Goal: Information Seeking & Learning: Learn about a topic

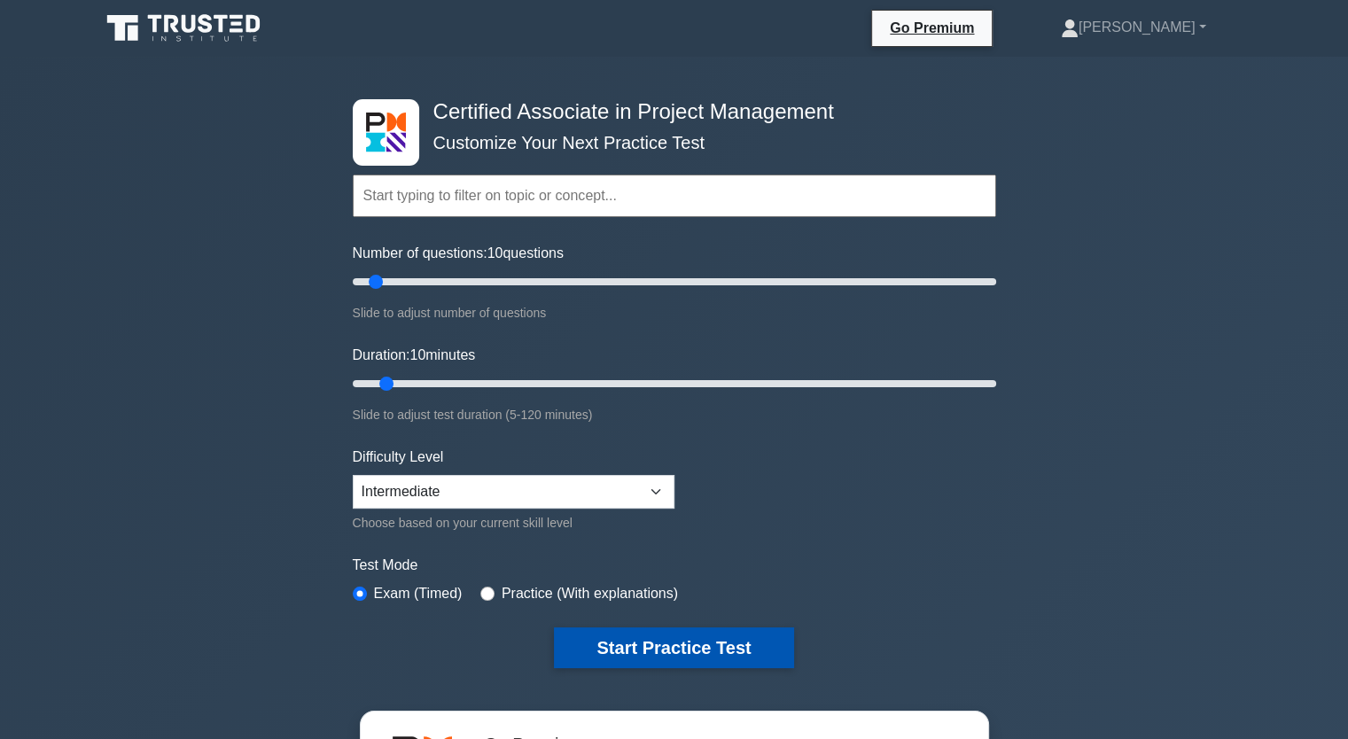
click at [689, 646] on button "Start Practice Test" at bounding box center [673, 648] width 239 height 41
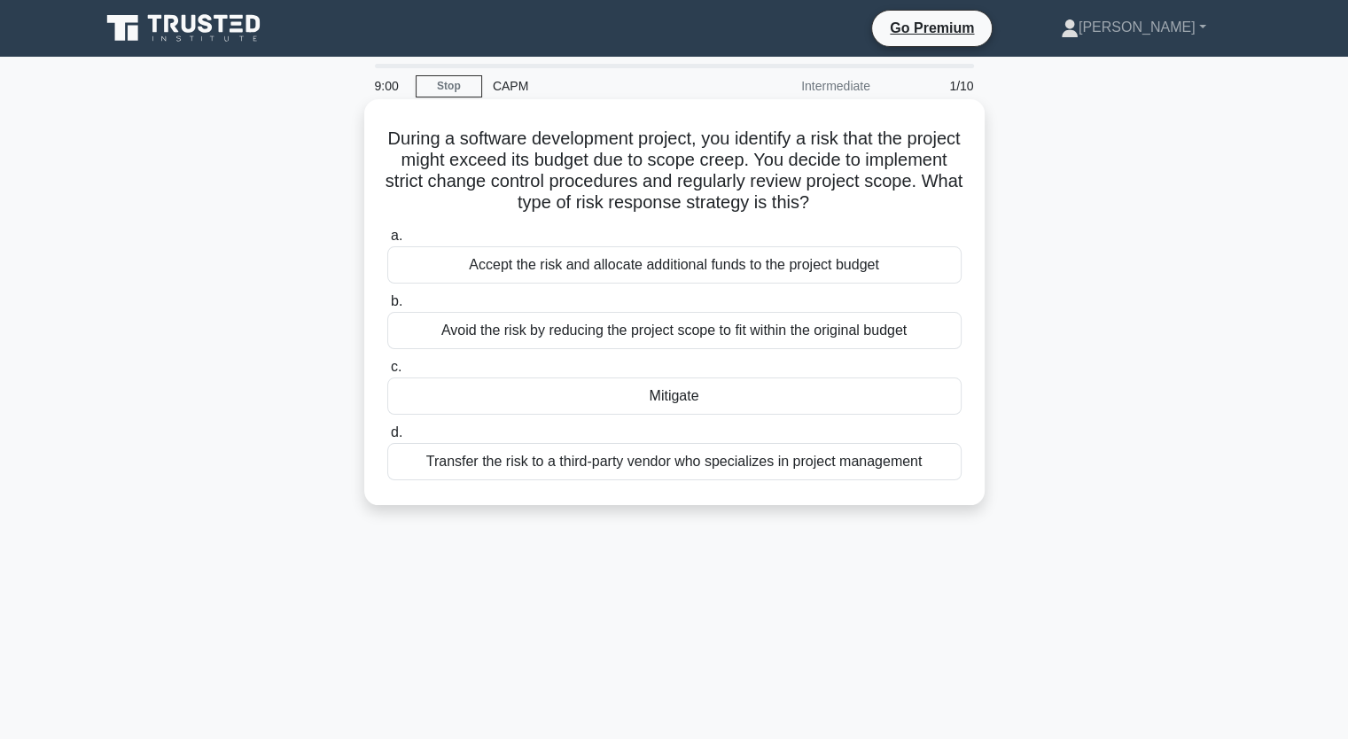
click at [603, 389] on div "Mitigate" at bounding box center [674, 396] width 574 height 37
click at [387, 373] on input "c. Mitigate" at bounding box center [387, 368] width 0 height 12
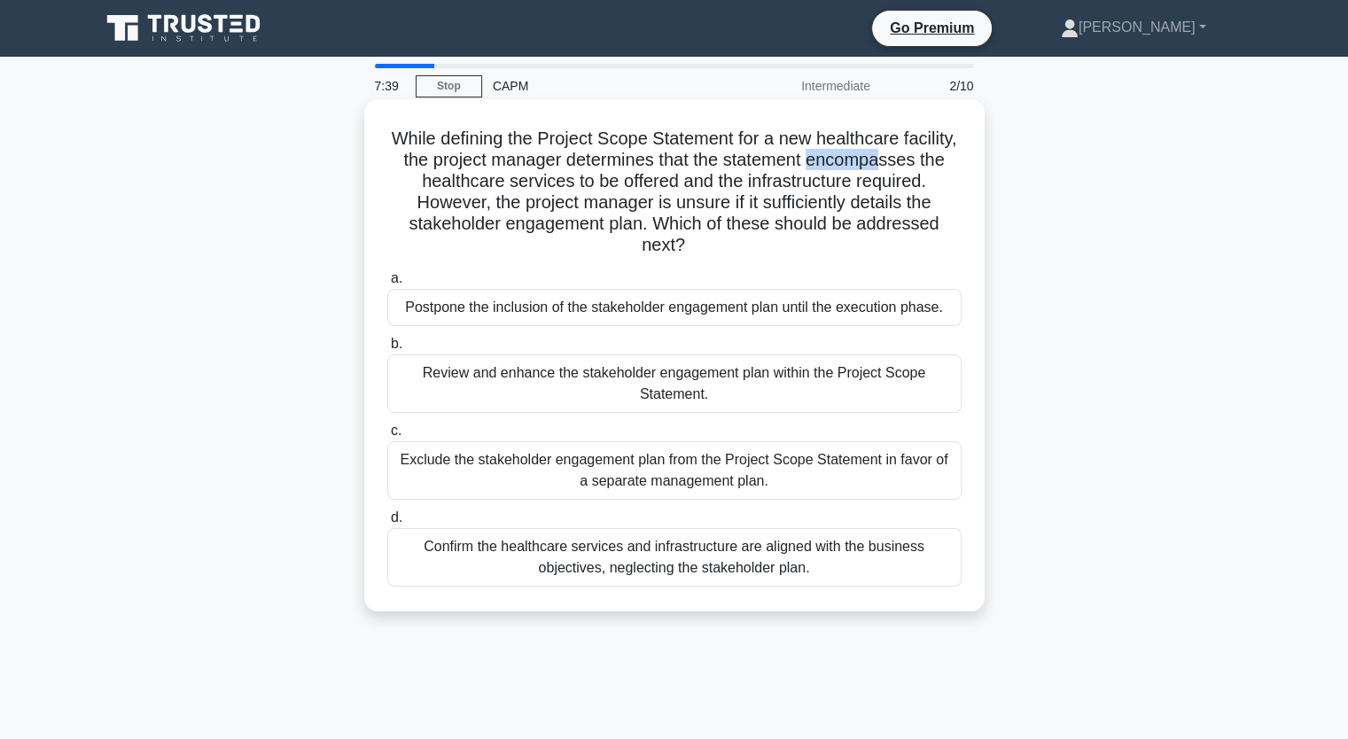
drag, startPoint x: 439, startPoint y: 183, endPoint x: 512, endPoint y: 181, distance: 73.6
click at [512, 181] on h5 "While defining the Project Scope Statement for a new healthcare facility, the p…" at bounding box center [675, 192] width 578 height 129
drag, startPoint x: 436, startPoint y: 184, endPoint x: 542, endPoint y: 188, distance: 105.6
click at [542, 188] on h5 "While defining the Project Scope Statement for a new healthcare facility, the p…" at bounding box center [675, 192] width 578 height 129
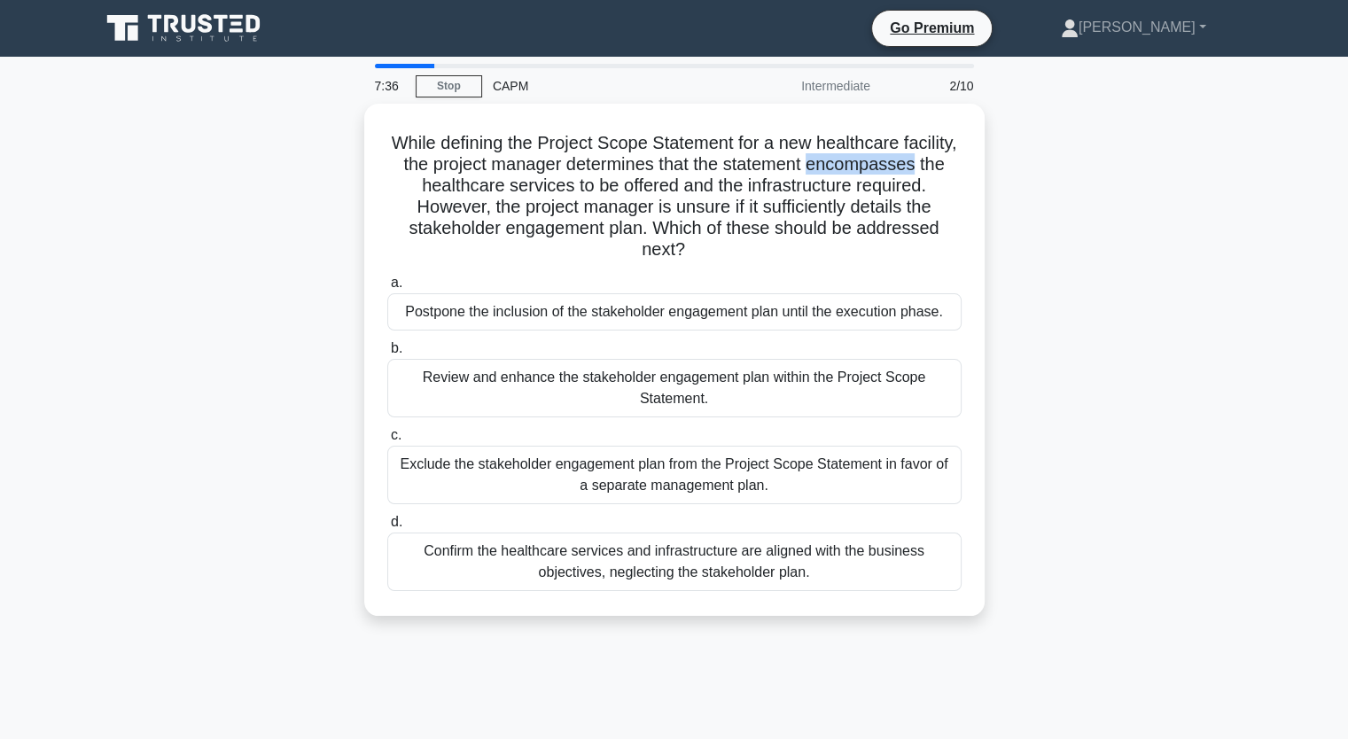
copy h5 "encompasses"
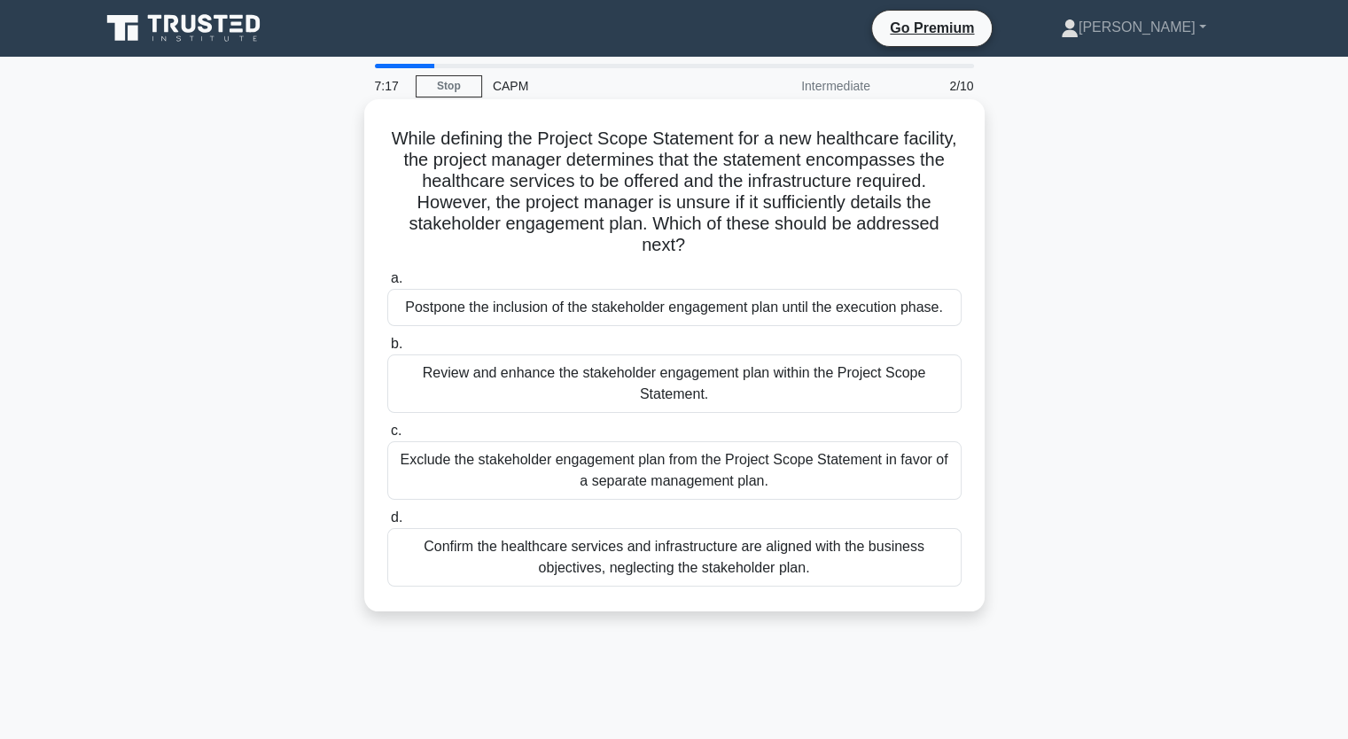
click at [608, 392] on div "Review and enhance the stakeholder engagement plan within the Project Scope Sta…" at bounding box center [674, 384] width 574 height 59
click at [387, 350] on input "b. Review and enhance the stakeholder engagement plan within the Project Scope …" at bounding box center [387, 345] width 0 height 12
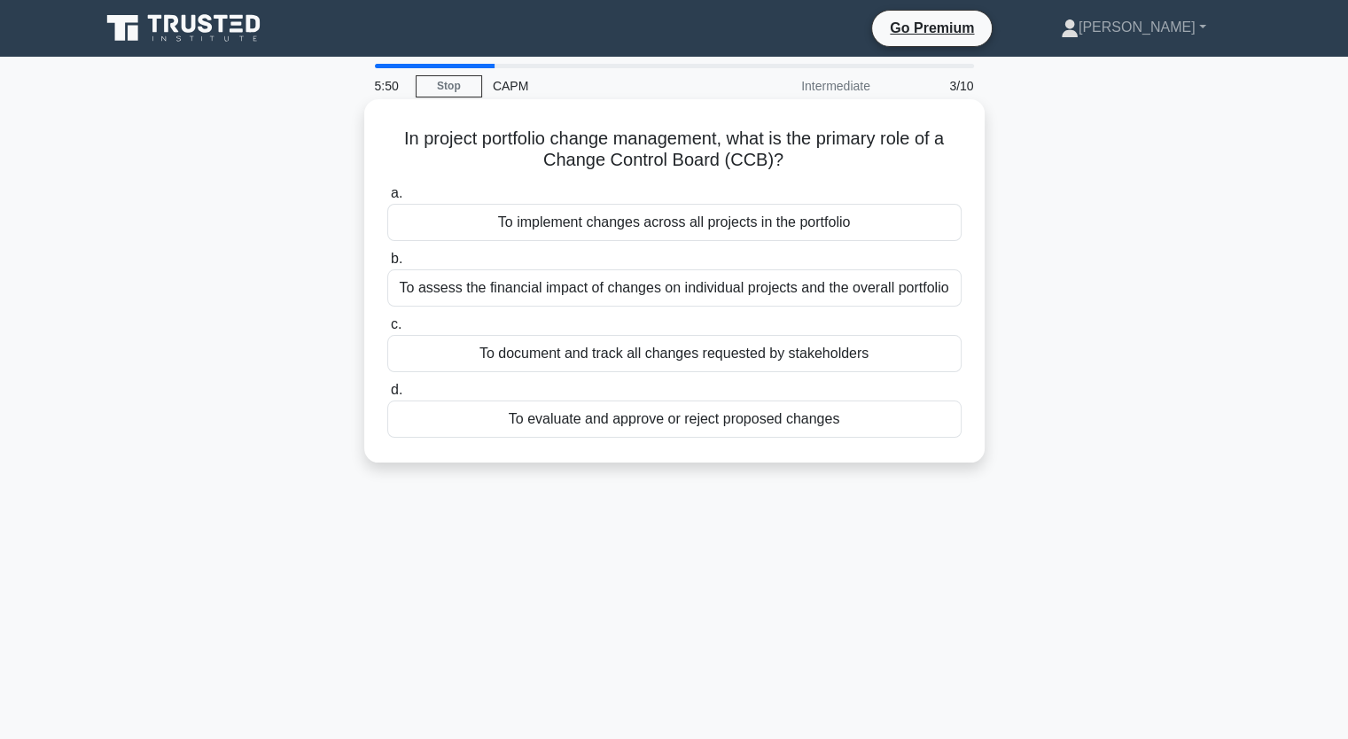
click at [571, 426] on div "To evaluate and approve or reject proposed changes" at bounding box center [674, 419] width 574 height 37
click at [387, 396] on input "d. To evaluate and approve or reject proposed changes" at bounding box center [387, 391] width 0 height 12
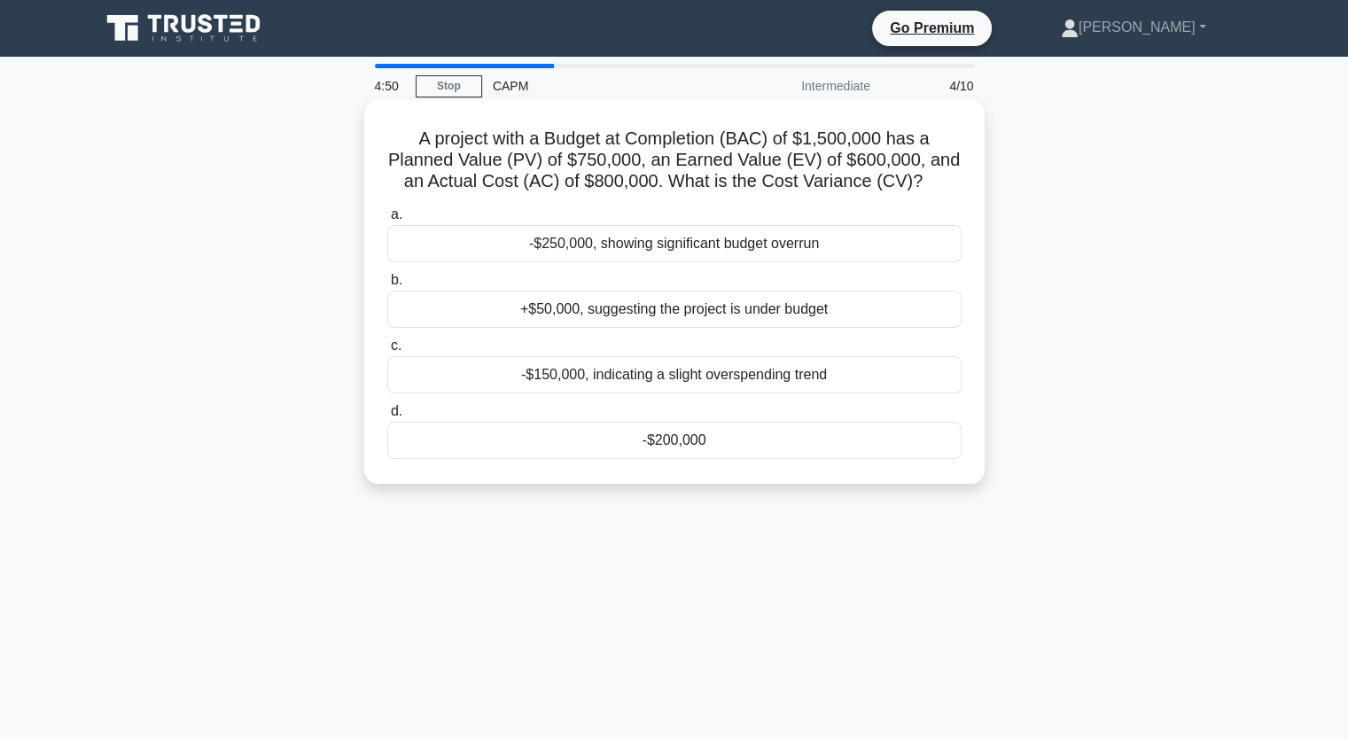
click at [670, 444] on div "-$200,000" at bounding box center [674, 440] width 574 height 37
click at [387, 418] on input "d. -$200,000" at bounding box center [387, 412] width 0 height 12
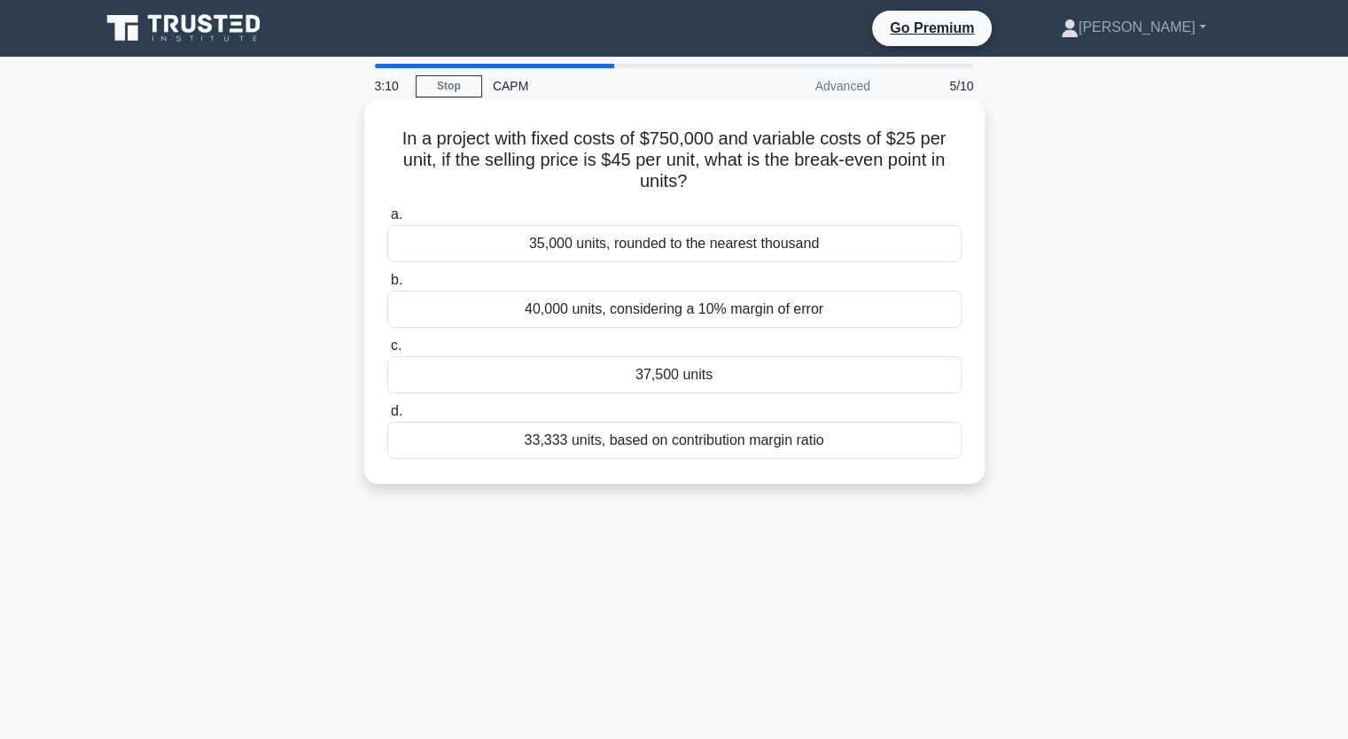
click at [723, 380] on div "37,500 units" at bounding box center [674, 374] width 574 height 37
click at [387, 352] on input "c. 37,500 units" at bounding box center [387, 346] width 0 height 12
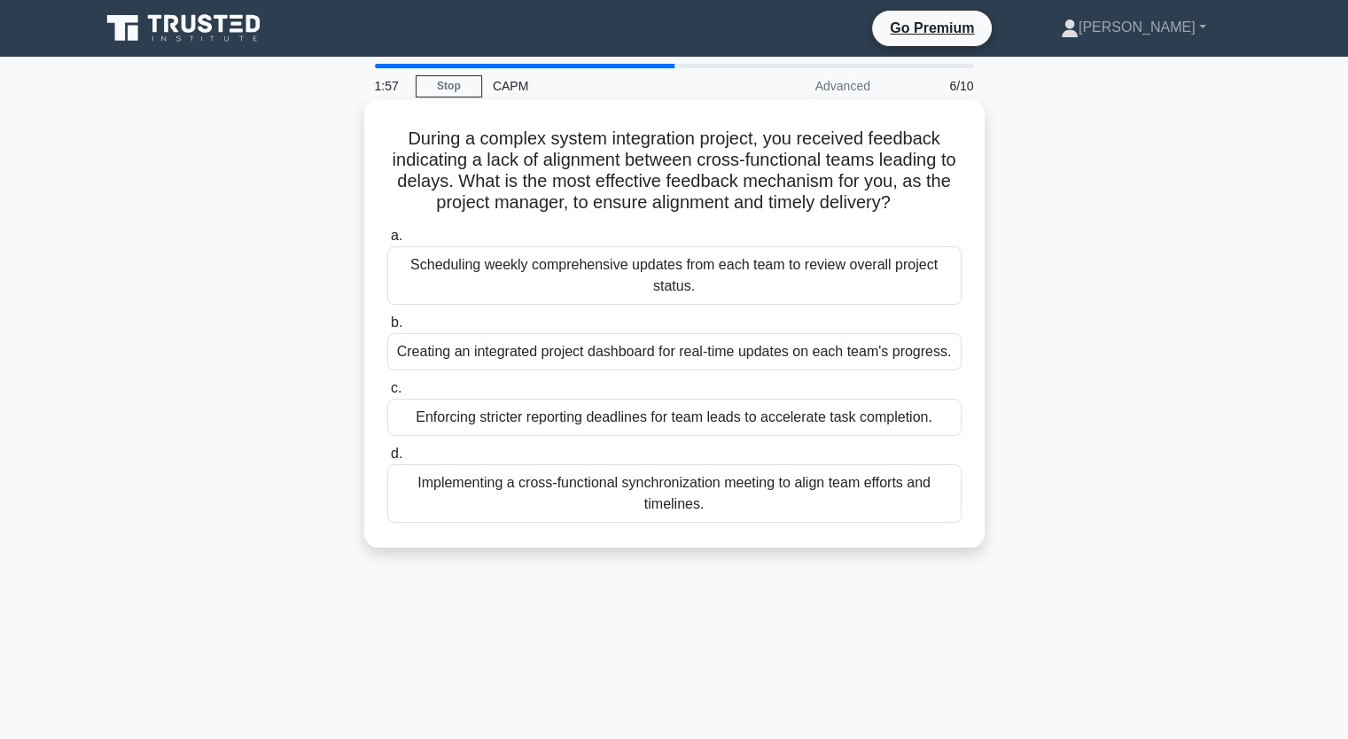
click at [558, 494] on div "Implementing a cross-functional synchronization meeting to align team efforts a…" at bounding box center [674, 494] width 574 height 59
click at [387, 460] on input "d. Implementing a cross-functional synchronization meeting to align team effort…" at bounding box center [387, 455] width 0 height 12
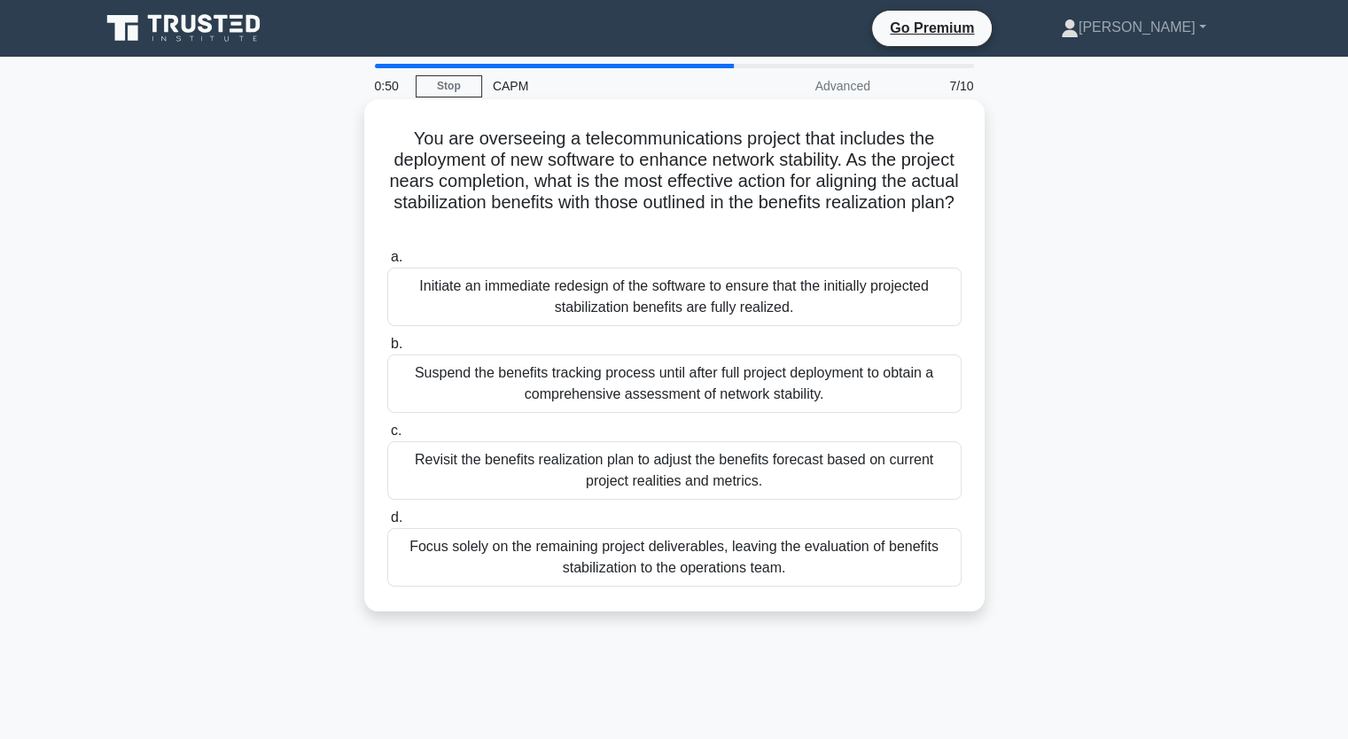
drag, startPoint x: 507, startPoint y: 467, endPoint x: 629, endPoint y: 451, distance: 122.5
click at [629, 451] on div "Revisit the benefits realization plan to adjust the benefits forecast based on …" at bounding box center [674, 471] width 574 height 59
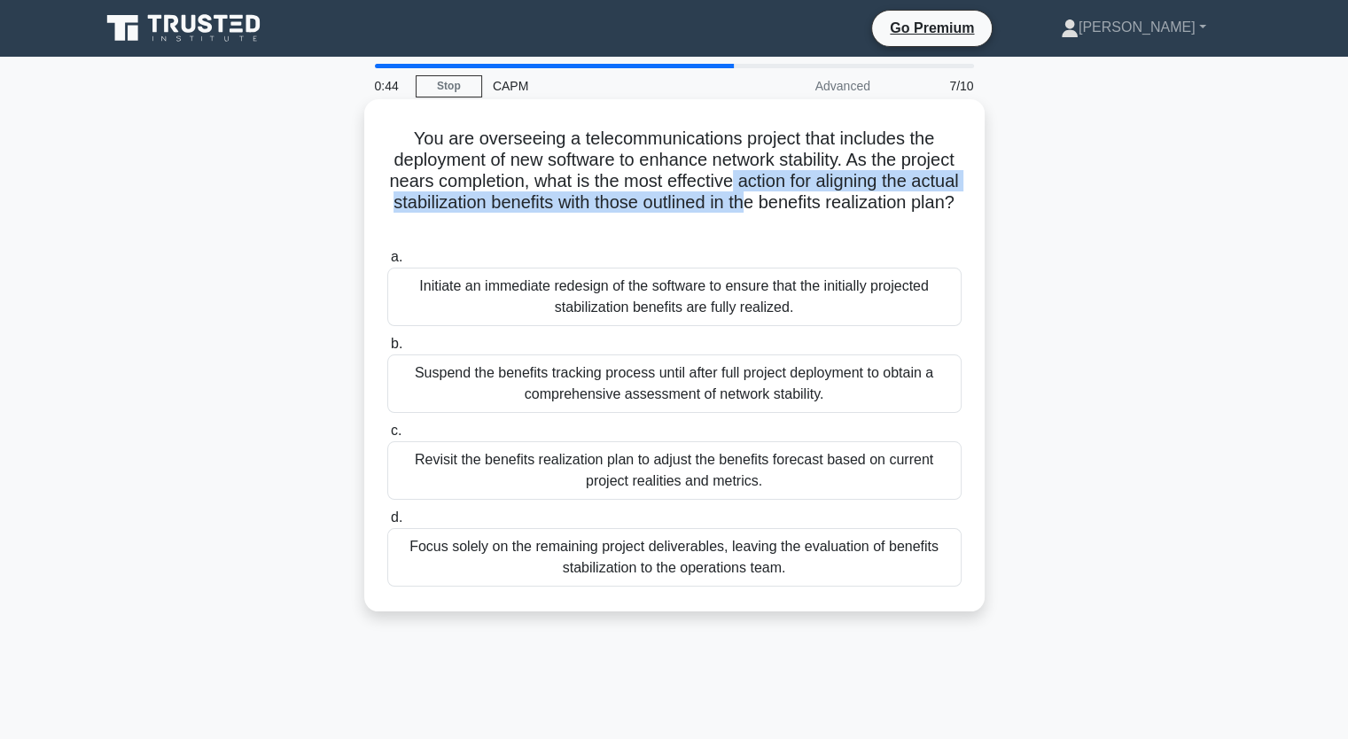
drag, startPoint x: 806, startPoint y: 190, endPoint x: 863, endPoint y: 207, distance: 60.0
click at [863, 207] on h5 "You are overseeing a telecommunications project that includes the deployment of…" at bounding box center [675, 182] width 578 height 108
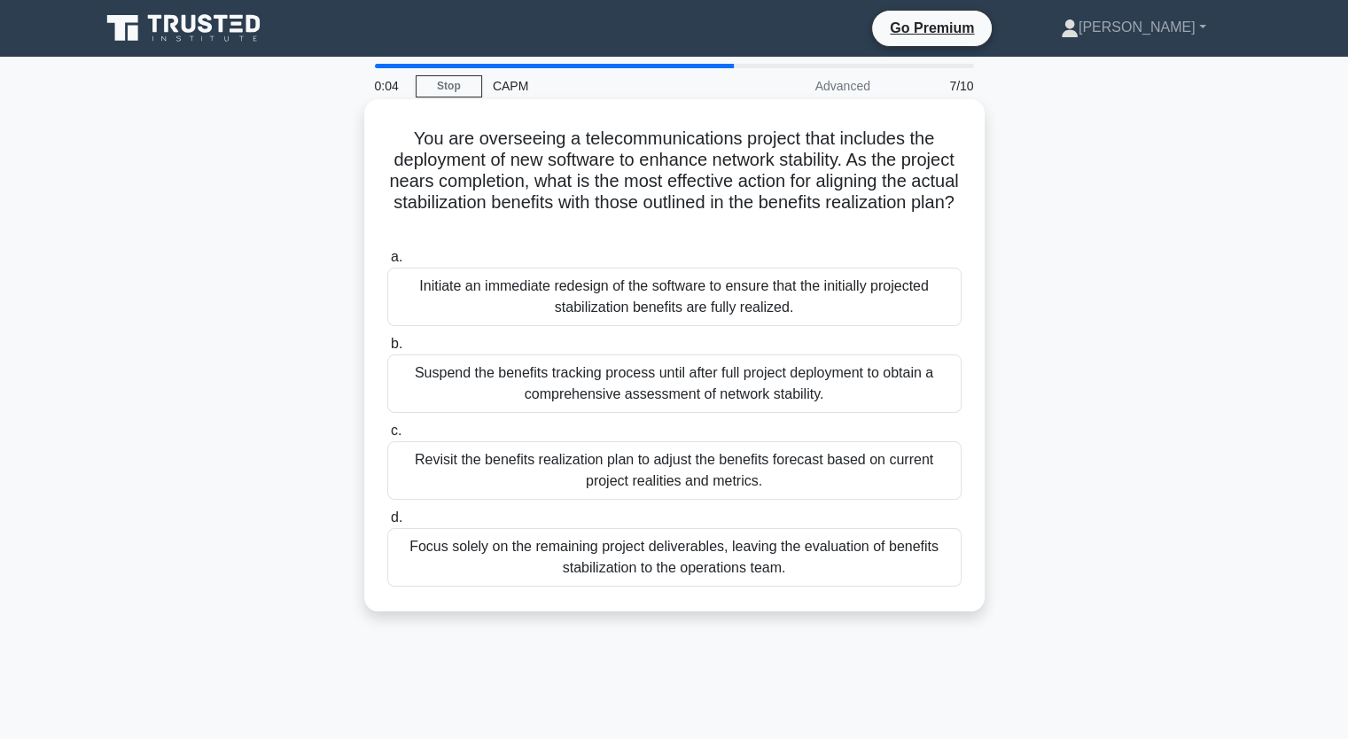
click at [733, 485] on div "Revisit the benefits realization plan to adjust the benefits forecast based on …" at bounding box center [674, 471] width 574 height 59
click at [387, 437] on input "c. Revisit the benefits realization plan to adjust the benefits forecast based …" at bounding box center [387, 432] width 0 height 12
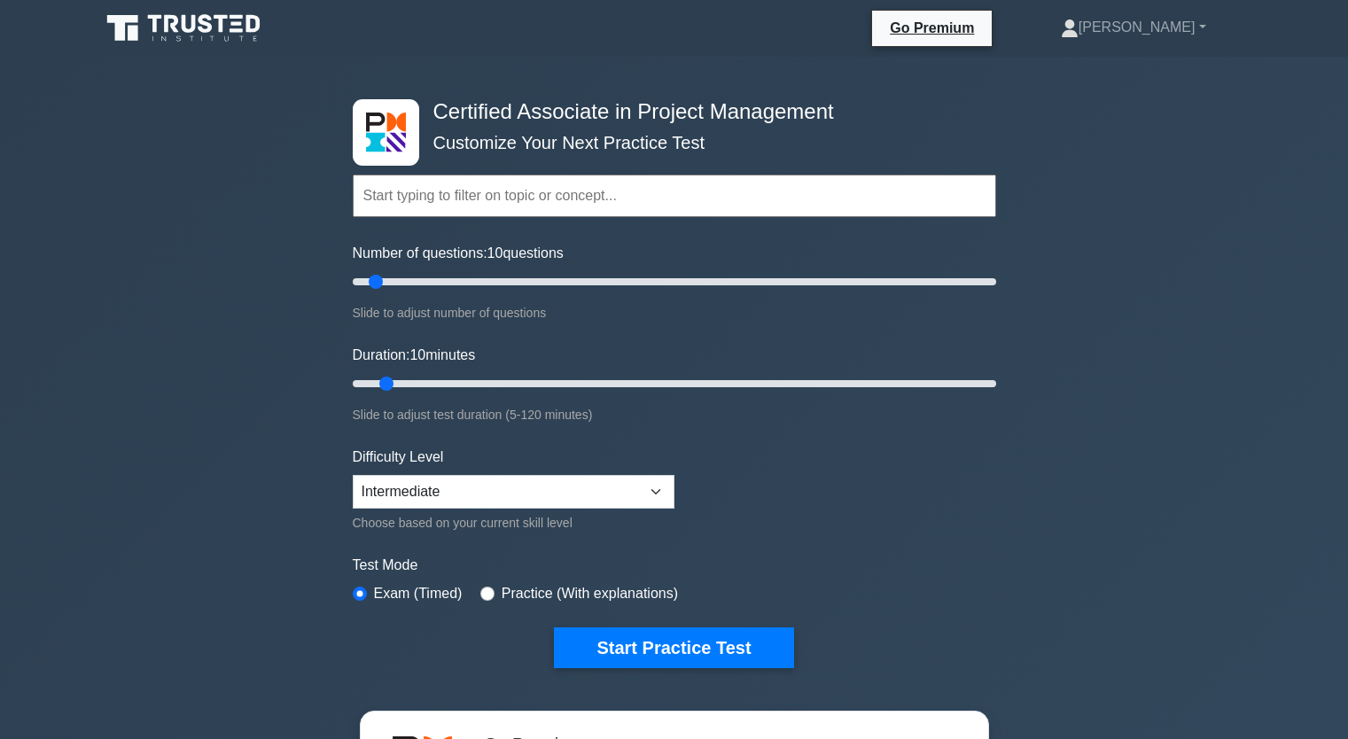
select select "intermediate"
click at [638, 485] on select "Beginner Intermediate Expert" at bounding box center [514, 492] width 322 height 34
click at [518, 589] on label "Practice (With explanations)" at bounding box center [590, 593] width 176 height 21
click at [481, 587] on input "radio" at bounding box center [488, 594] width 14 height 14
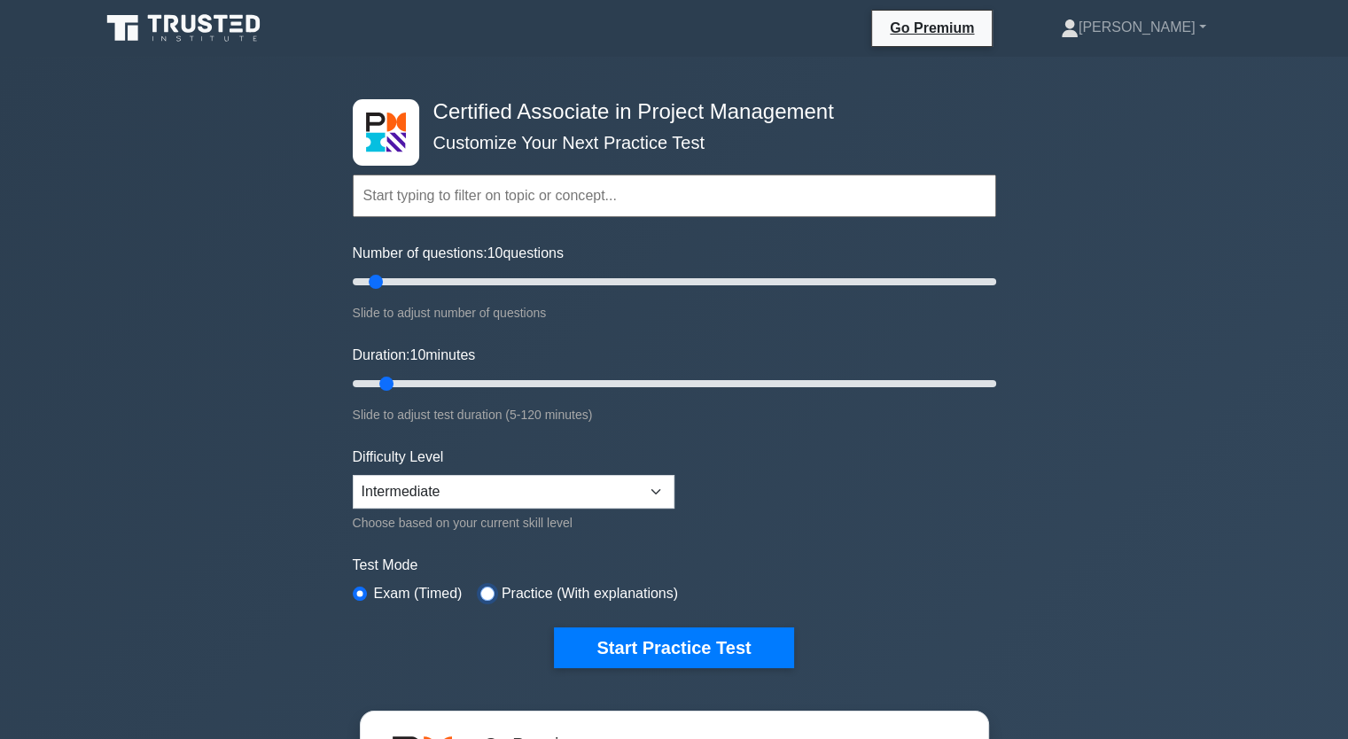
radio input "true"
click at [653, 645] on button "Start Practice Test" at bounding box center [673, 648] width 239 height 41
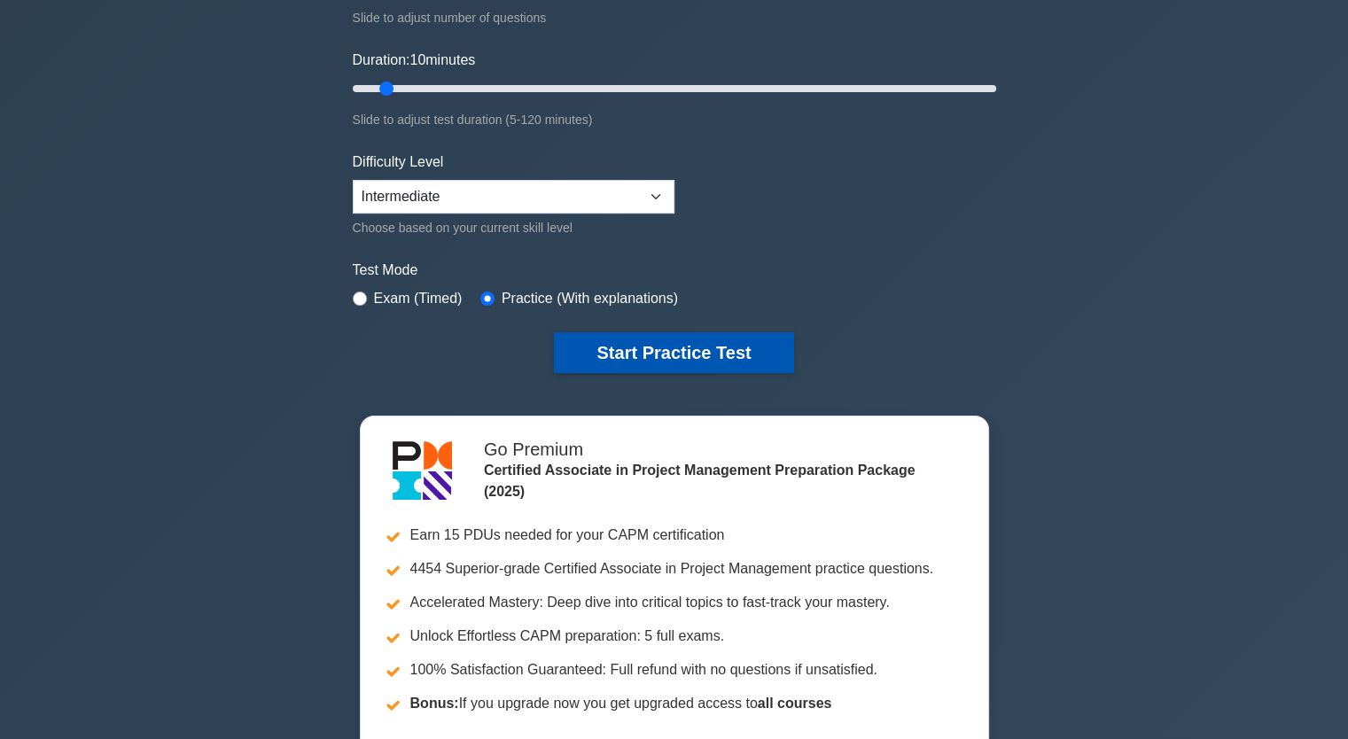
click at [657, 356] on button "Start Practice Test" at bounding box center [673, 352] width 239 height 41
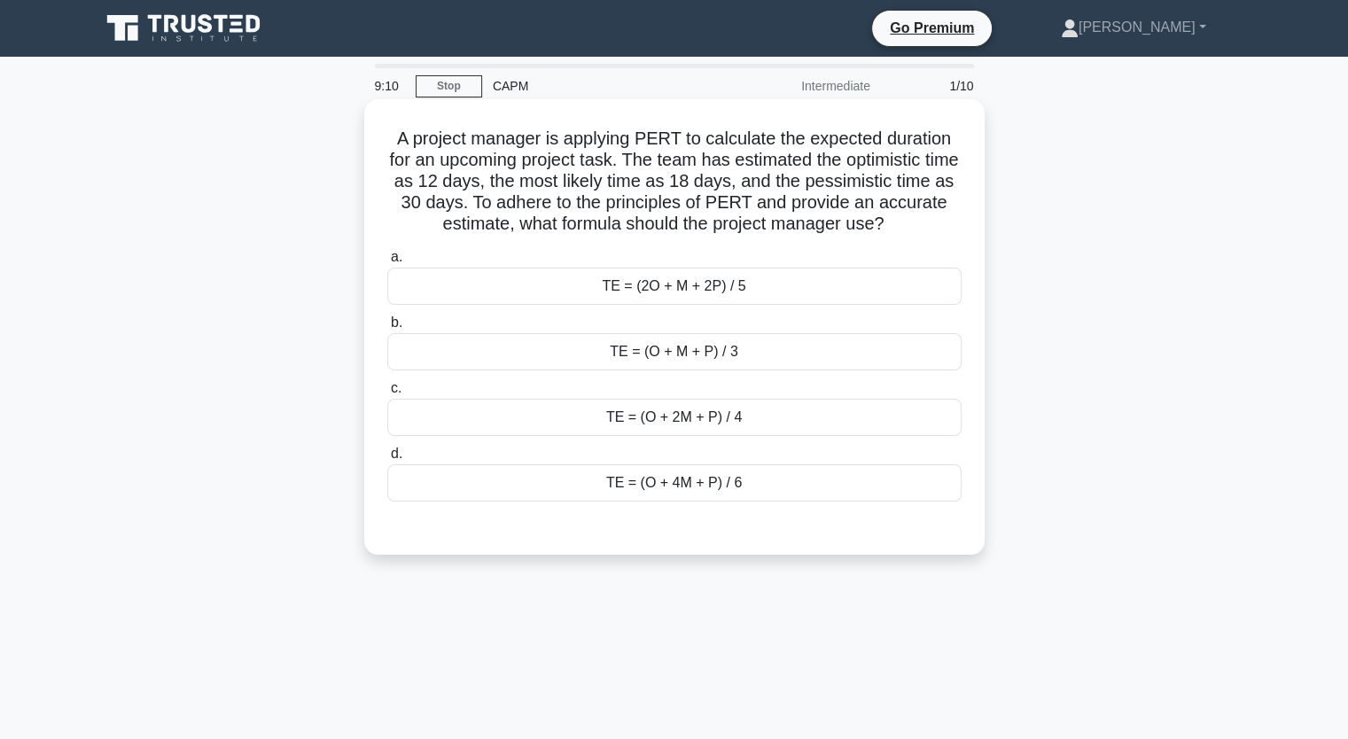
click at [616, 354] on div "TE = (O + M + P) / 3" at bounding box center [674, 351] width 574 height 37
click at [387, 329] on input "b. TE = (O + M + P) / 3" at bounding box center [387, 323] width 0 height 12
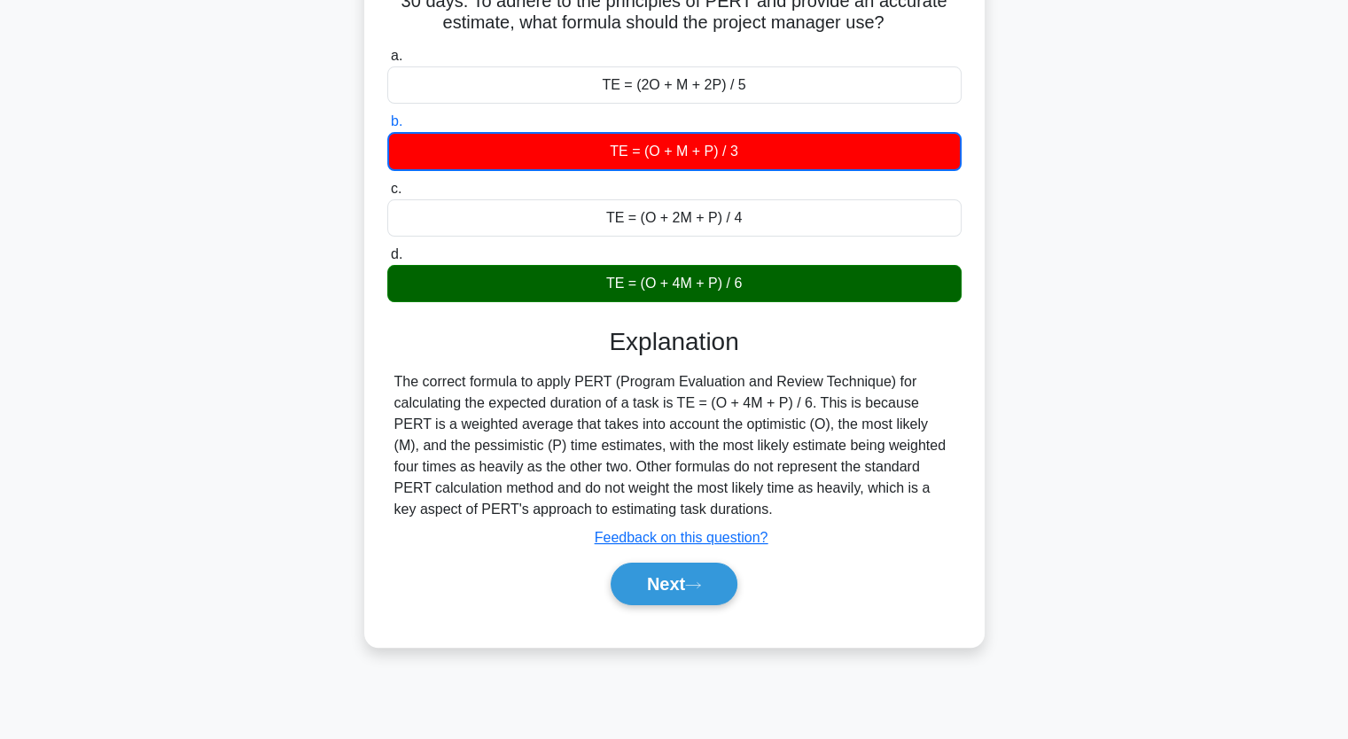
scroll to position [219, 0]
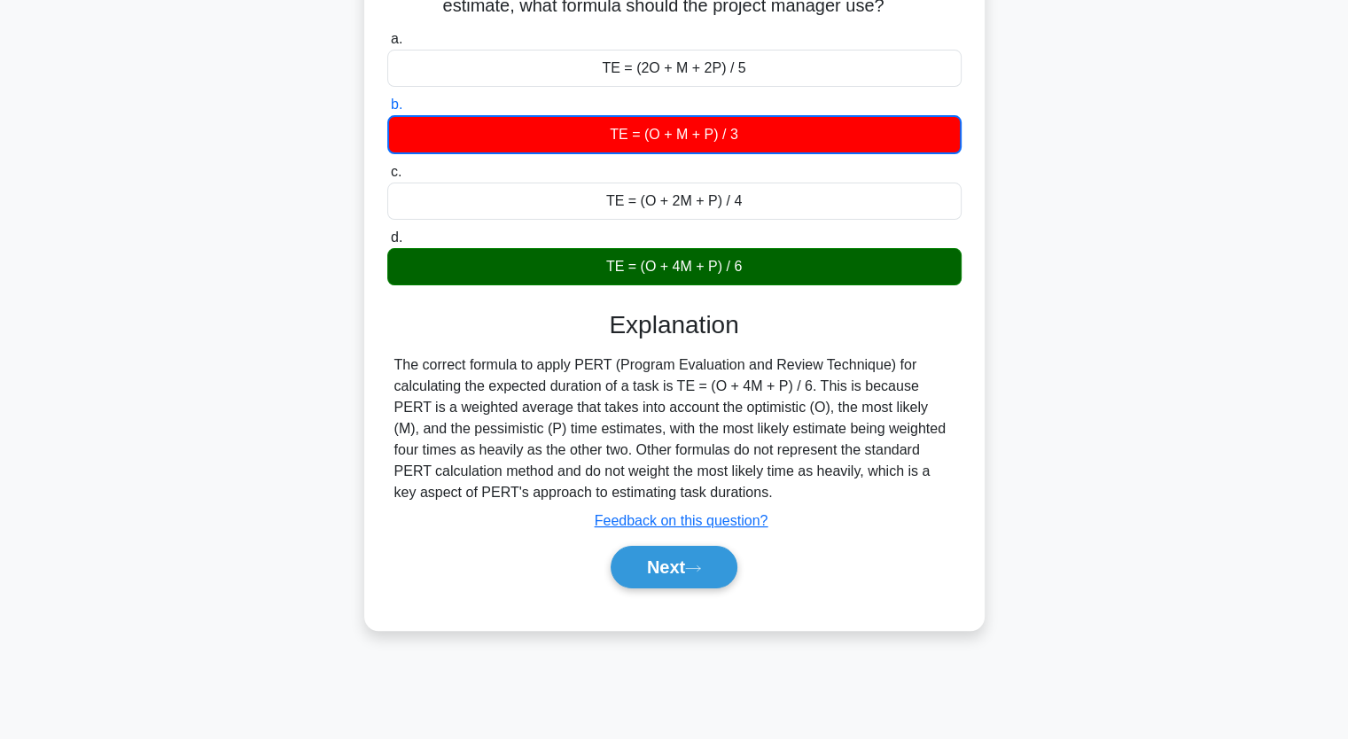
drag, startPoint x: 671, startPoint y: 597, endPoint x: 670, endPoint y: 588, distance: 8.9
click at [671, 597] on div "a. TE = (2O + M + 2P) / 5 b. TE = (O + M + P) / 3 c. d." at bounding box center [675, 317] width 578 height 585
click at [670, 574] on button "Next" at bounding box center [674, 567] width 127 height 43
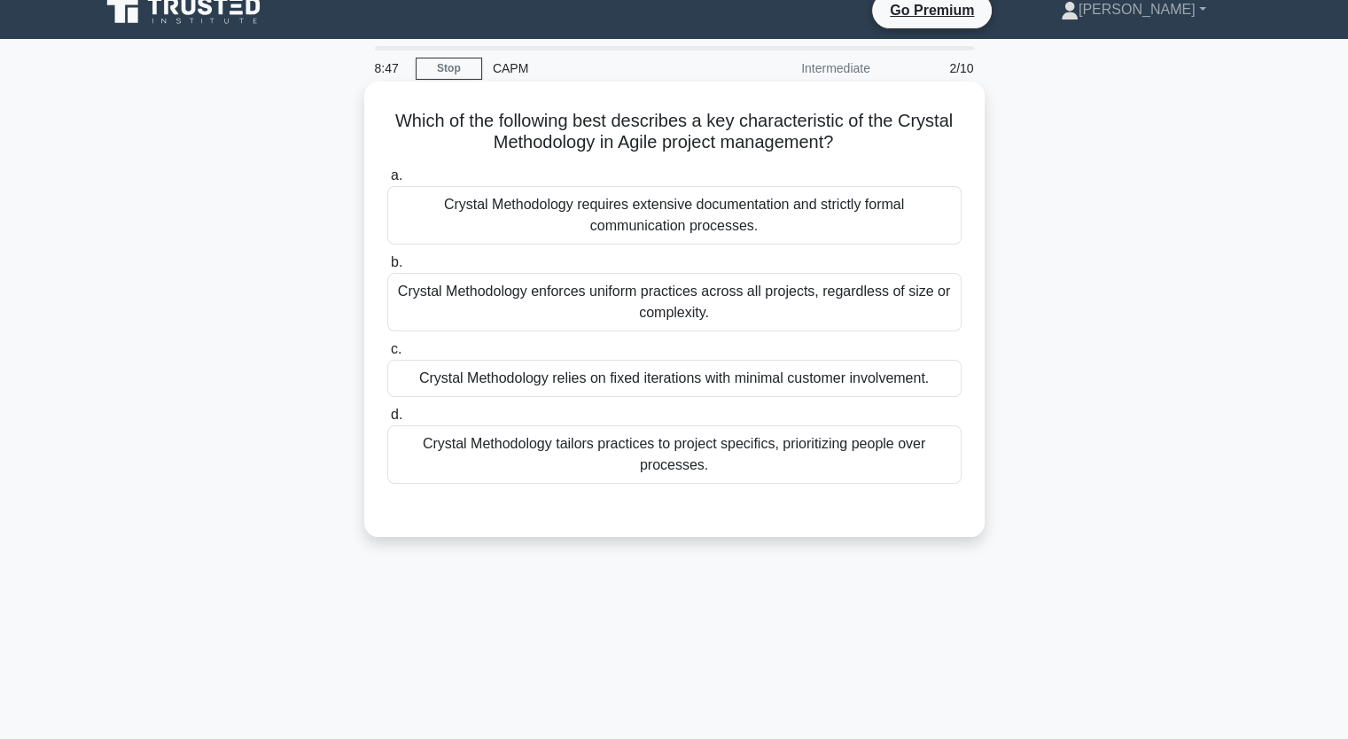
scroll to position [0, 0]
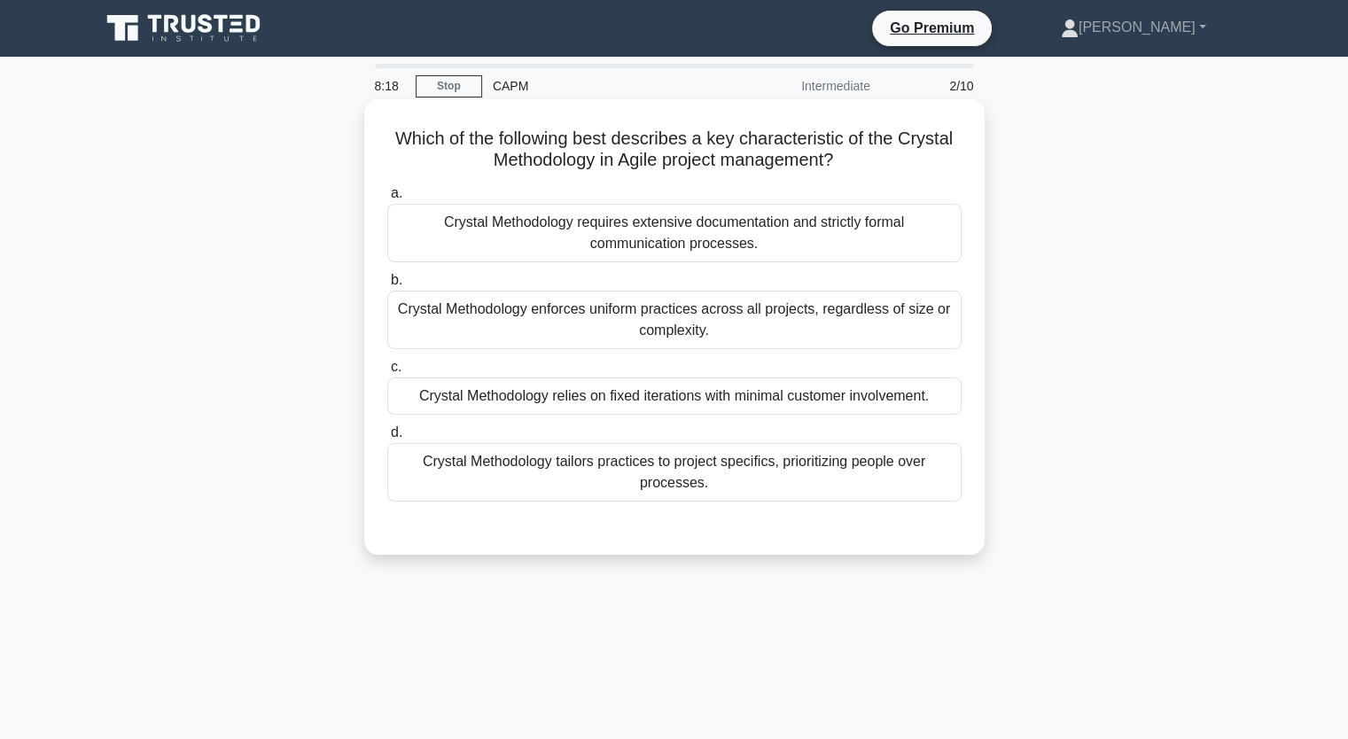
click at [715, 252] on div "Crystal Methodology requires extensive documentation and strictly formal commun…" at bounding box center [674, 233] width 574 height 59
click at [387, 199] on input "a. Crystal Methodology requires extensive documentation and strictly formal com…" at bounding box center [387, 194] width 0 height 12
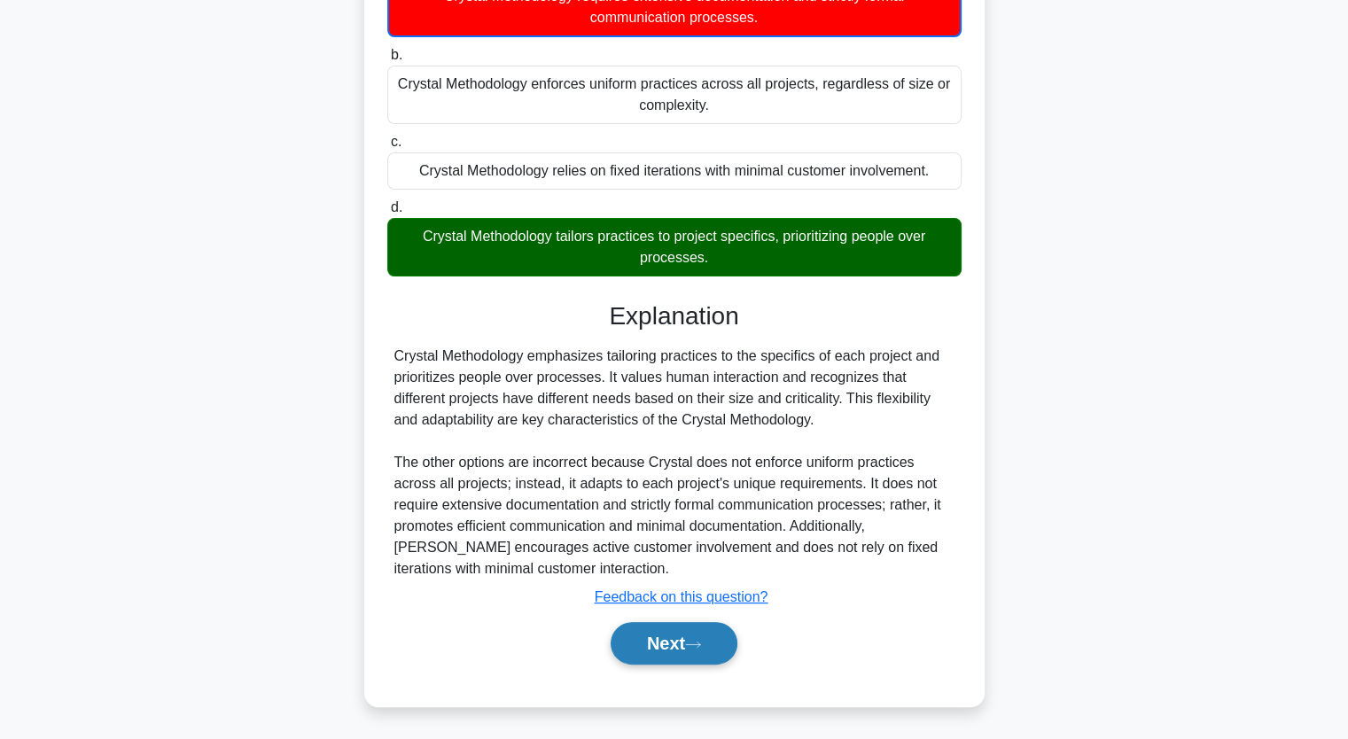
click at [704, 630] on button "Next" at bounding box center [674, 643] width 127 height 43
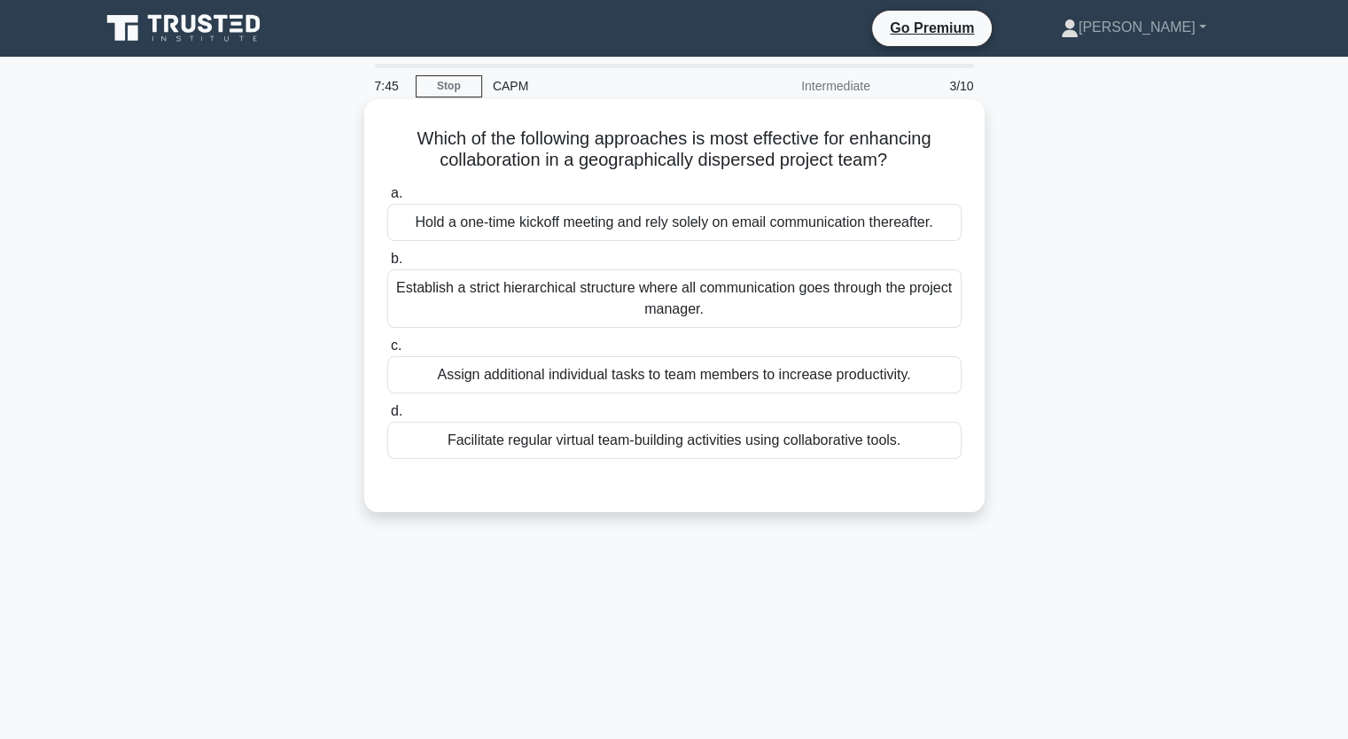
click at [623, 448] on div "Facilitate regular virtual team-building activities using collaborative tools." at bounding box center [674, 440] width 574 height 37
click at [387, 418] on input "d. Facilitate regular virtual team-building activities using collaborative tool…" at bounding box center [387, 412] width 0 height 12
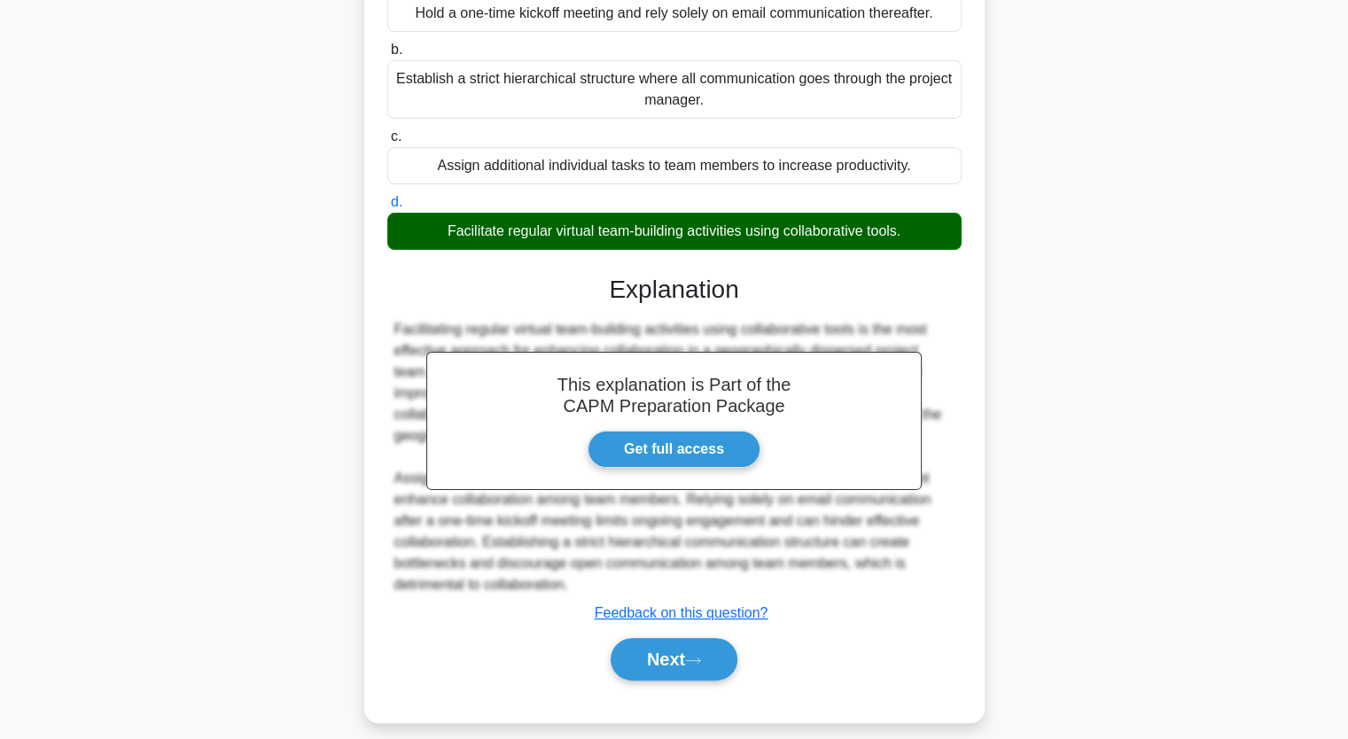
scroll to position [225, 0]
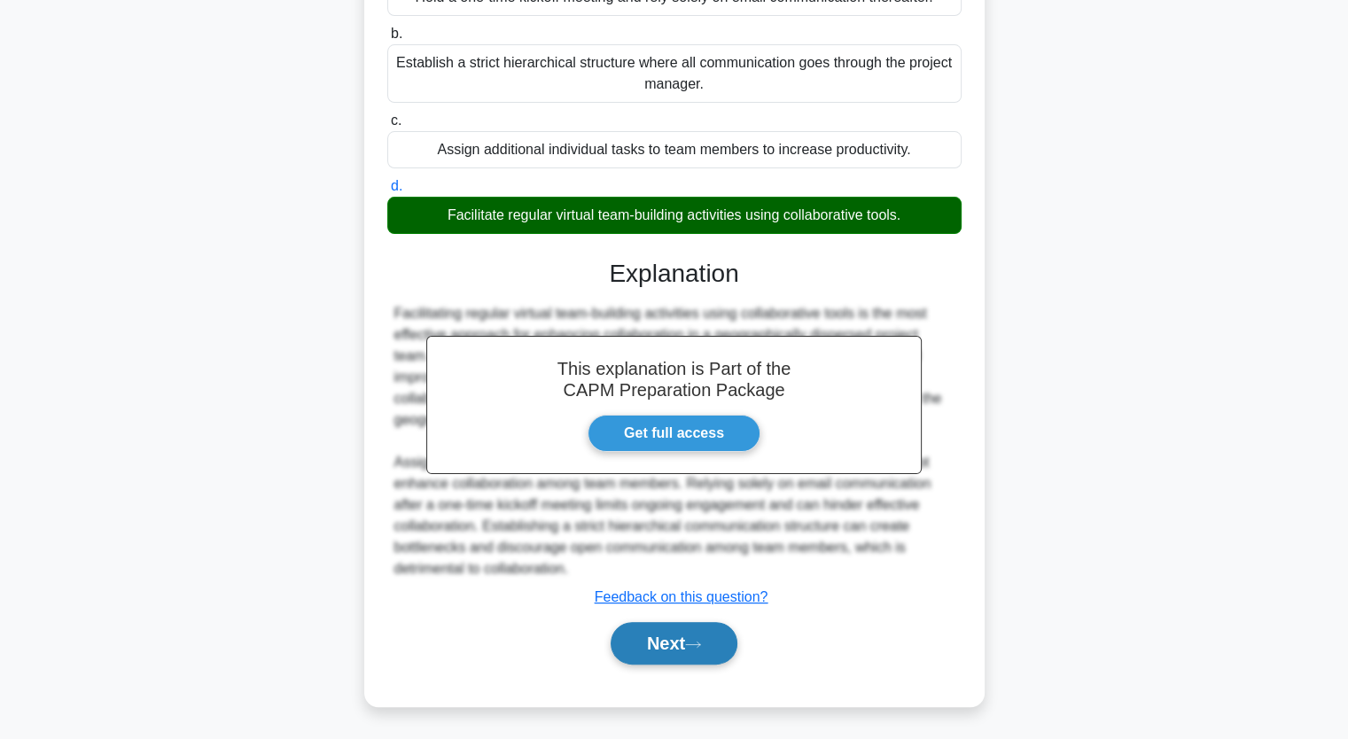
click at [663, 637] on button "Next" at bounding box center [674, 643] width 127 height 43
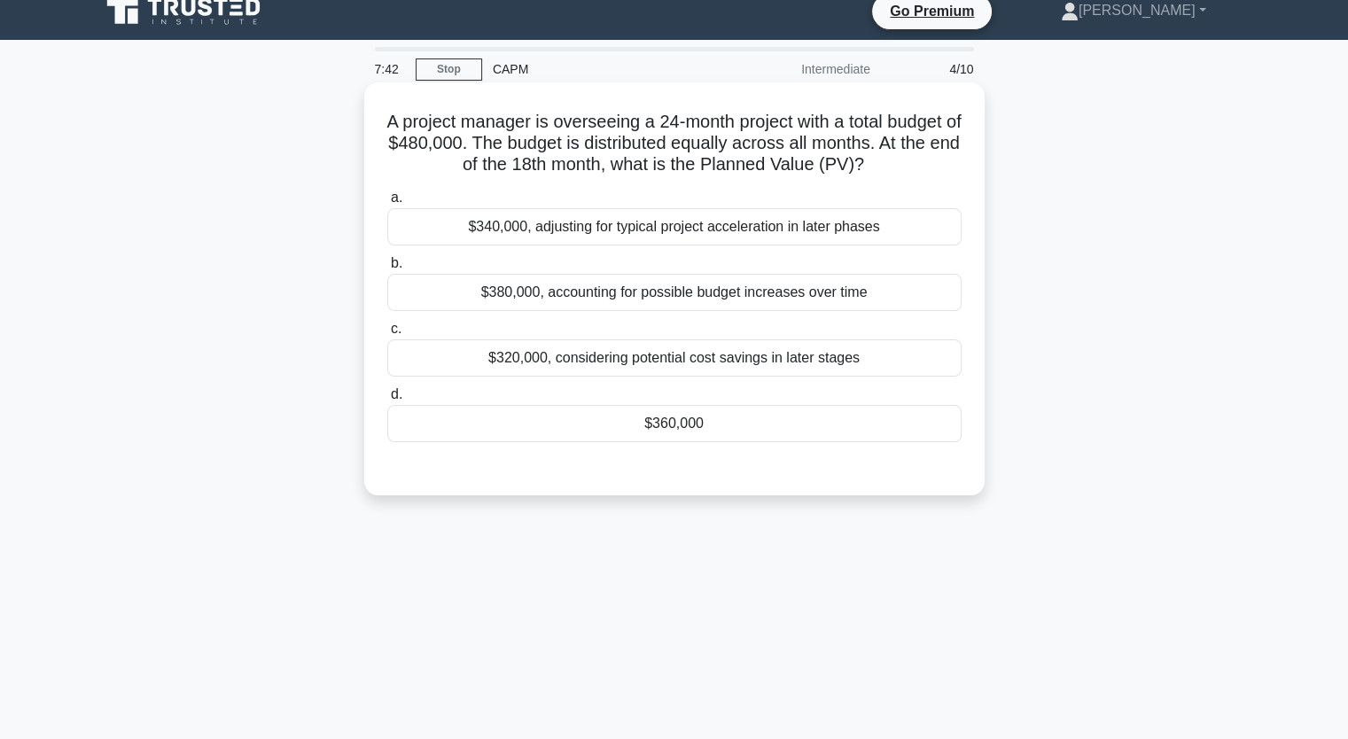
scroll to position [0, 0]
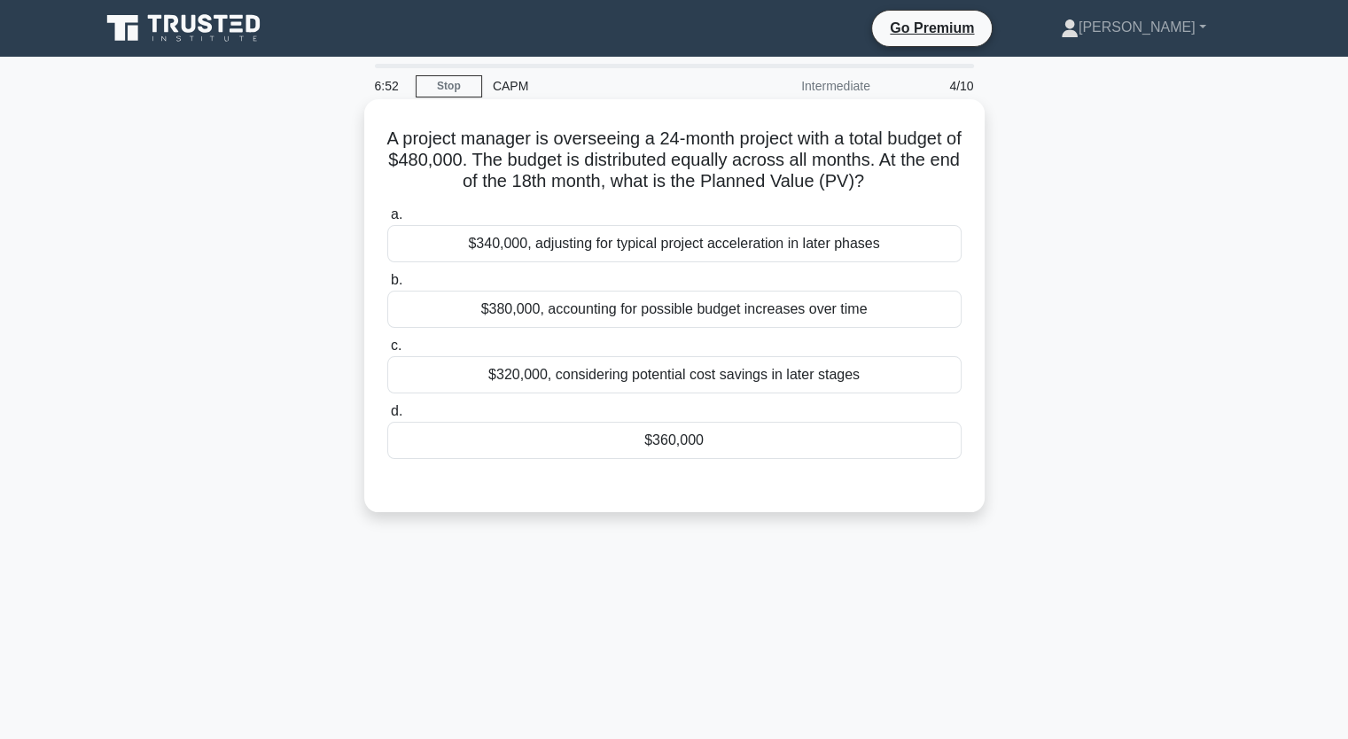
click at [645, 394] on div "$320,000, considering potential cost savings in later stages" at bounding box center [674, 374] width 574 height 37
click at [387, 352] on input "c. $320,000, considering potential cost savings in later stages" at bounding box center [387, 346] width 0 height 12
click at [654, 459] on div "$360,000" at bounding box center [674, 440] width 574 height 37
click at [387, 418] on input "d. $360,000" at bounding box center [387, 412] width 0 height 12
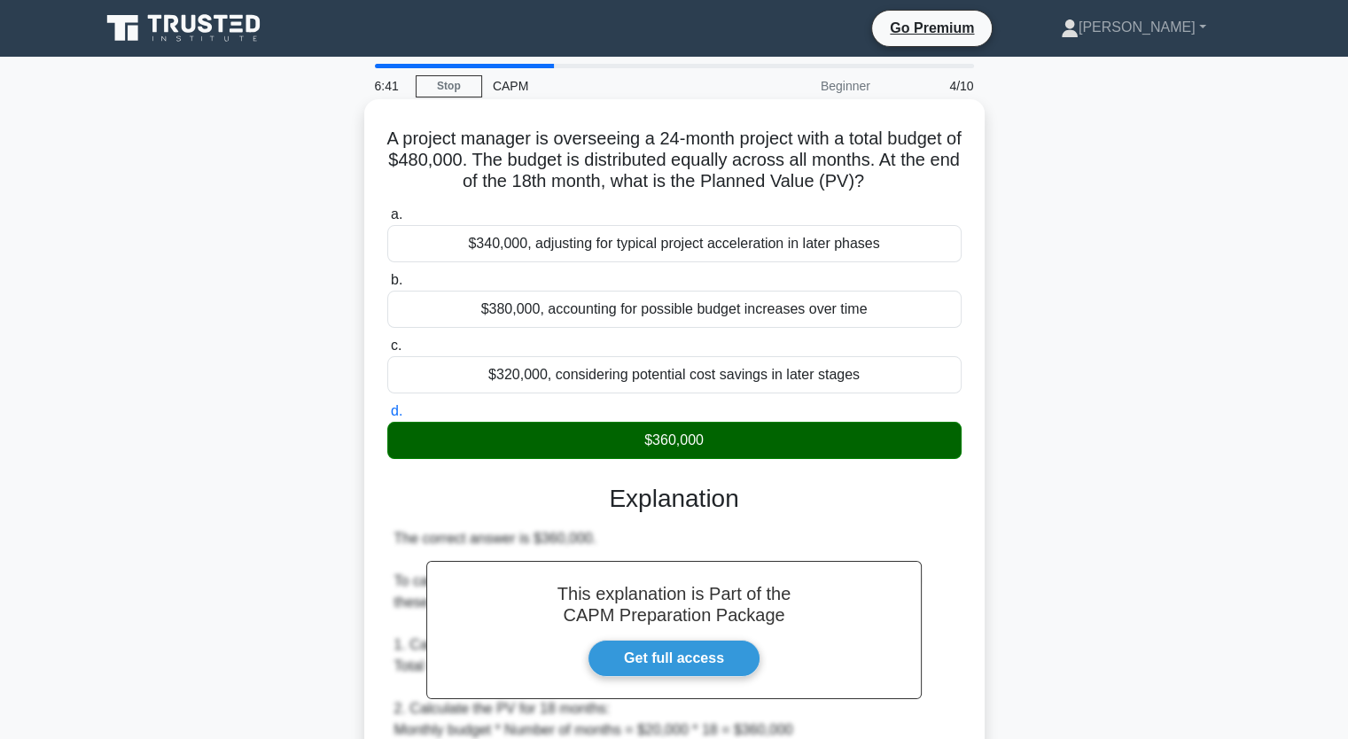
scroll to position [544, 0]
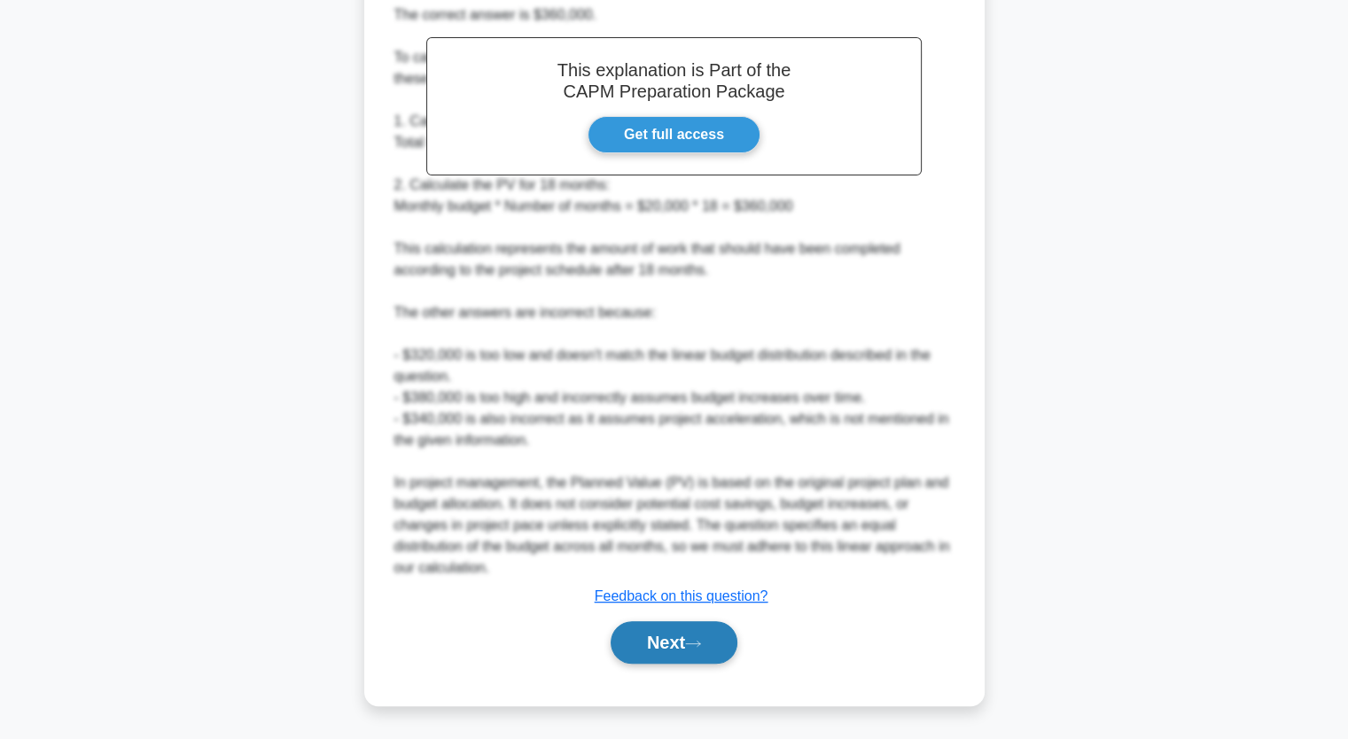
click at [657, 654] on button "Next" at bounding box center [674, 642] width 127 height 43
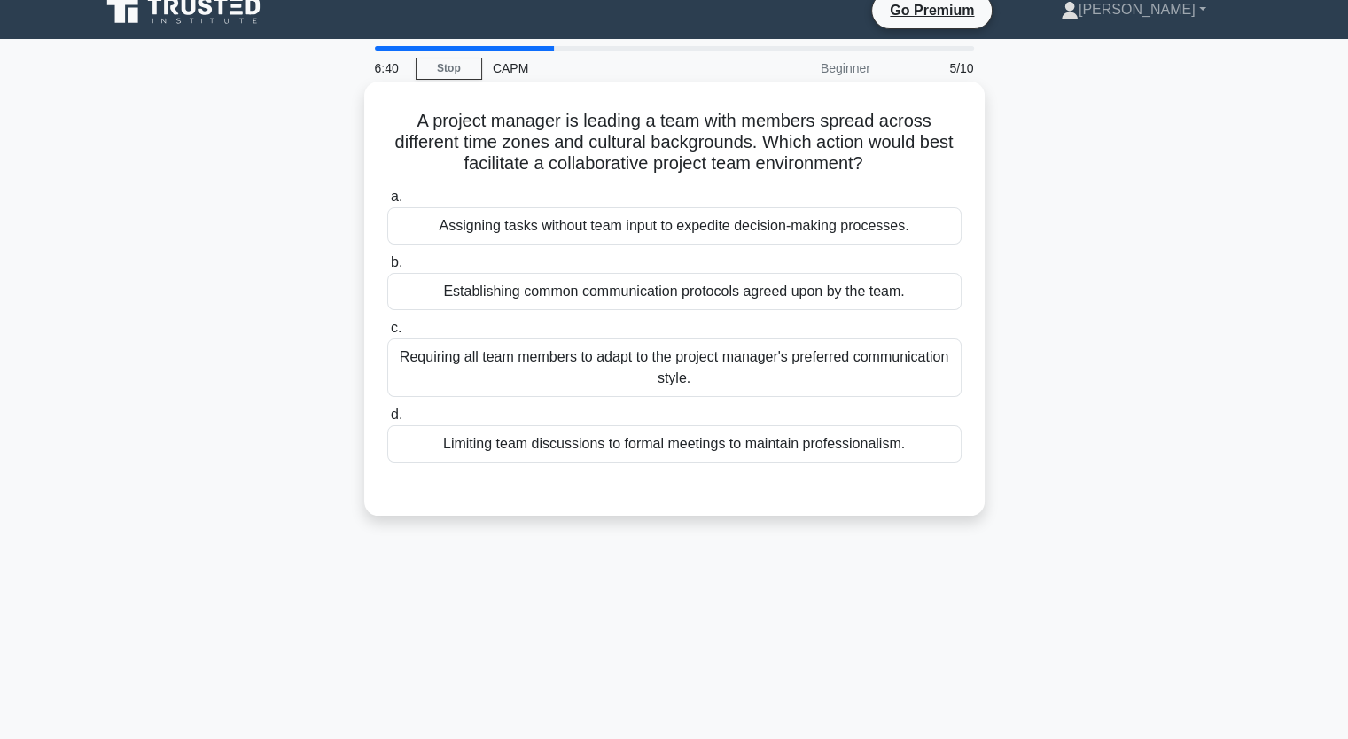
scroll to position [0, 0]
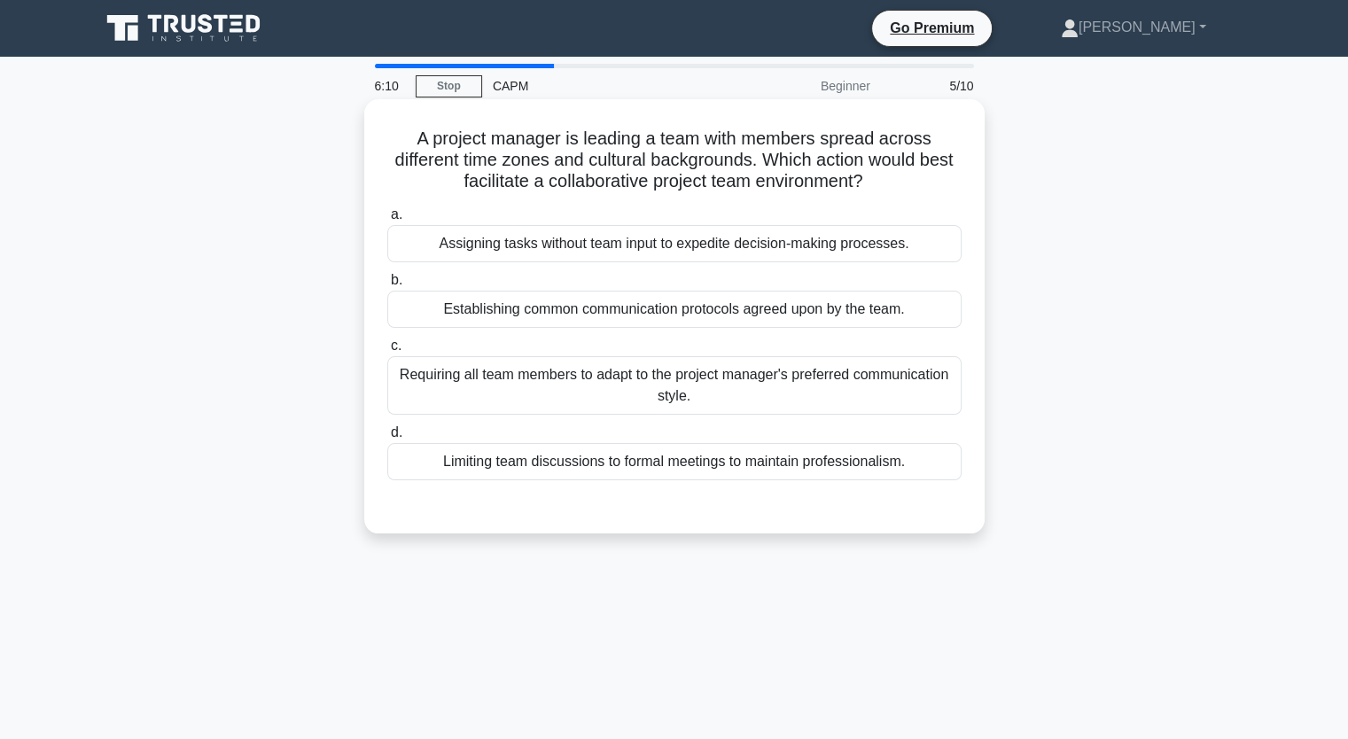
click at [599, 311] on div "Establishing common communication protocols agreed upon by the team." at bounding box center [674, 309] width 574 height 37
click at [387, 286] on input "b. Establishing common communication protocols agreed upon by the team." at bounding box center [387, 281] width 0 height 12
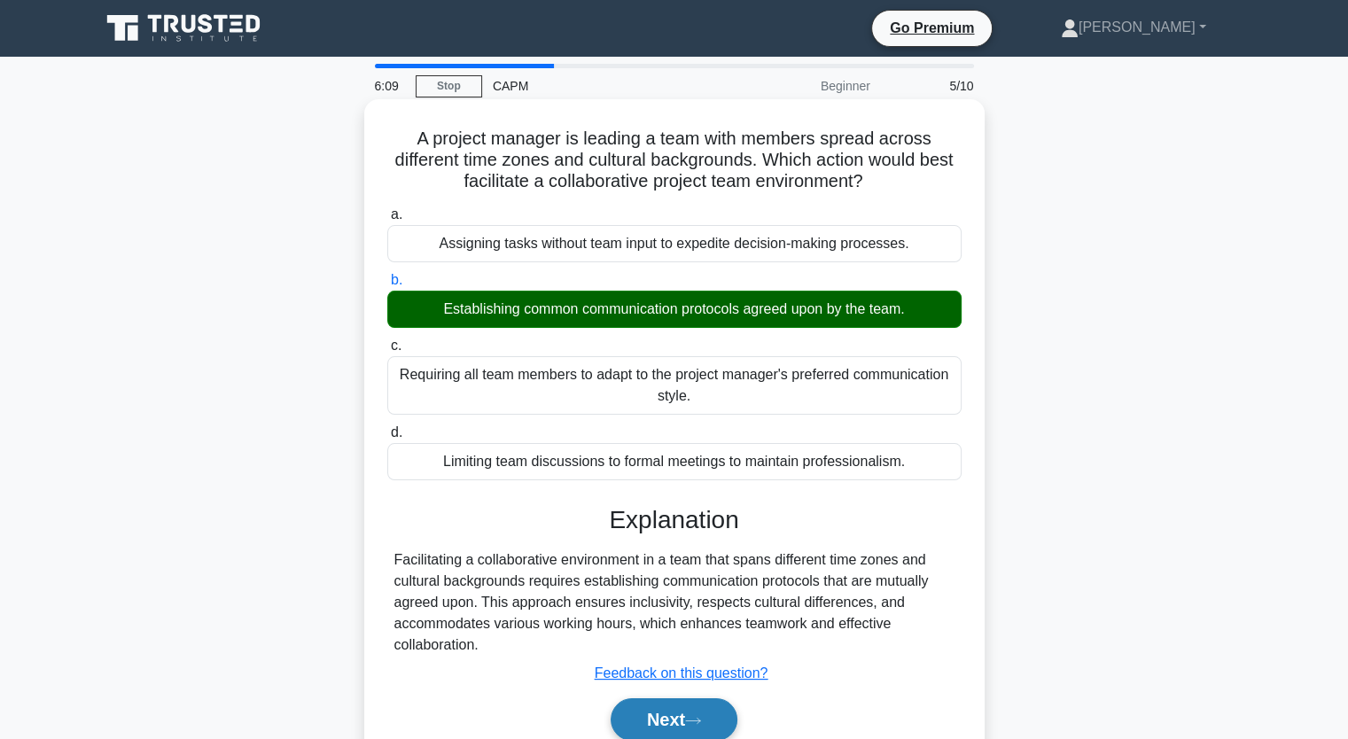
scroll to position [219, 0]
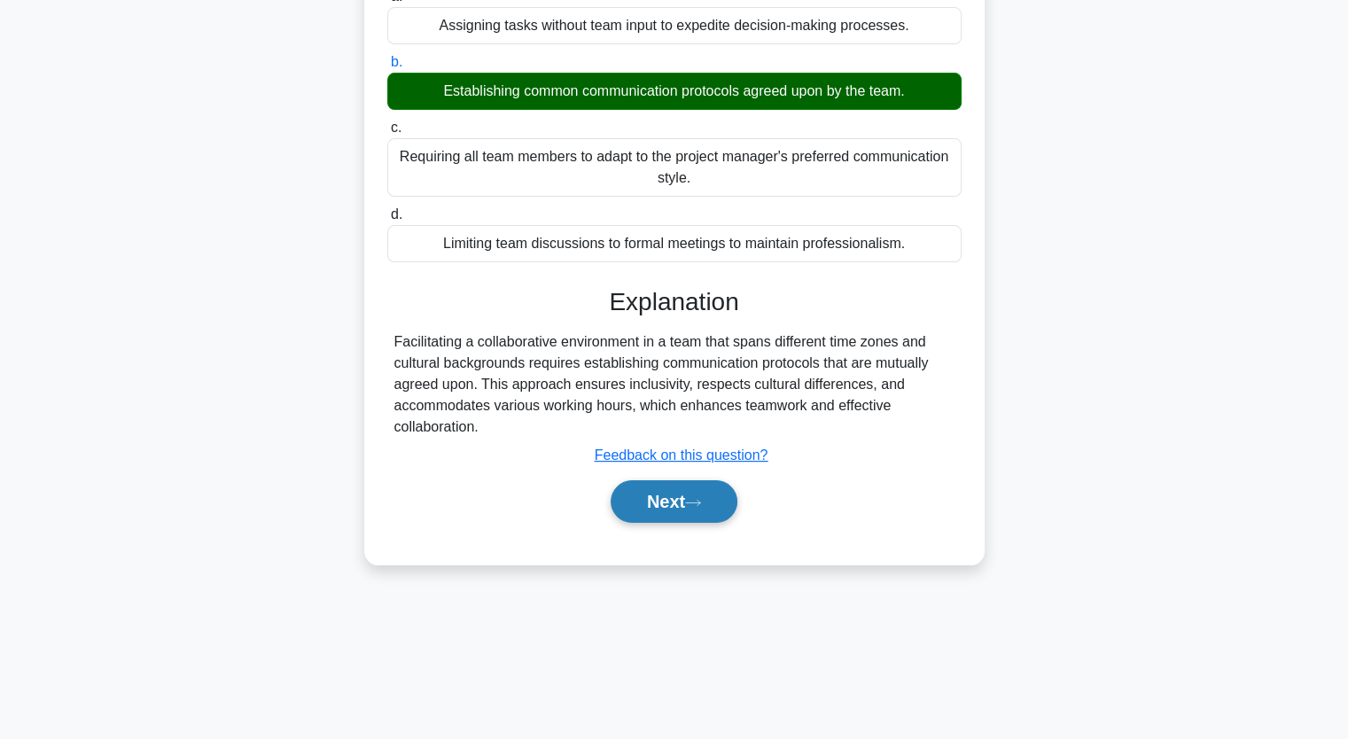
click at [651, 504] on button "Next" at bounding box center [674, 502] width 127 height 43
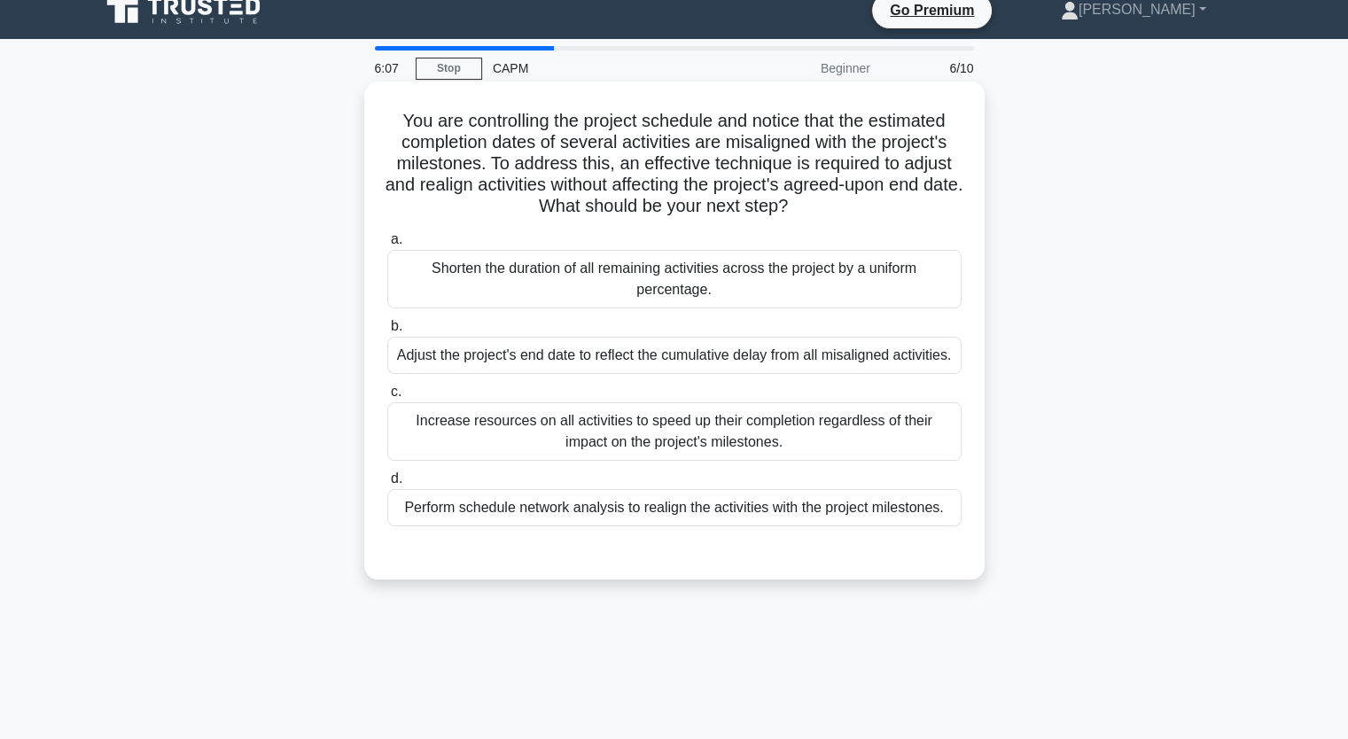
scroll to position [0, 0]
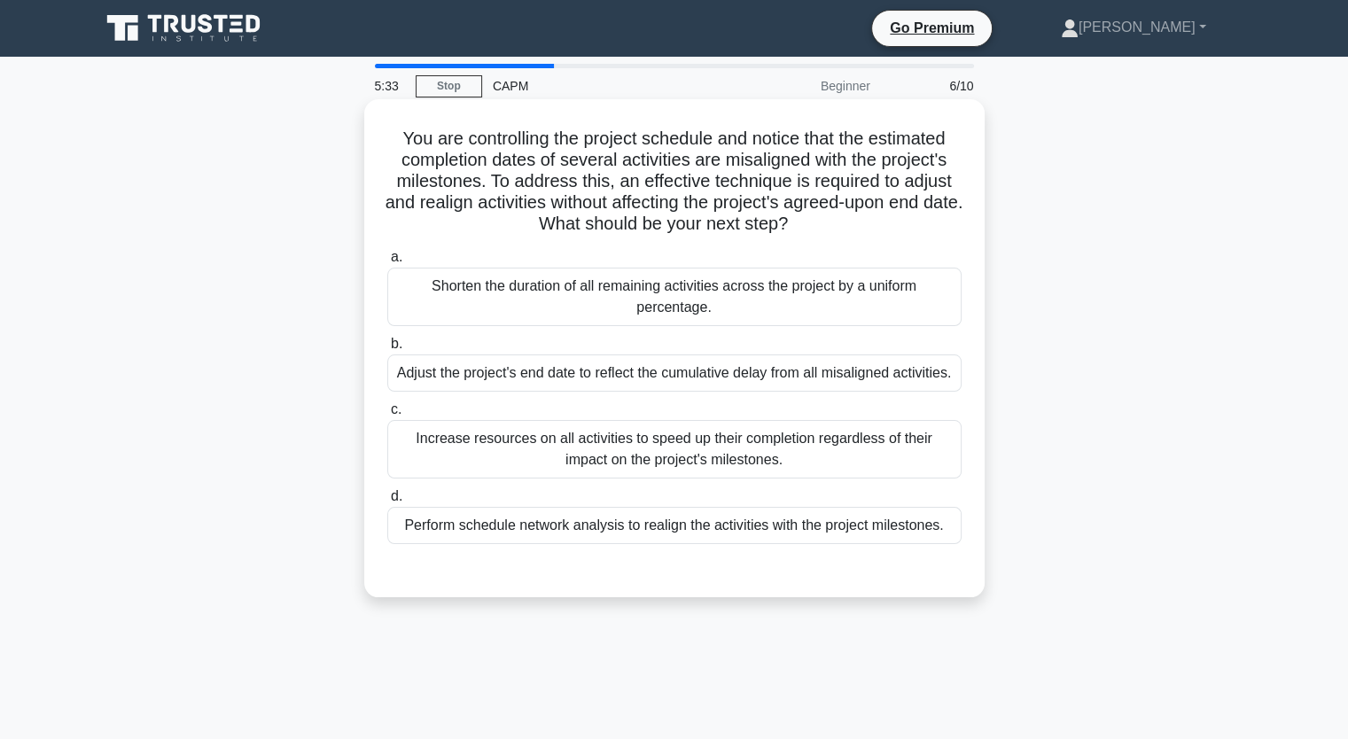
click at [631, 530] on div "Perform schedule network analysis to realign the activities with the project mi…" at bounding box center [674, 525] width 574 height 37
click at [387, 503] on input "d. Perform schedule network analysis to realign the activities with the project…" at bounding box center [387, 497] width 0 height 12
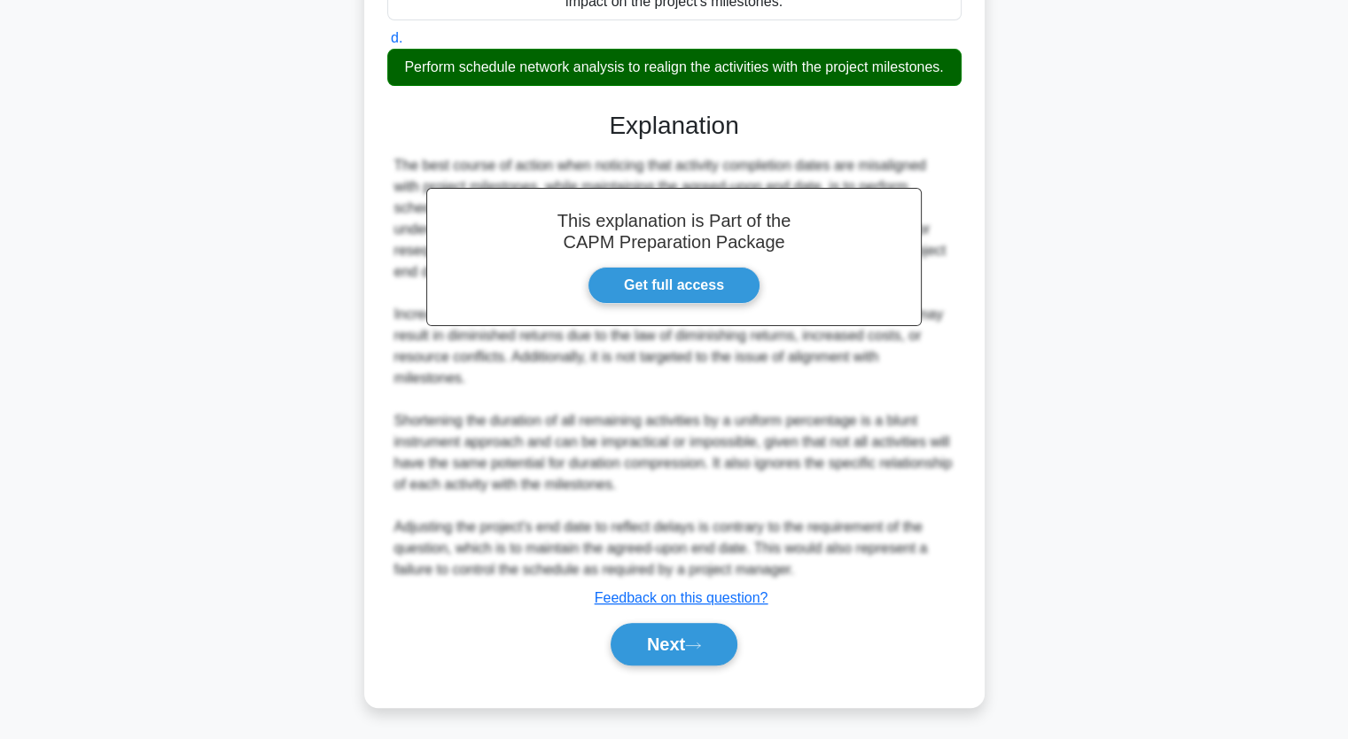
scroll to position [459, 0]
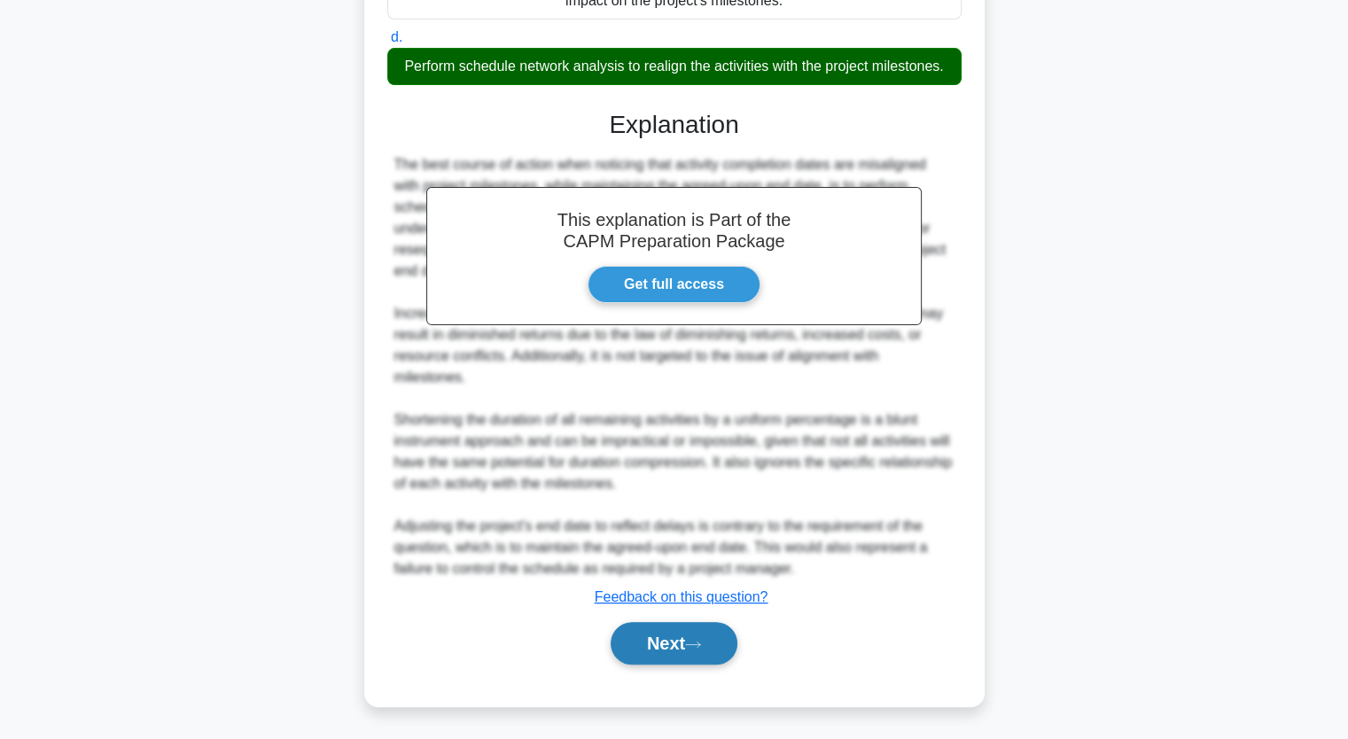
click at [653, 639] on button "Next" at bounding box center [674, 643] width 127 height 43
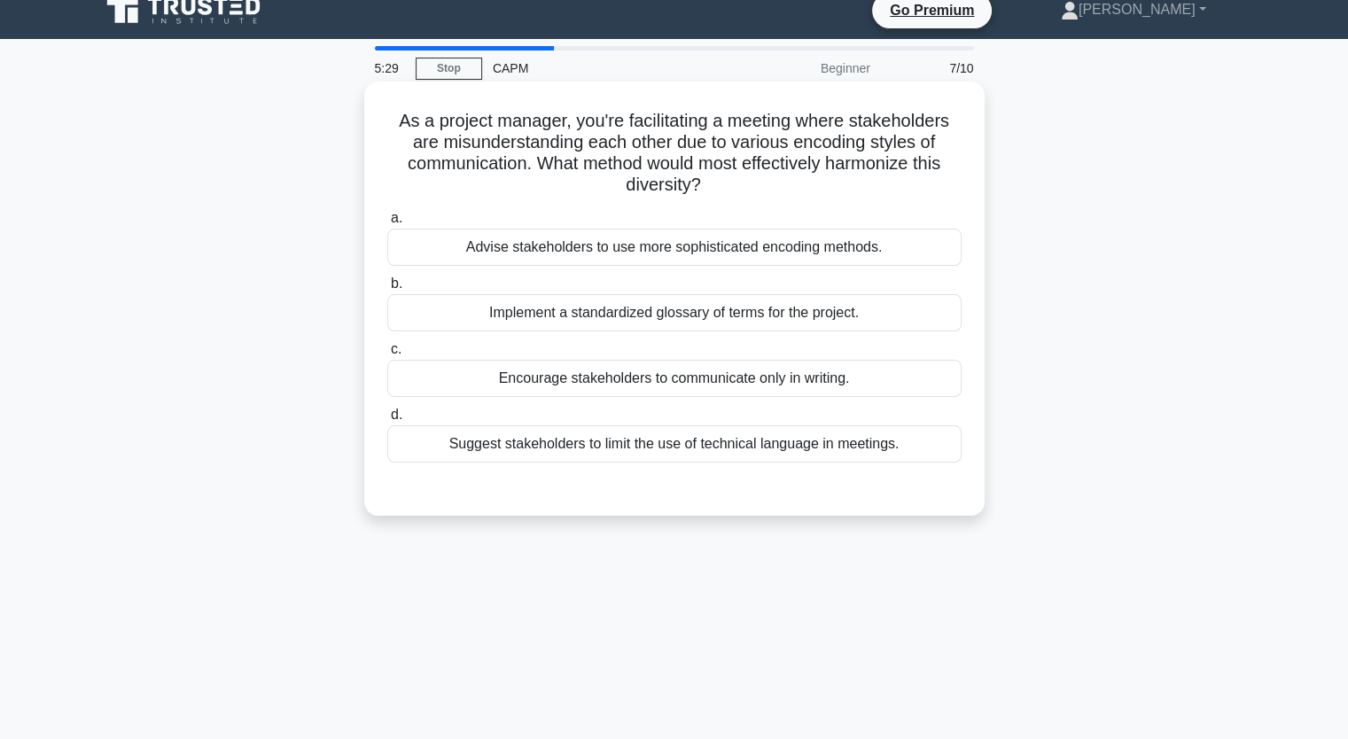
scroll to position [0, 0]
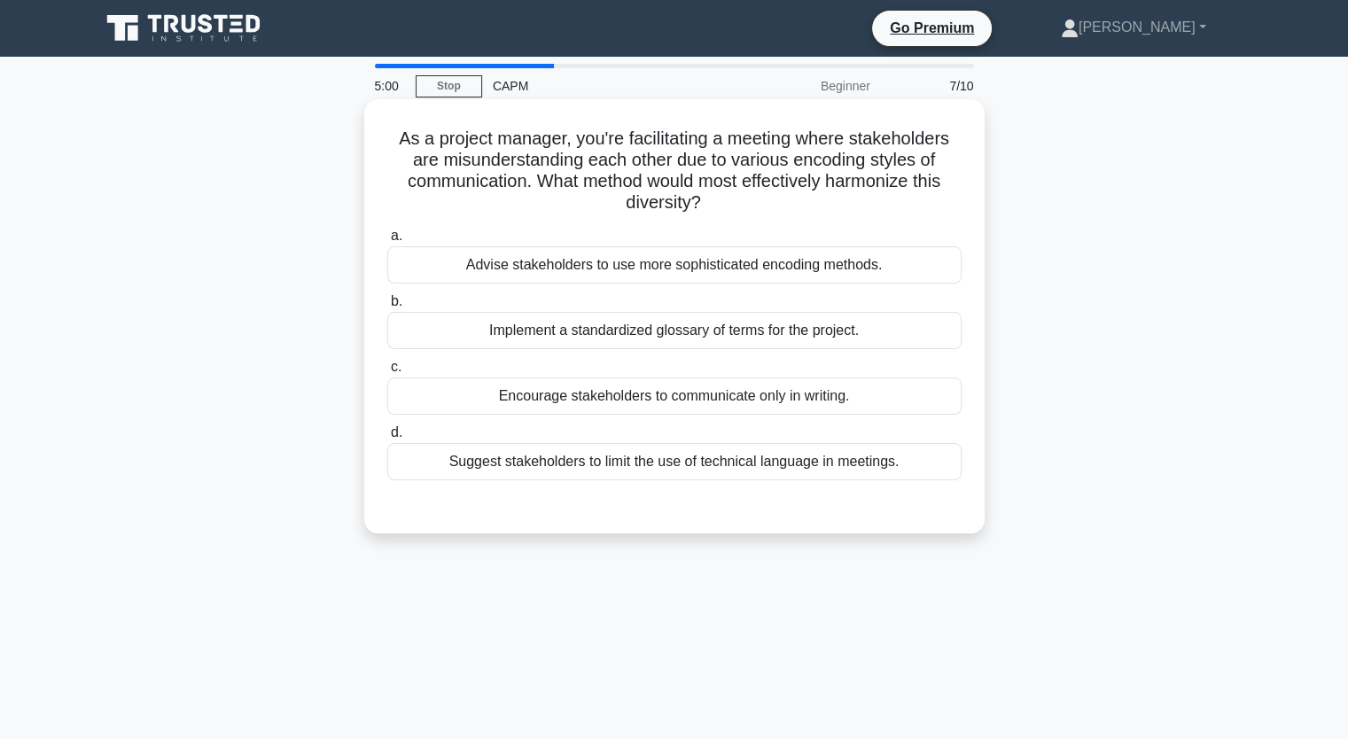
click at [576, 330] on div "Implement a standardized glossary of terms for the project." at bounding box center [674, 330] width 574 height 37
click at [387, 308] on input "b. Implement a standardized glossary of terms for the project." at bounding box center [387, 302] width 0 height 12
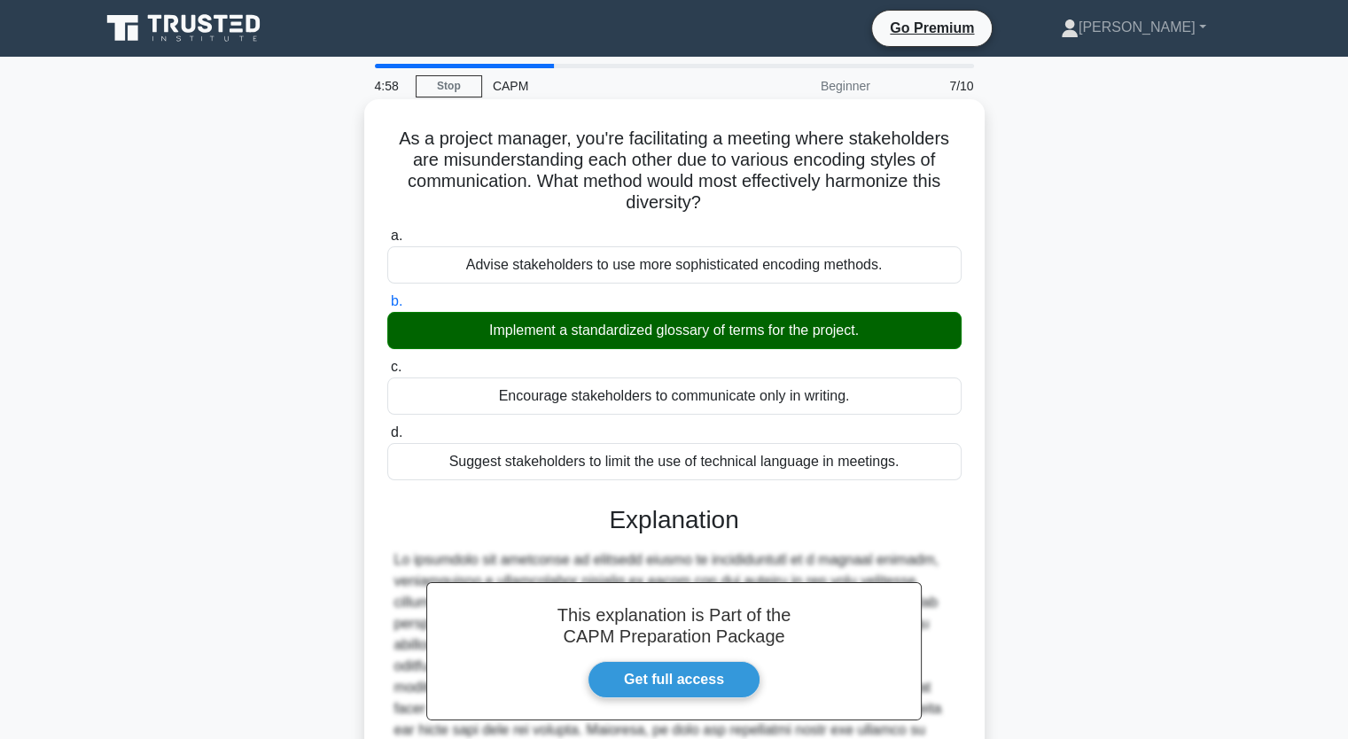
scroll to position [268, 0]
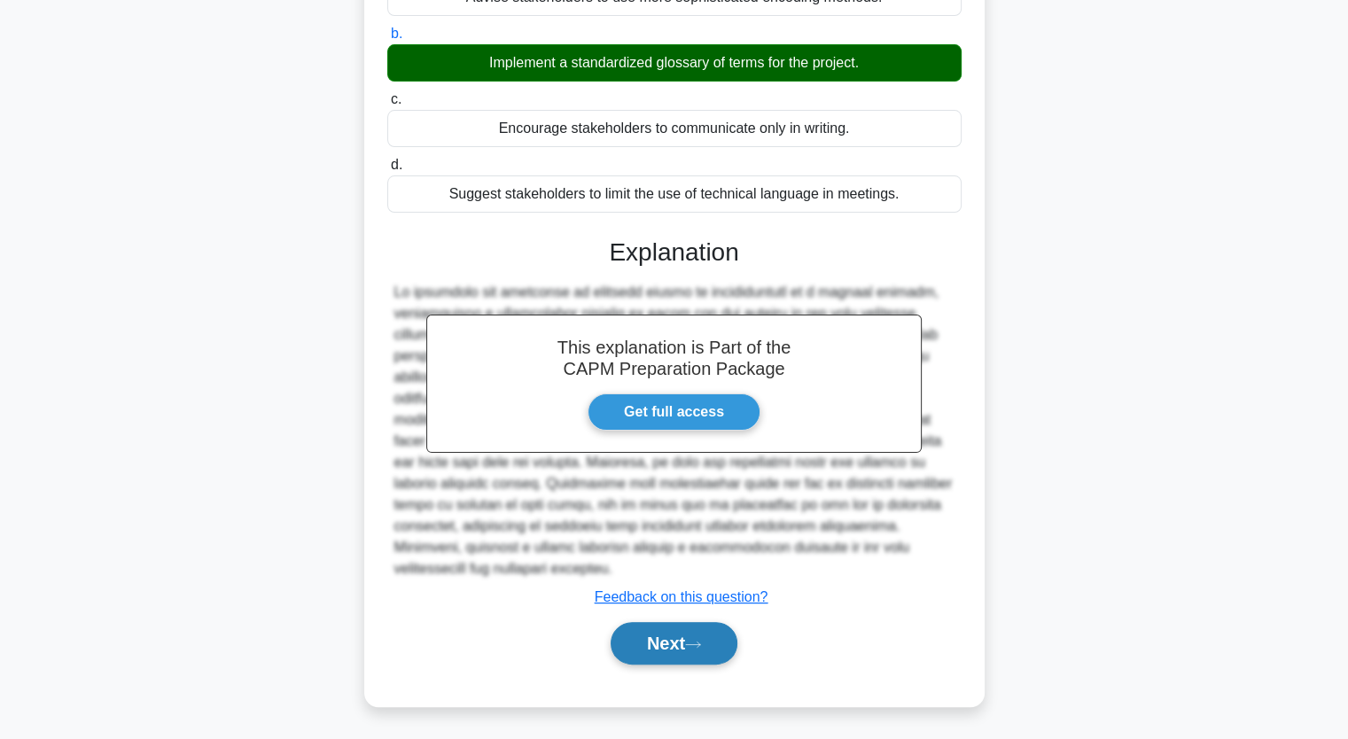
click at [670, 661] on button "Next" at bounding box center [674, 643] width 127 height 43
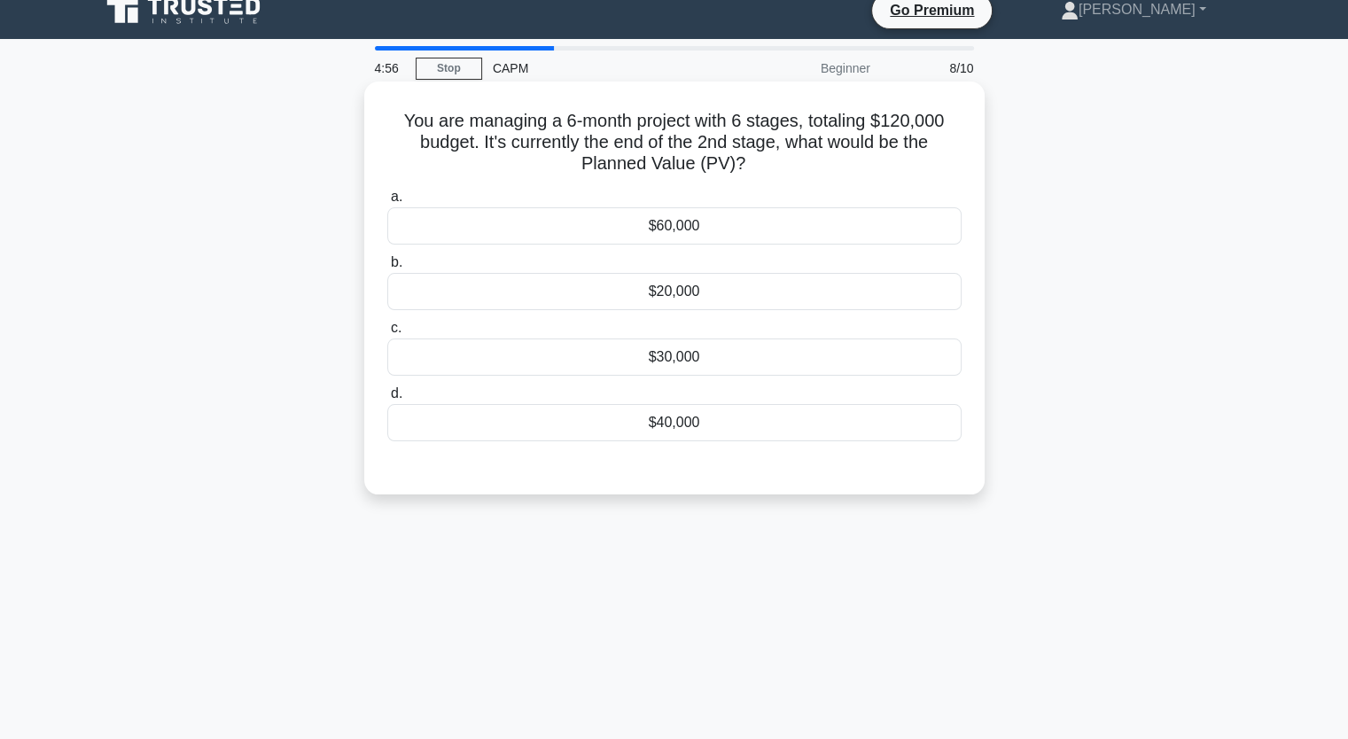
scroll to position [0, 0]
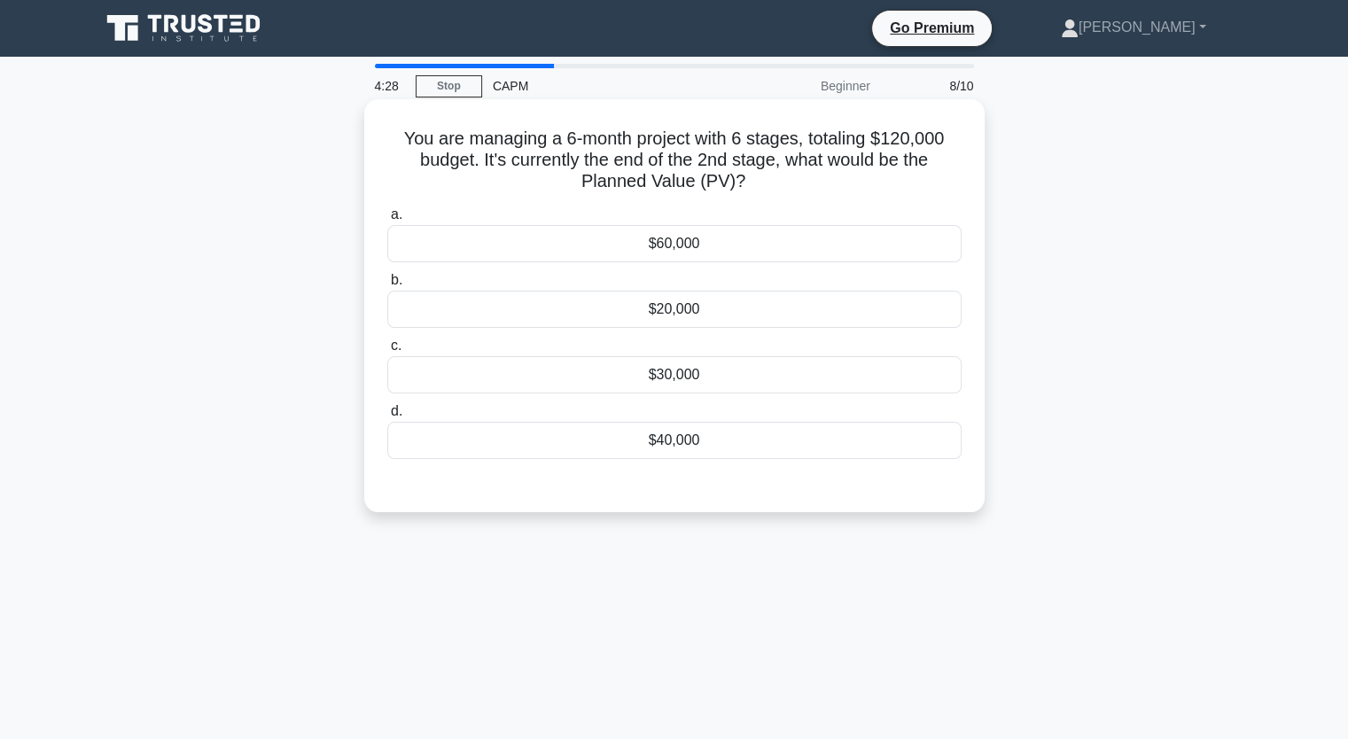
click at [751, 448] on div "$40,000" at bounding box center [674, 440] width 574 height 37
click at [387, 418] on input "d. $40,000" at bounding box center [387, 412] width 0 height 12
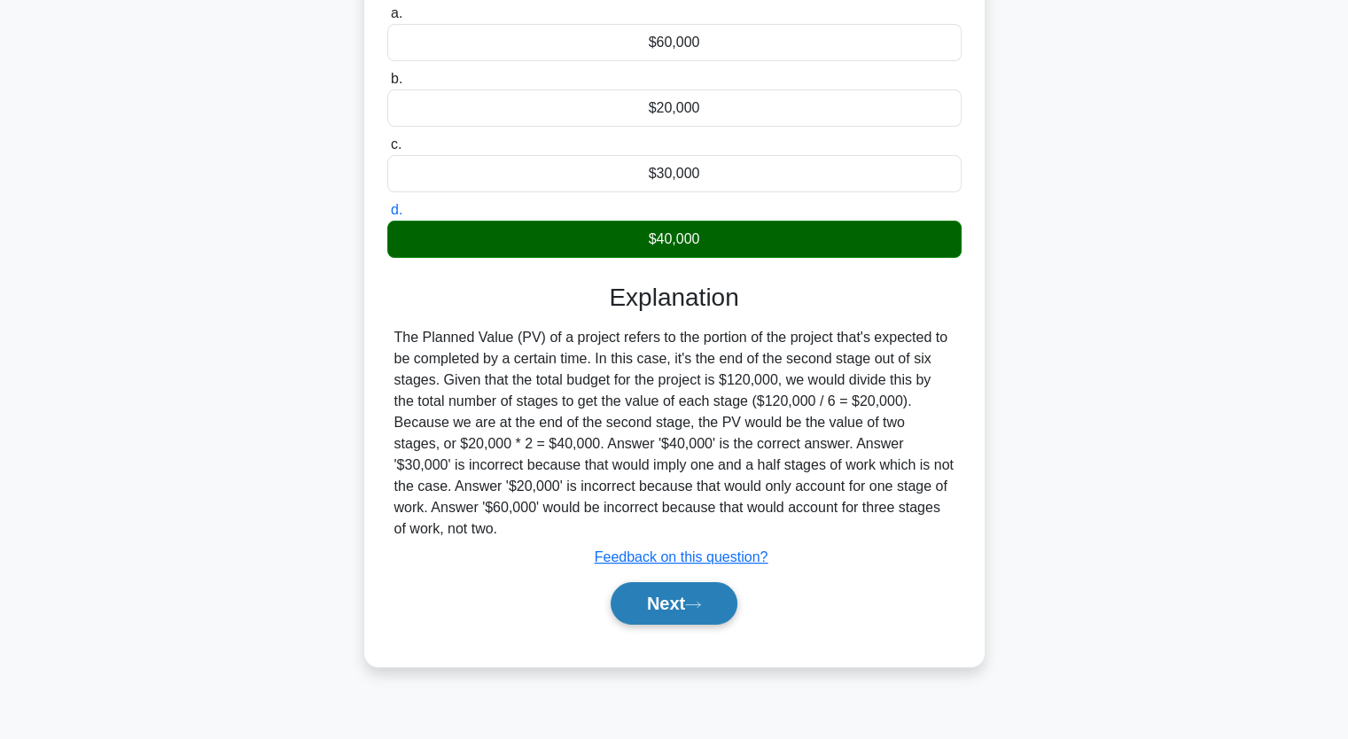
scroll to position [219, 0]
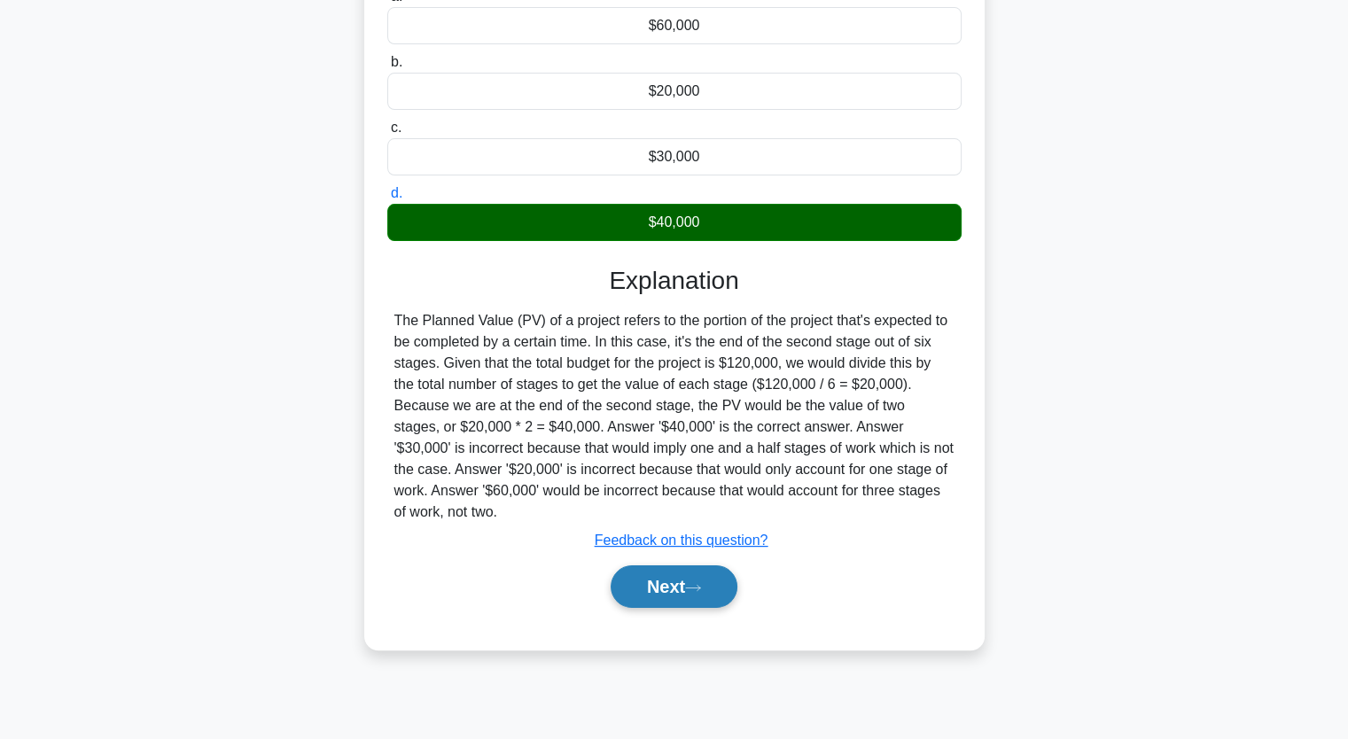
click at [679, 592] on button "Next" at bounding box center [674, 587] width 127 height 43
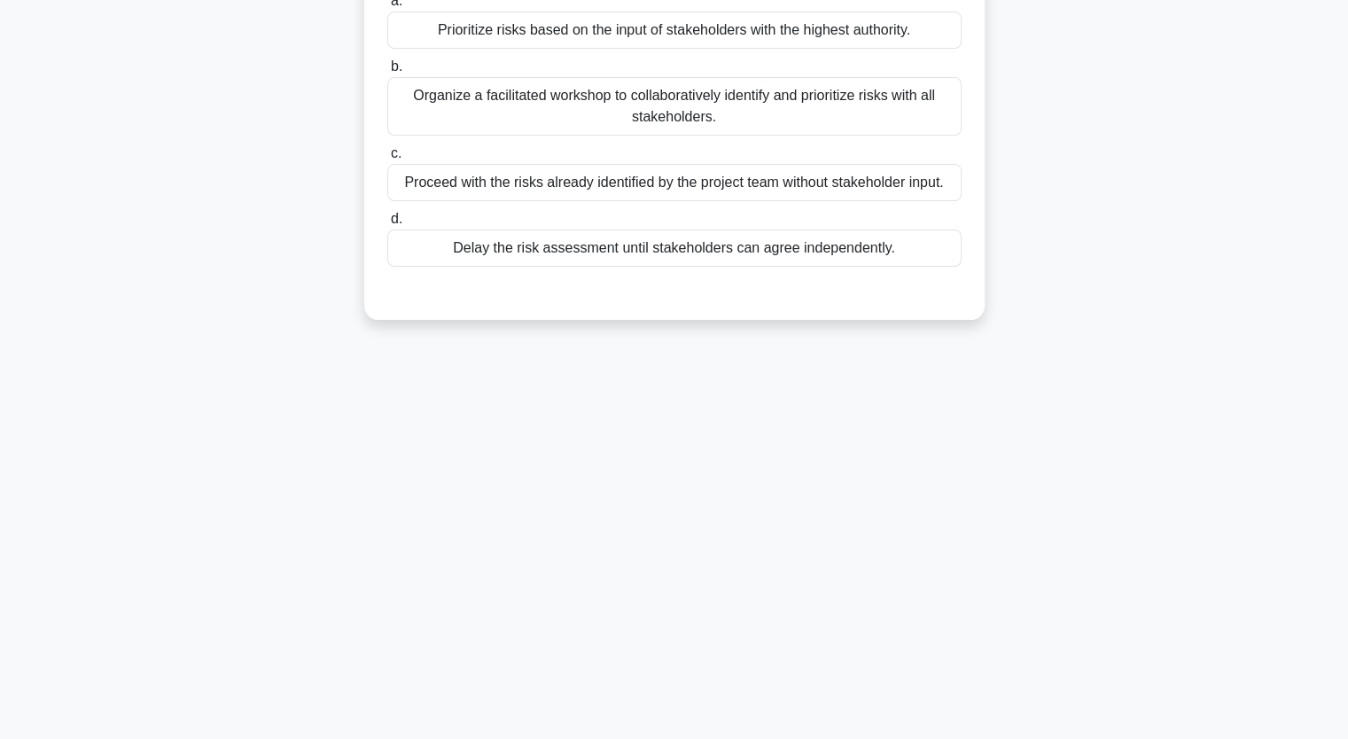
scroll to position [0, 0]
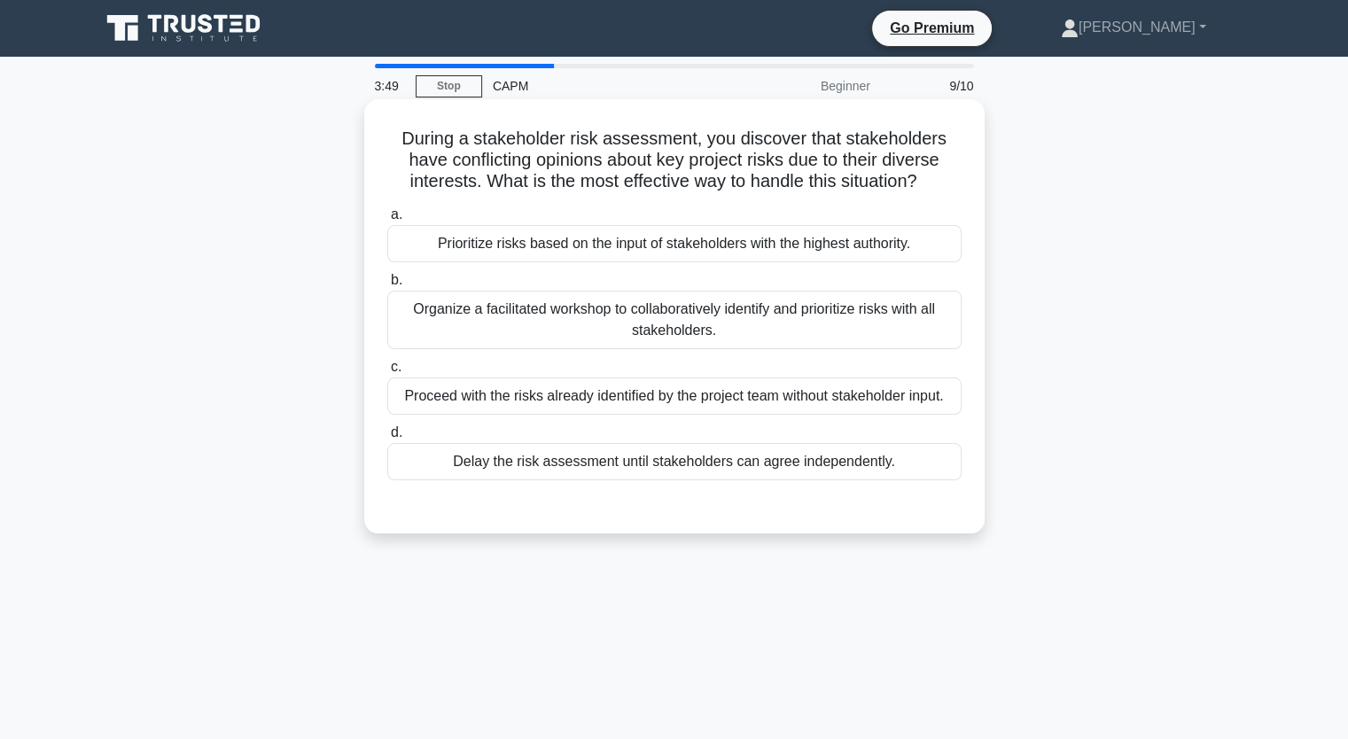
click at [584, 316] on div "Organize a facilitated workshop to collaboratively identify and prioritize risk…" at bounding box center [674, 320] width 574 height 59
click at [387, 286] on input "b. Organize a facilitated workshop to collaboratively identify and prioritize r…" at bounding box center [387, 281] width 0 height 12
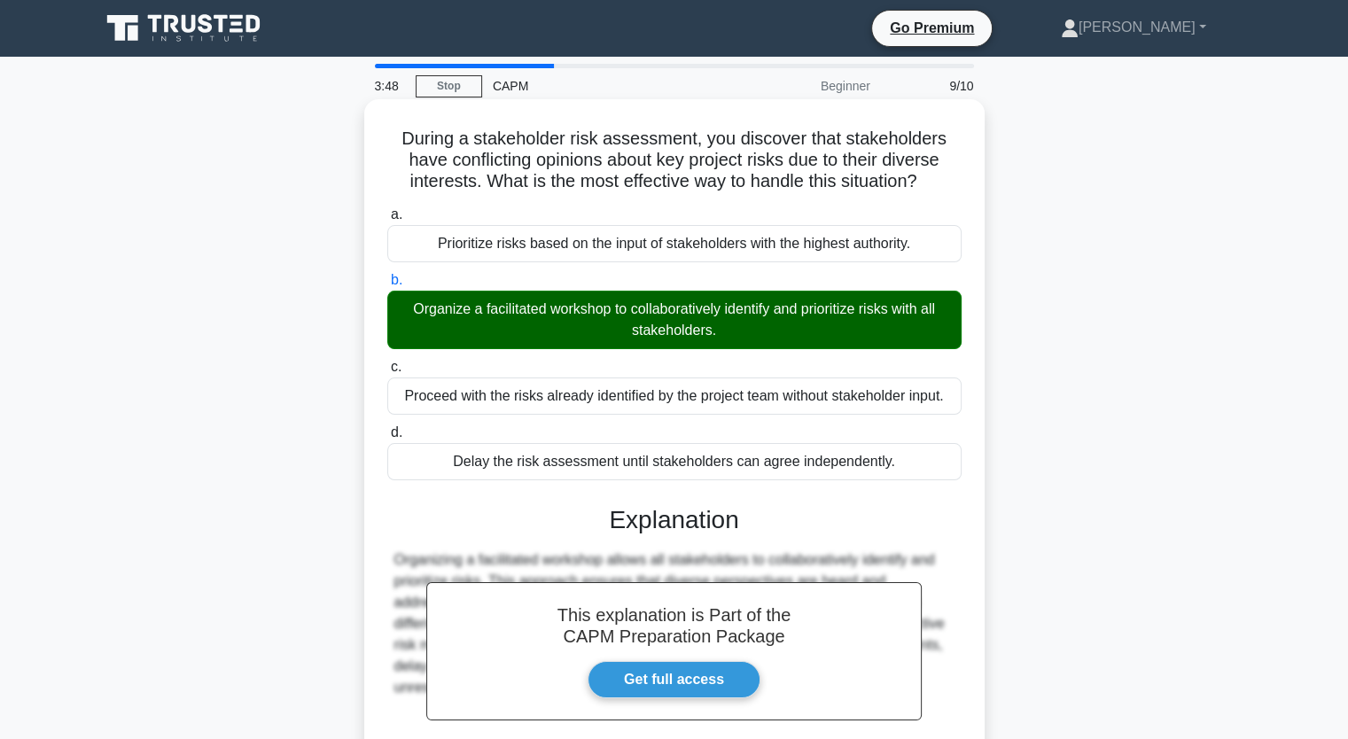
scroll to position [219, 0]
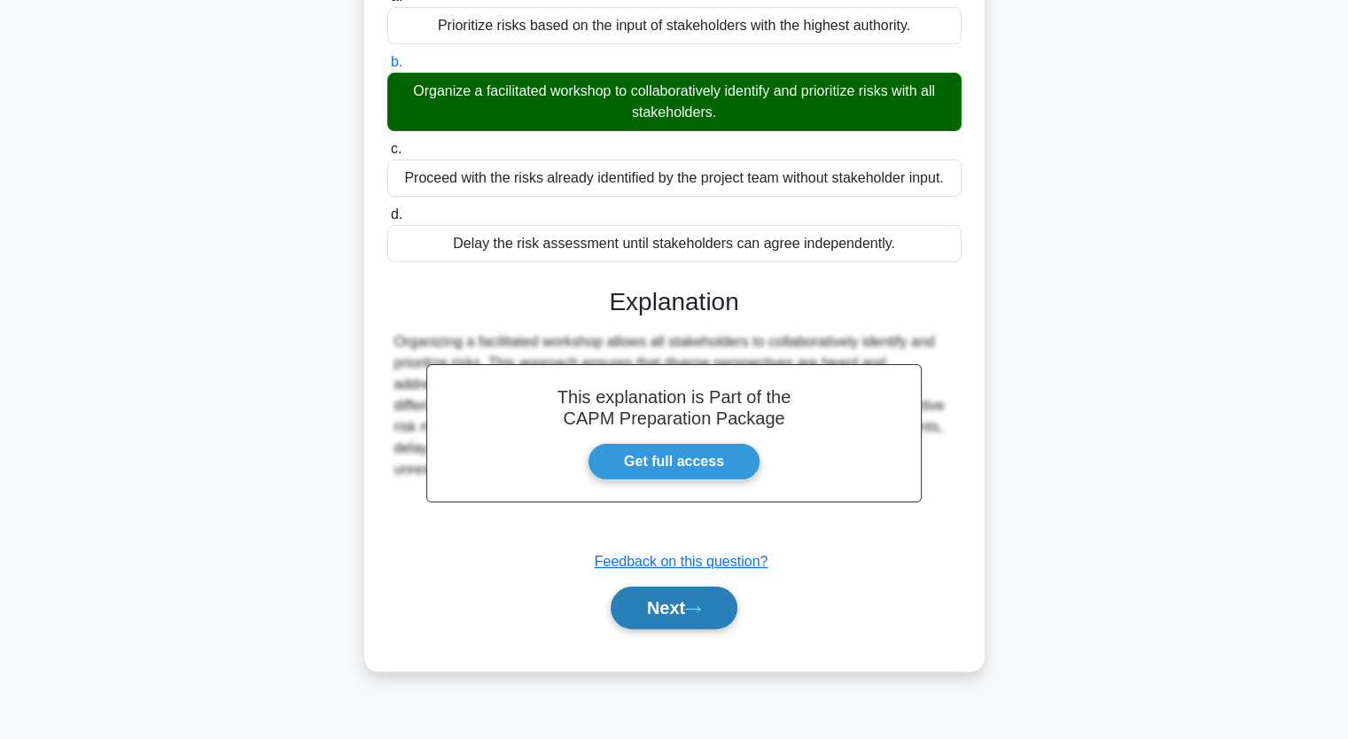
click at [710, 614] on button "Next" at bounding box center [674, 608] width 127 height 43
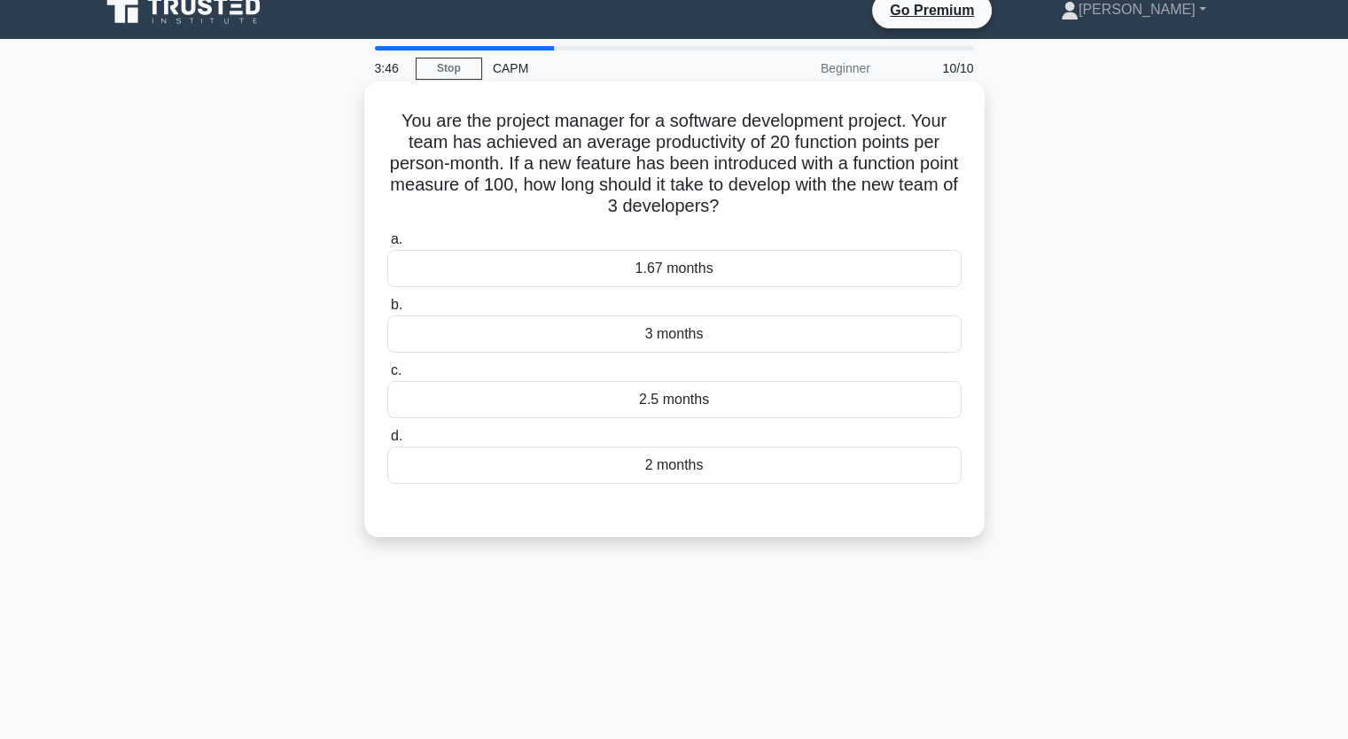
scroll to position [0, 0]
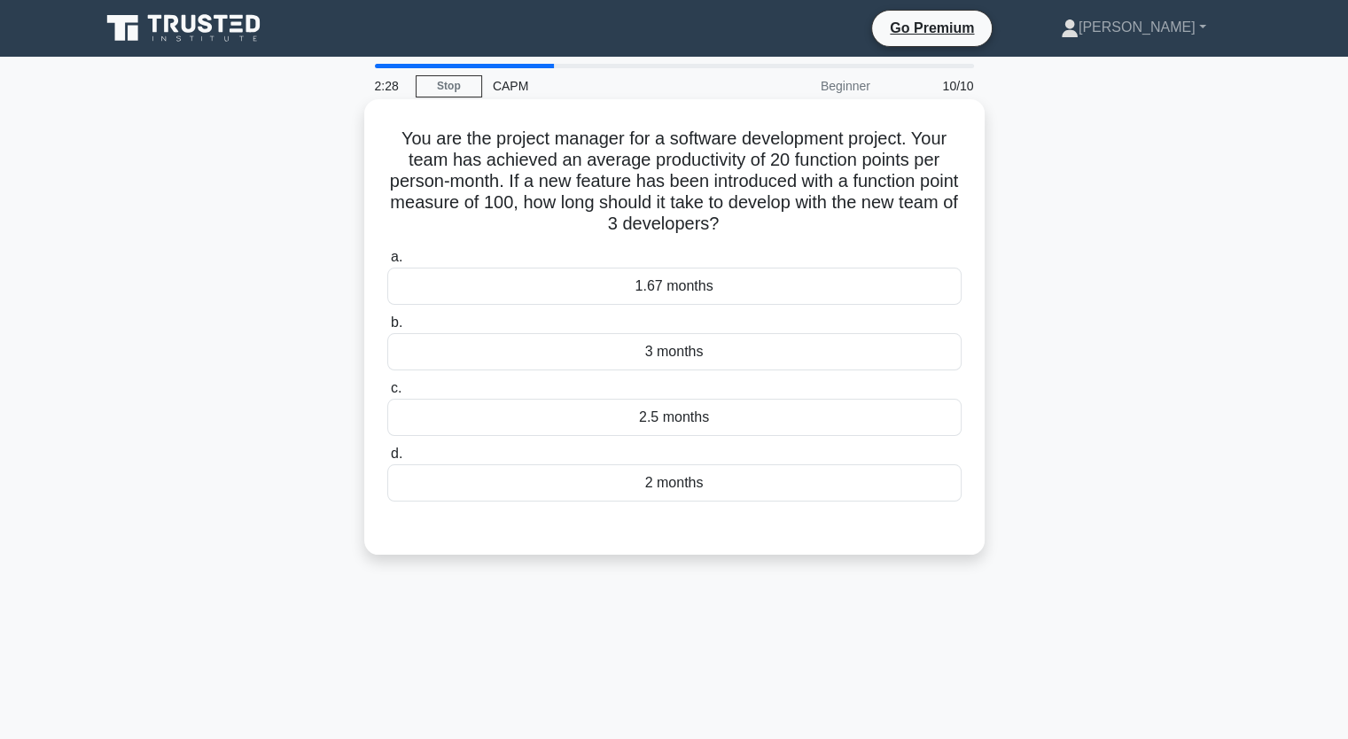
click at [837, 277] on div "1.67 months" at bounding box center [674, 286] width 574 height 37
click at [387, 263] on input "a. 1.67 months" at bounding box center [387, 258] width 0 height 12
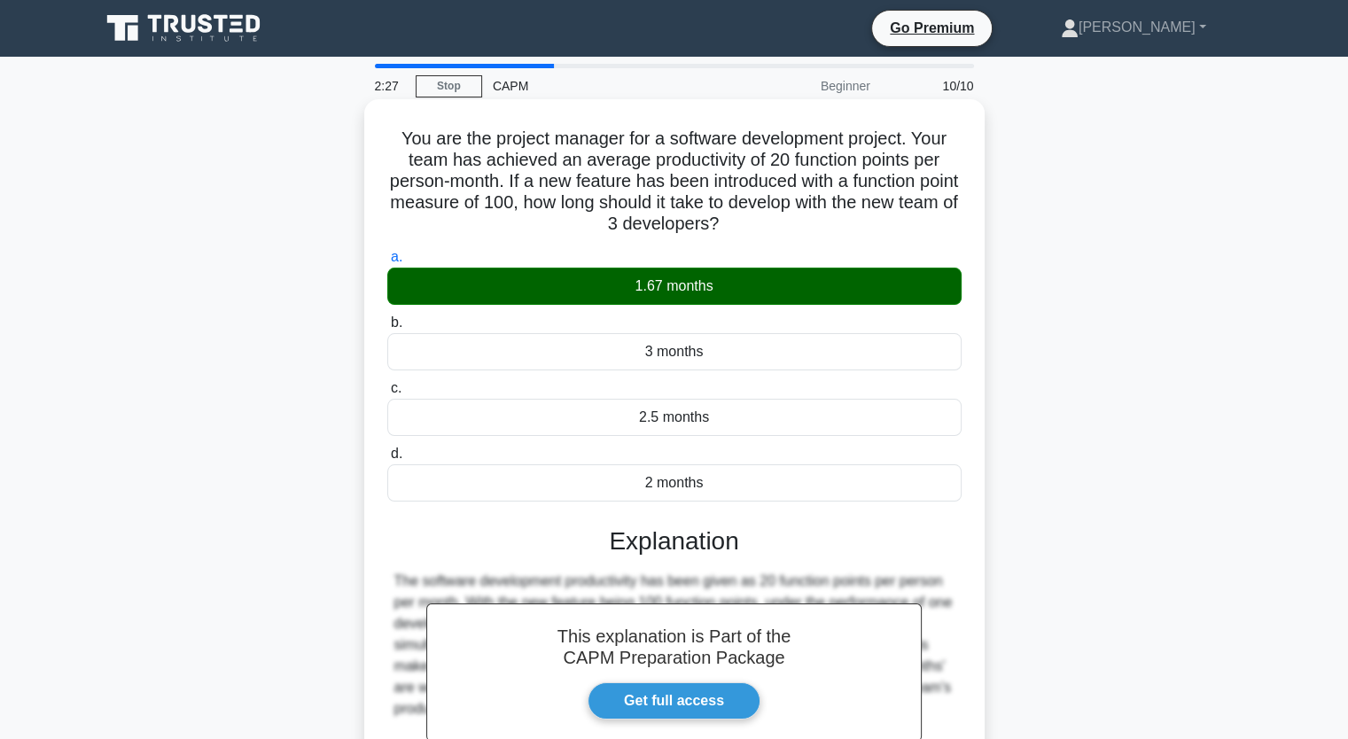
scroll to position [219, 0]
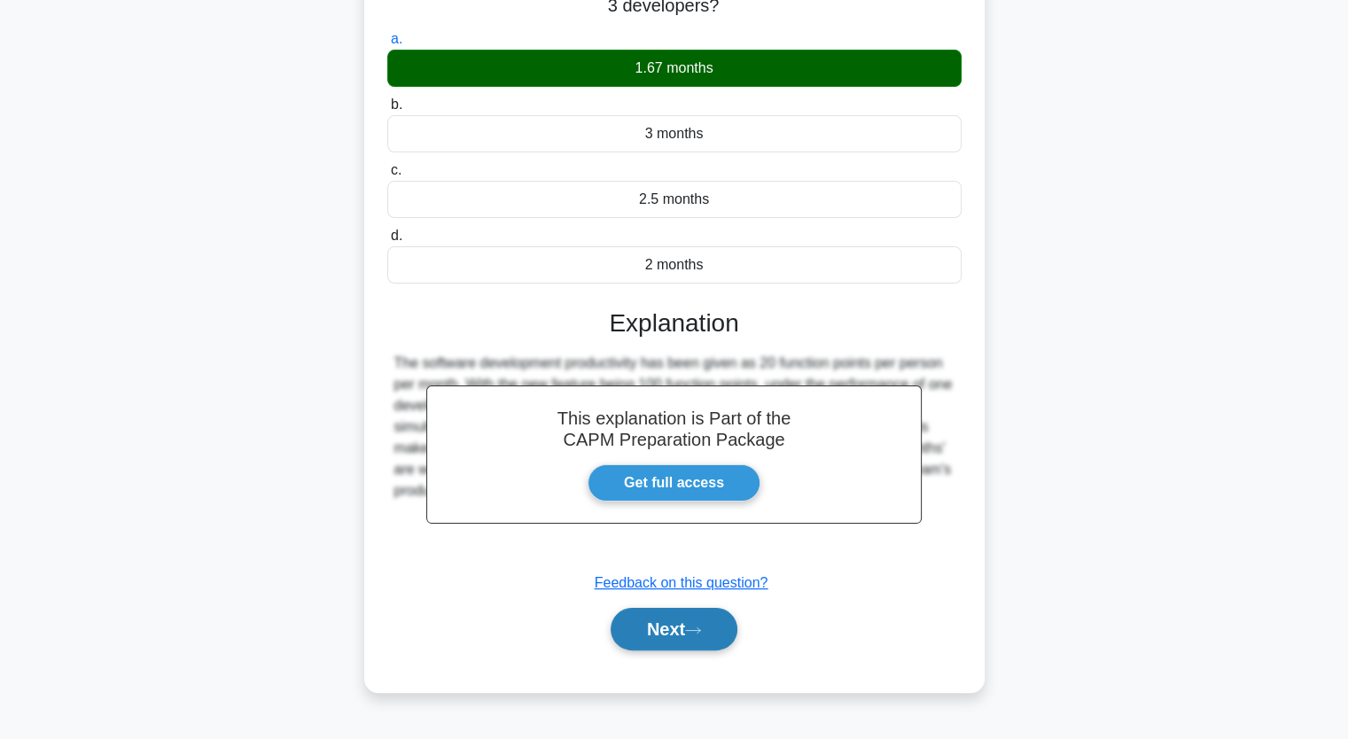
click at [681, 634] on button "Next" at bounding box center [674, 629] width 127 height 43
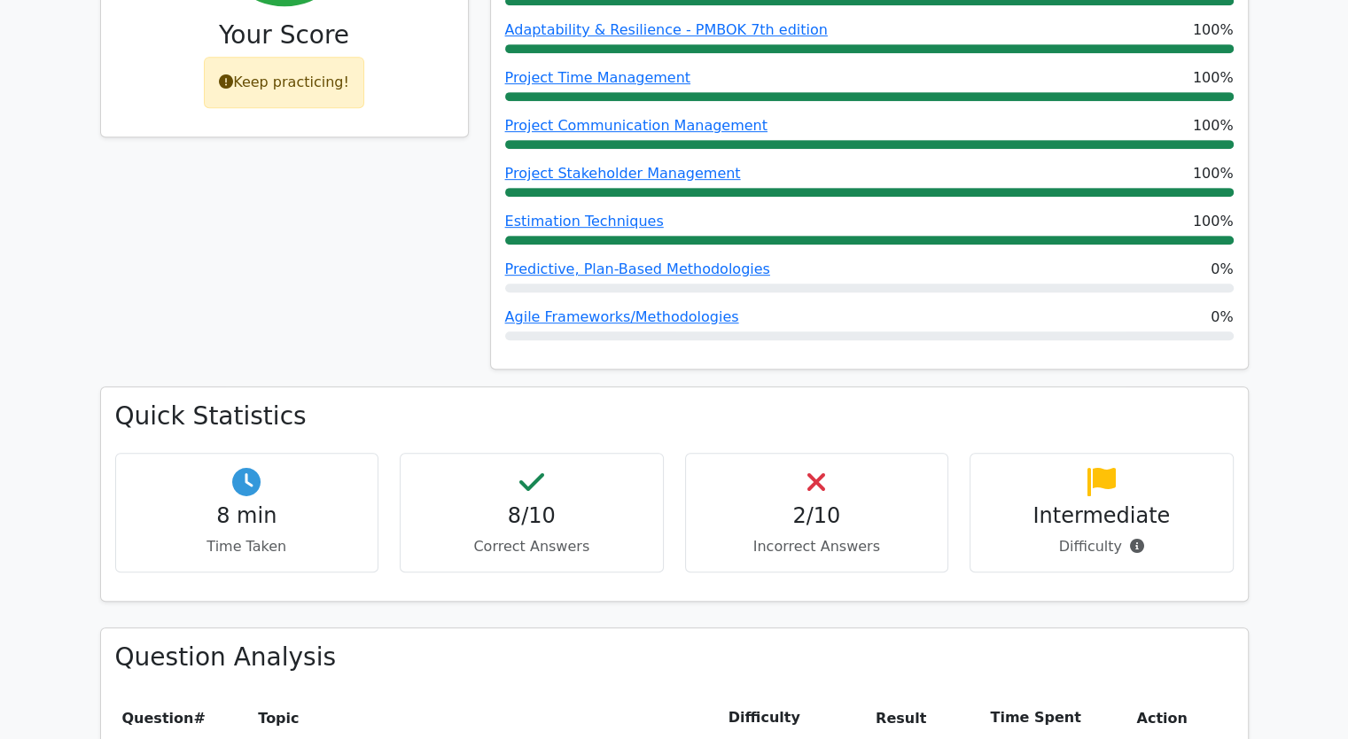
scroll to position [1182, 0]
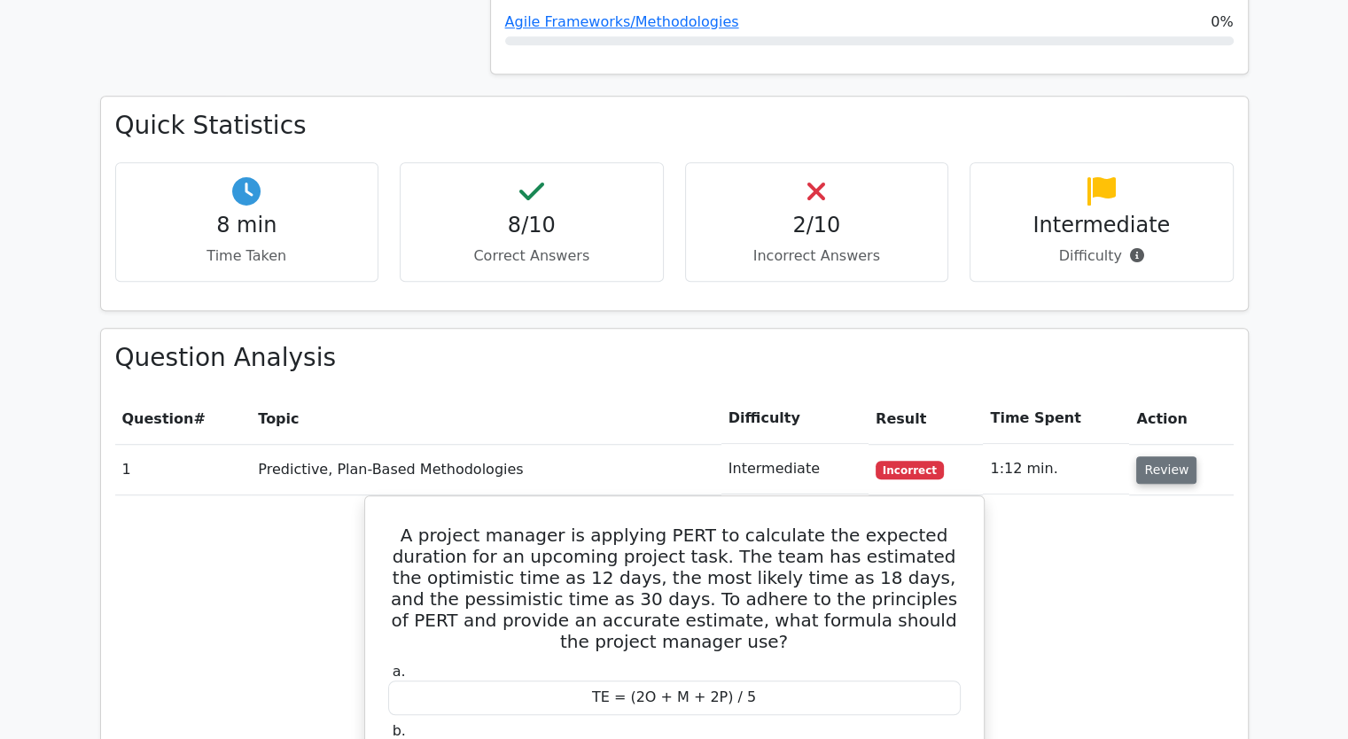
click at [1163, 457] on button "Review" at bounding box center [1167, 470] width 60 height 27
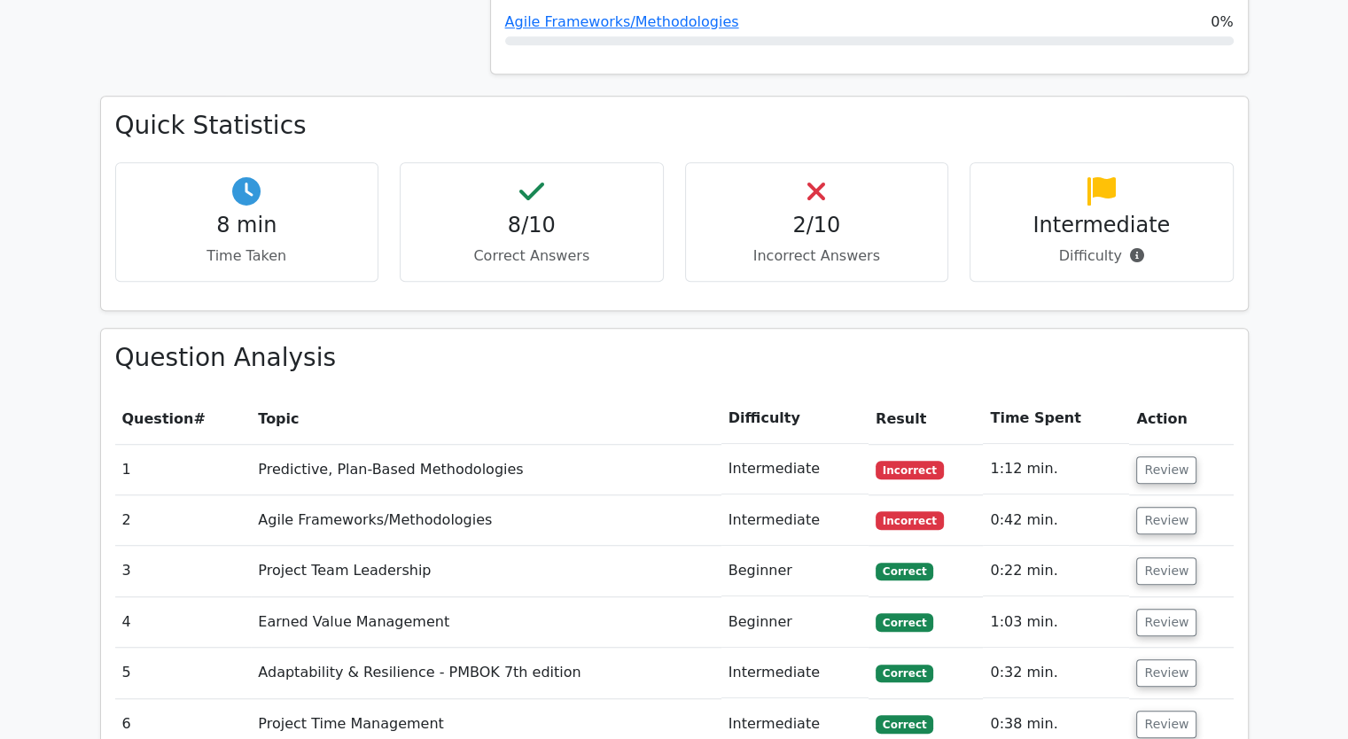
scroll to position [1477, 0]
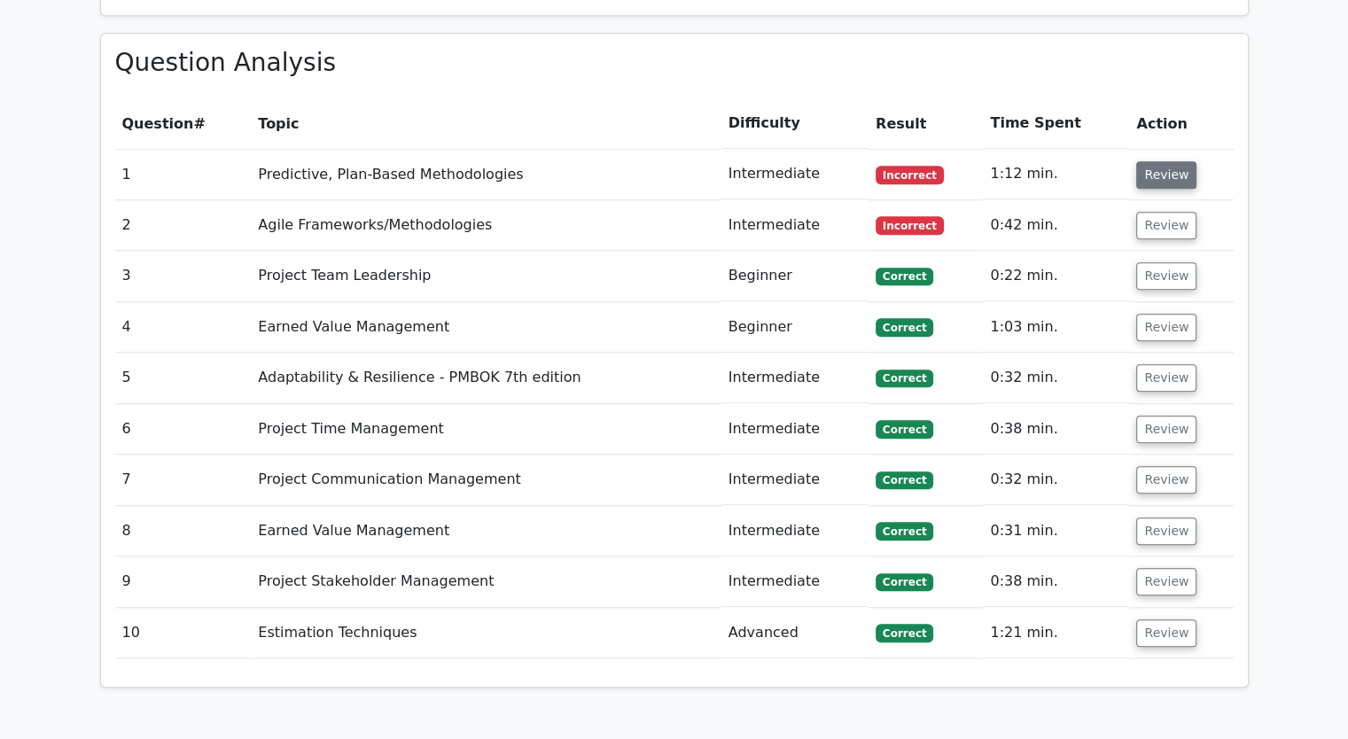
click at [1163, 161] on button "Review" at bounding box center [1167, 174] width 60 height 27
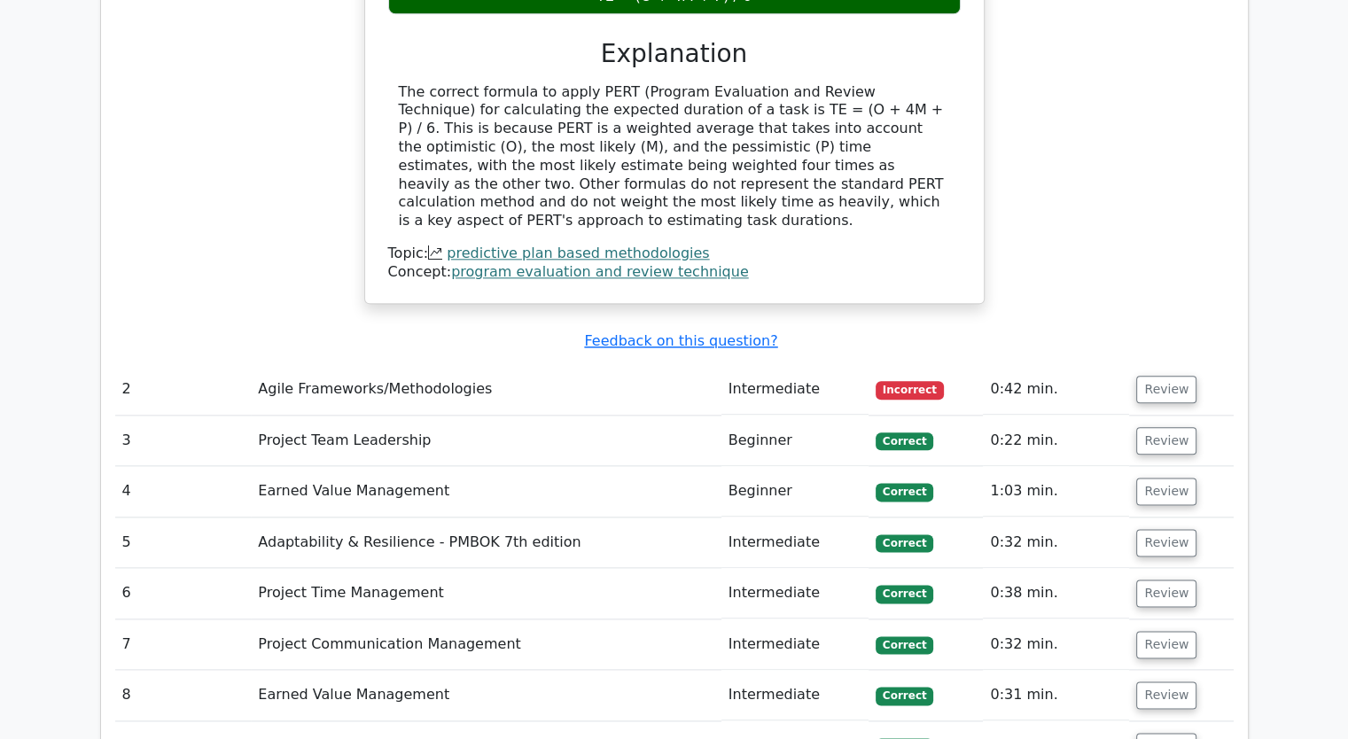
scroll to position [2068, 0]
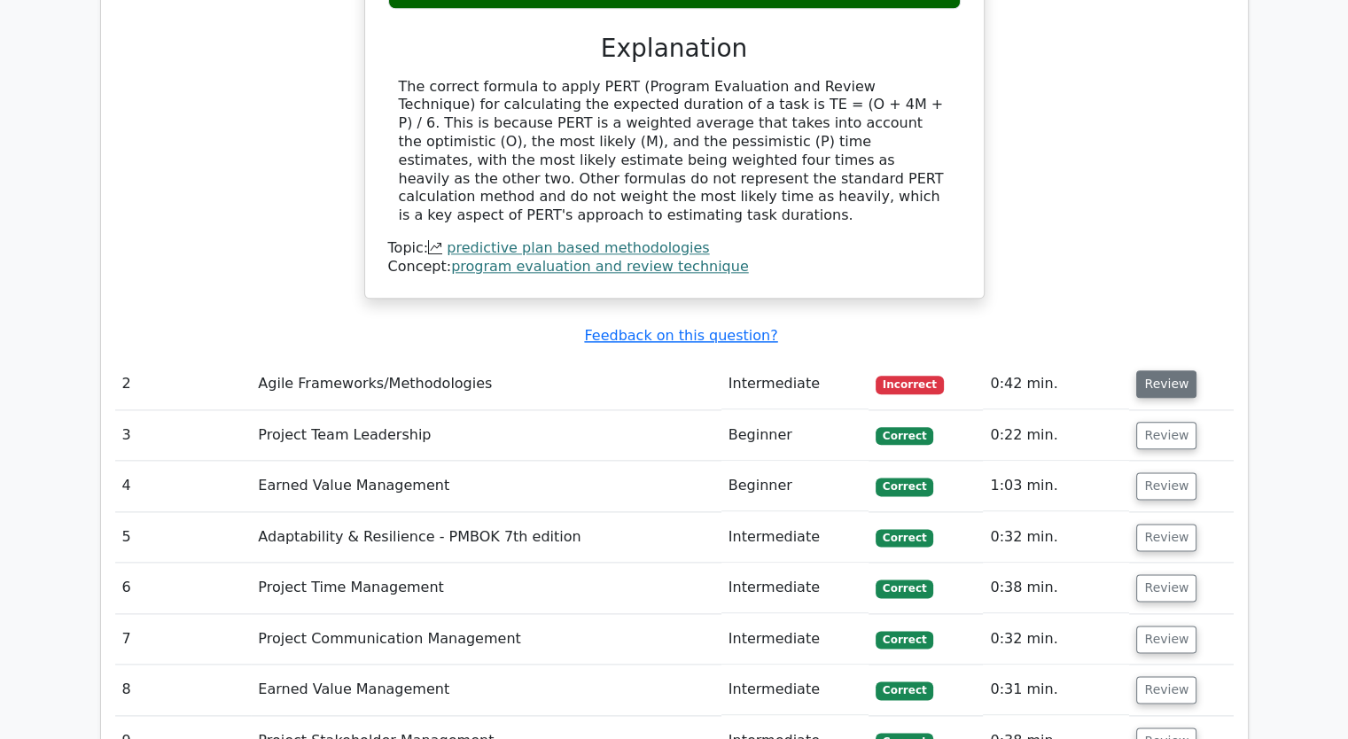
click at [1167, 371] on button "Review" at bounding box center [1167, 384] width 60 height 27
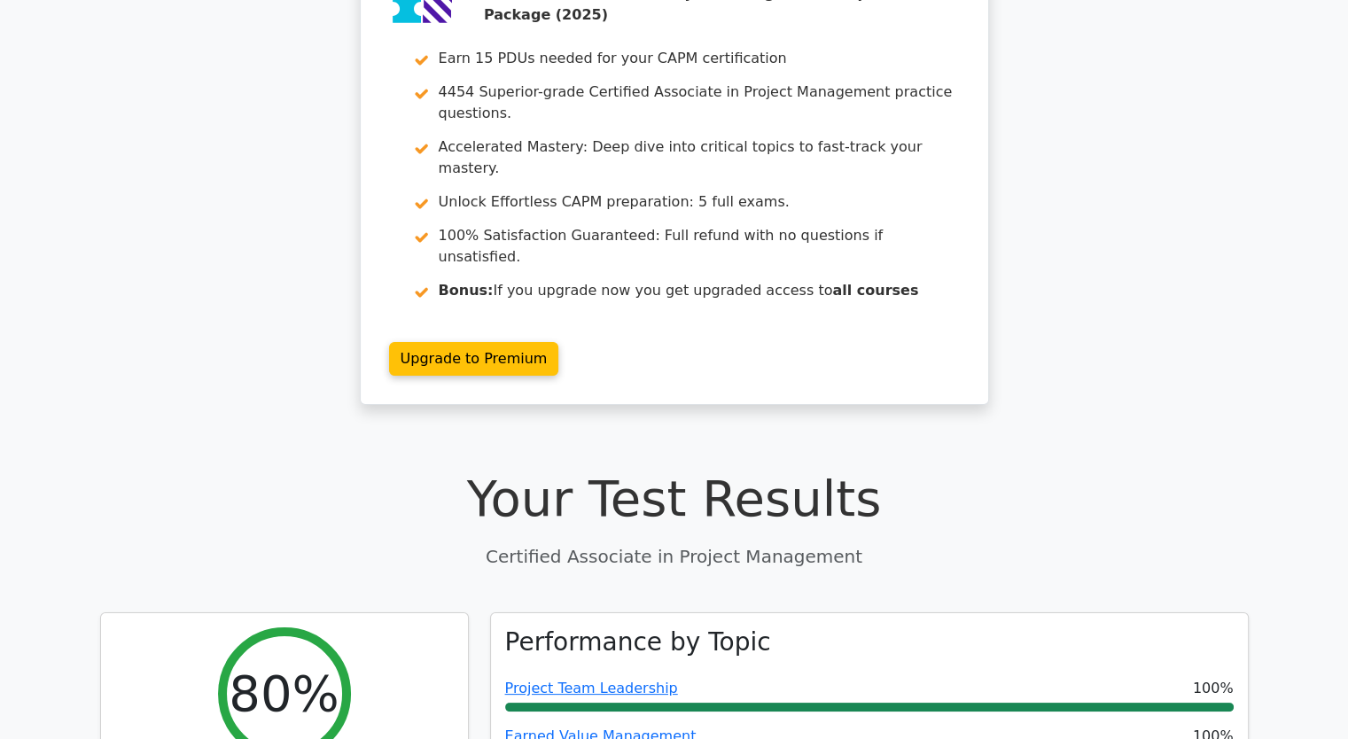
scroll to position [0, 0]
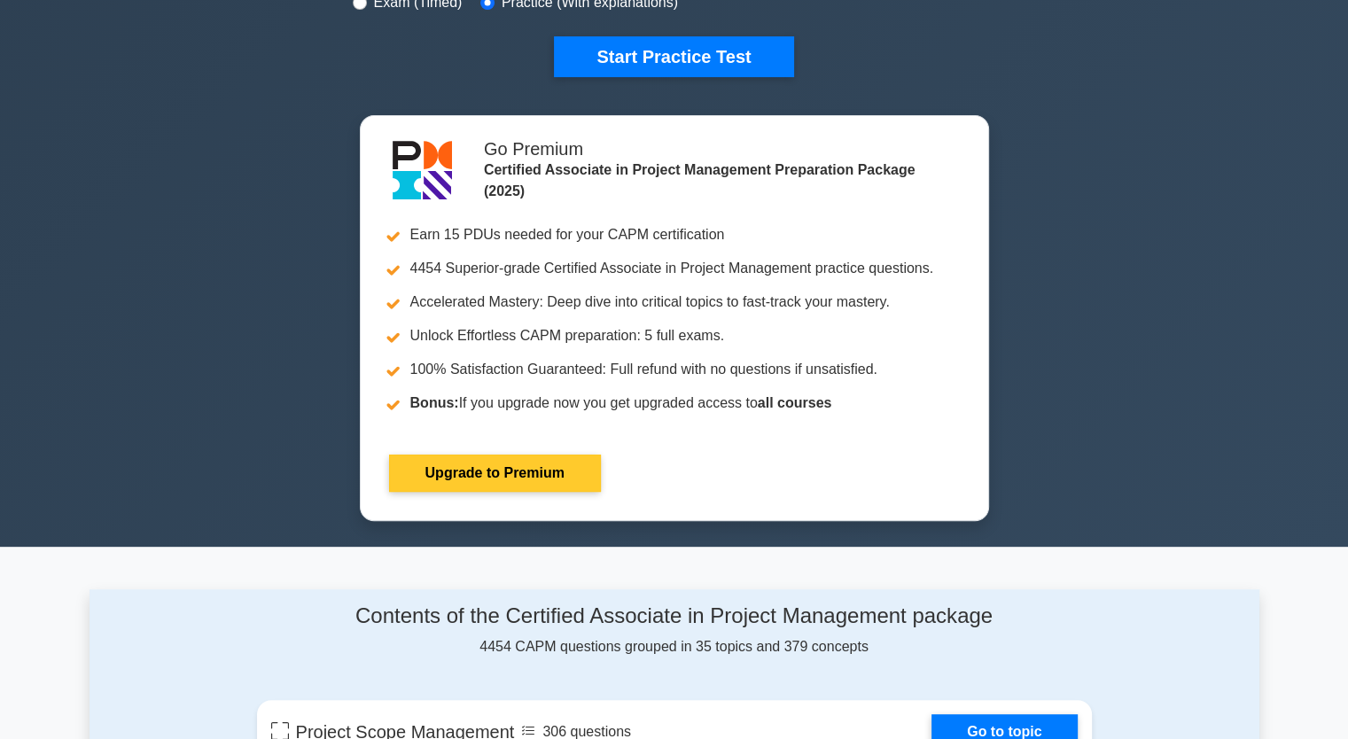
scroll to position [295, 0]
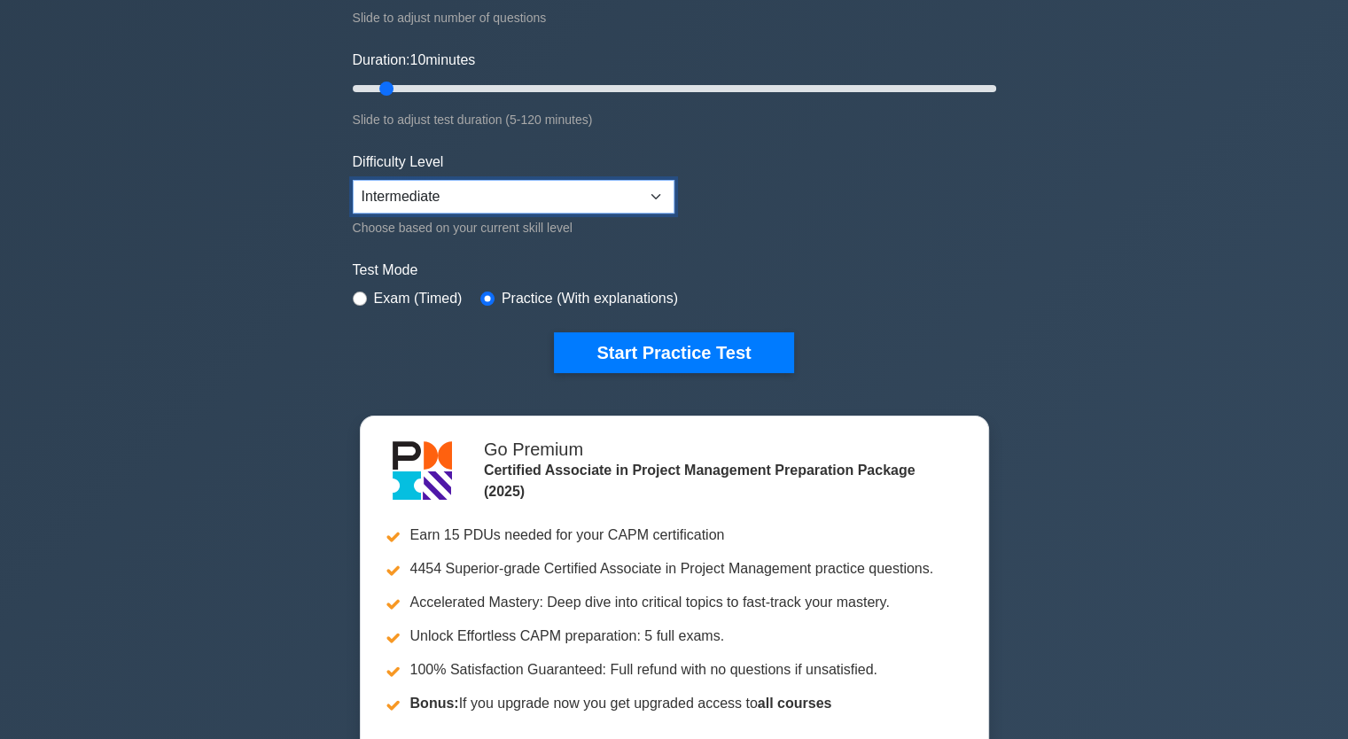
click at [642, 189] on select "Beginner Intermediate Expert" at bounding box center [514, 197] width 322 height 34
select select "expert"
click at [353, 180] on select "Beginner Intermediate Expert" at bounding box center [514, 197] width 322 height 34
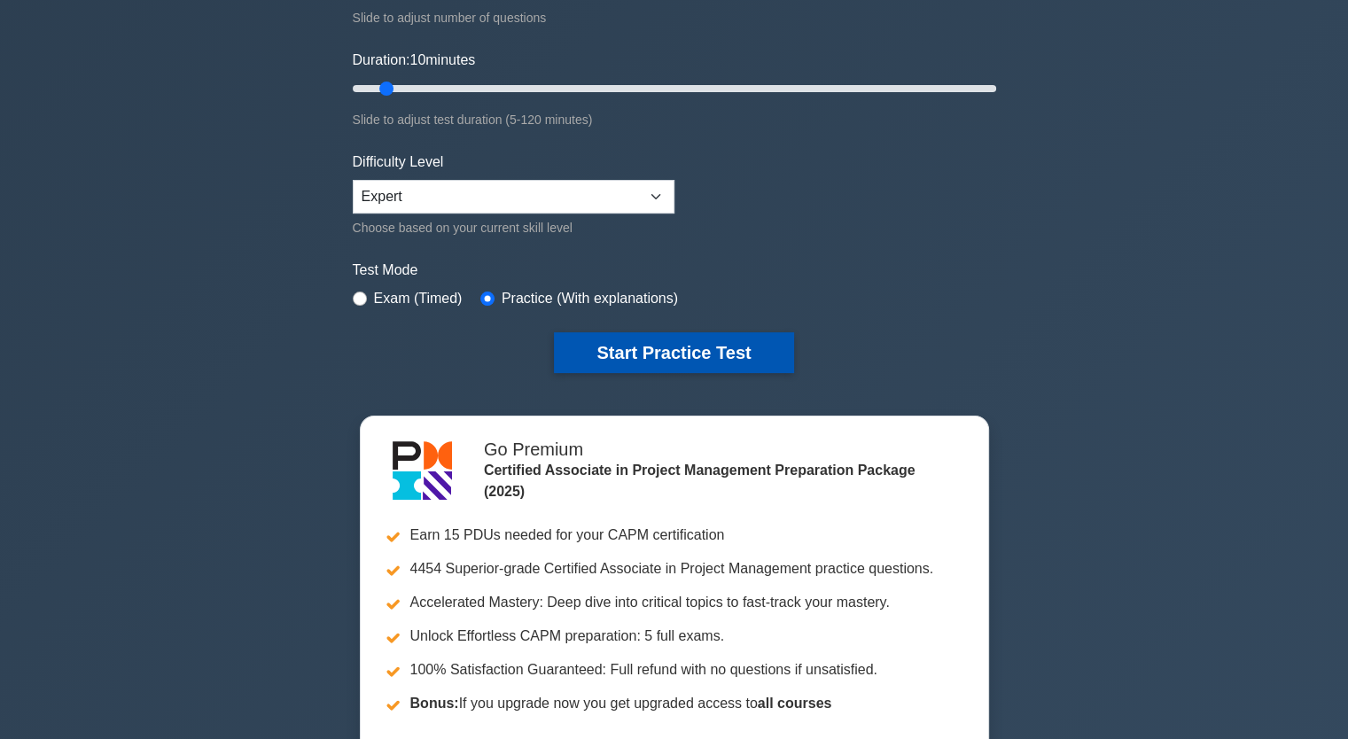
click at [685, 349] on button "Start Practice Test" at bounding box center [673, 352] width 239 height 41
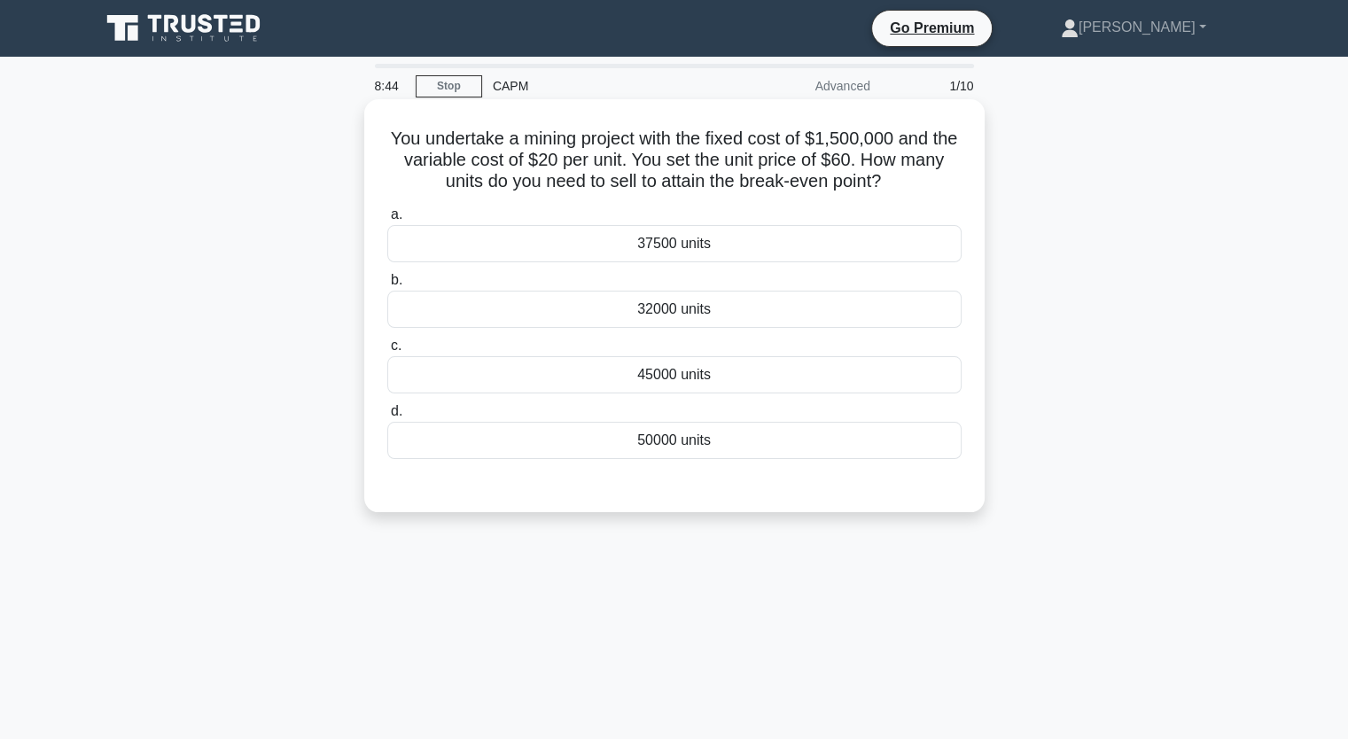
click at [661, 374] on div "45000 units" at bounding box center [674, 374] width 574 height 37
click at [387, 352] on input "c. 45000 units" at bounding box center [387, 346] width 0 height 12
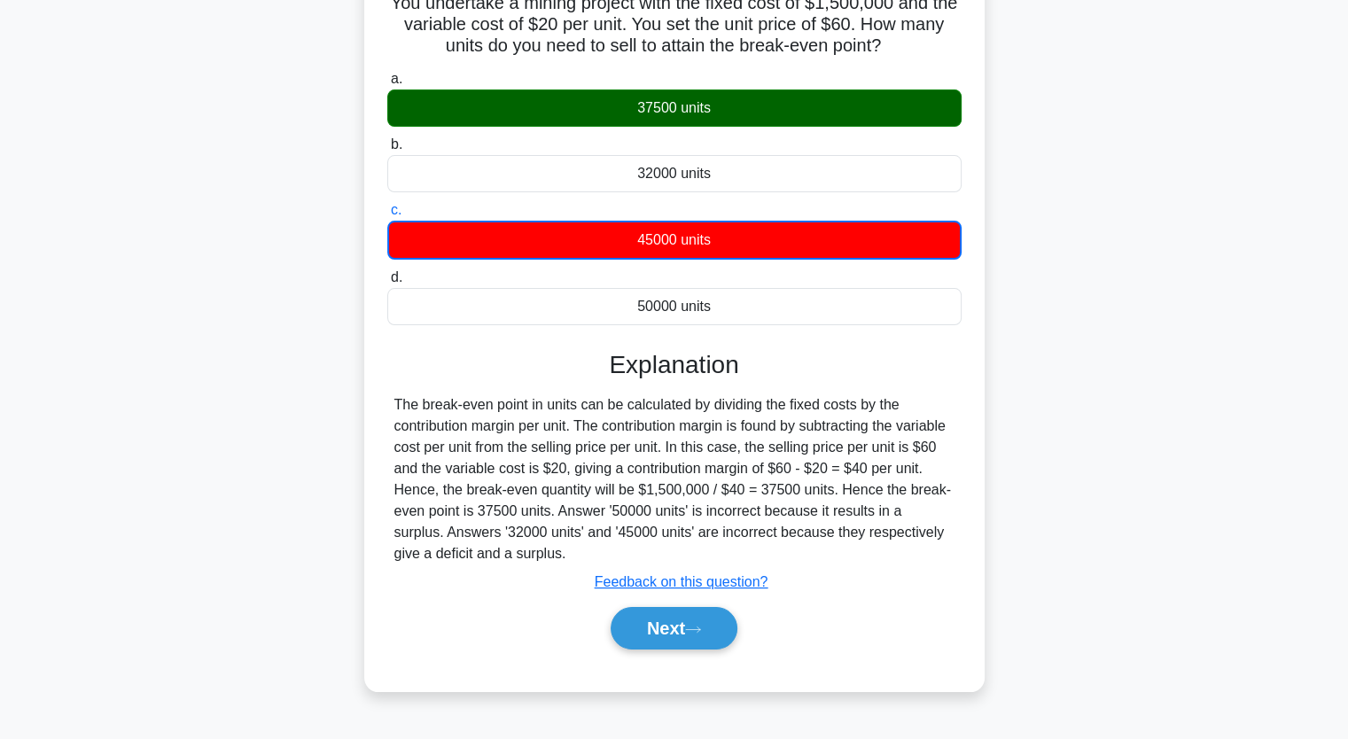
scroll to position [219, 0]
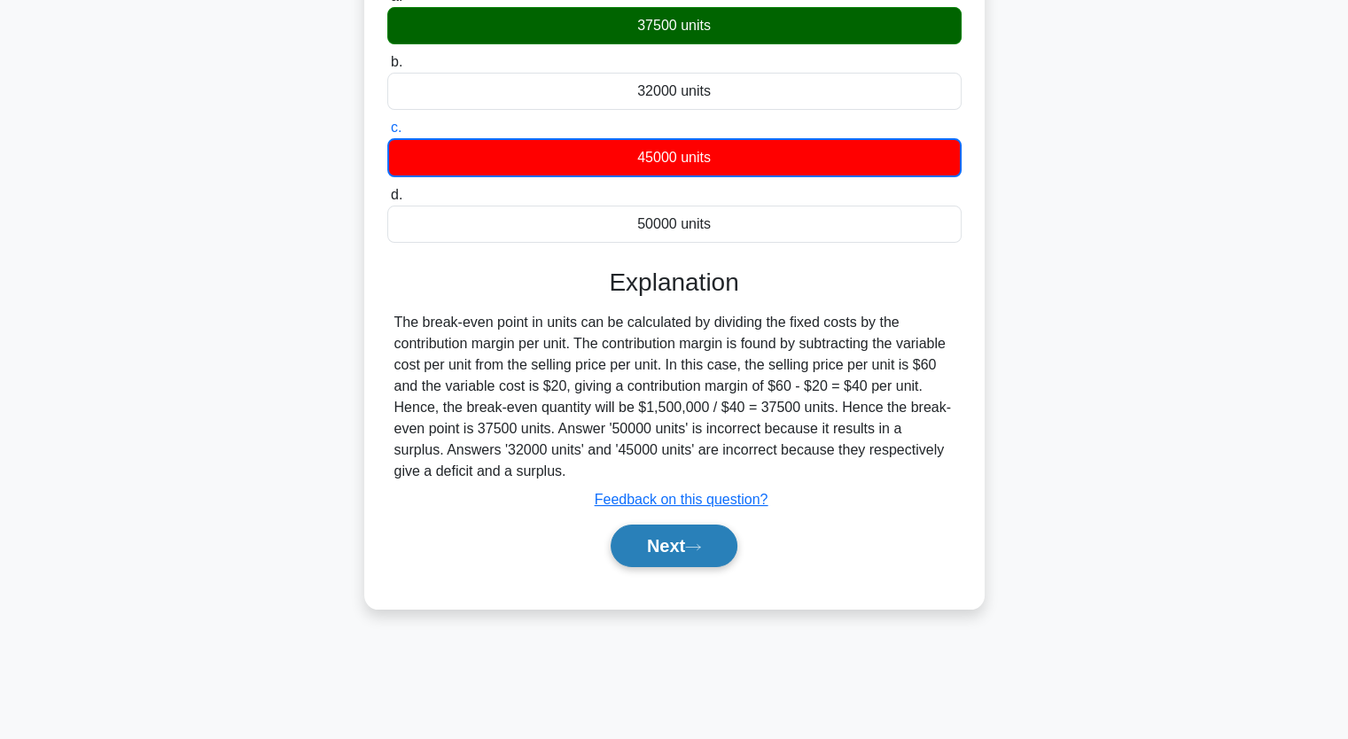
click at [670, 540] on button "Next" at bounding box center [674, 546] width 127 height 43
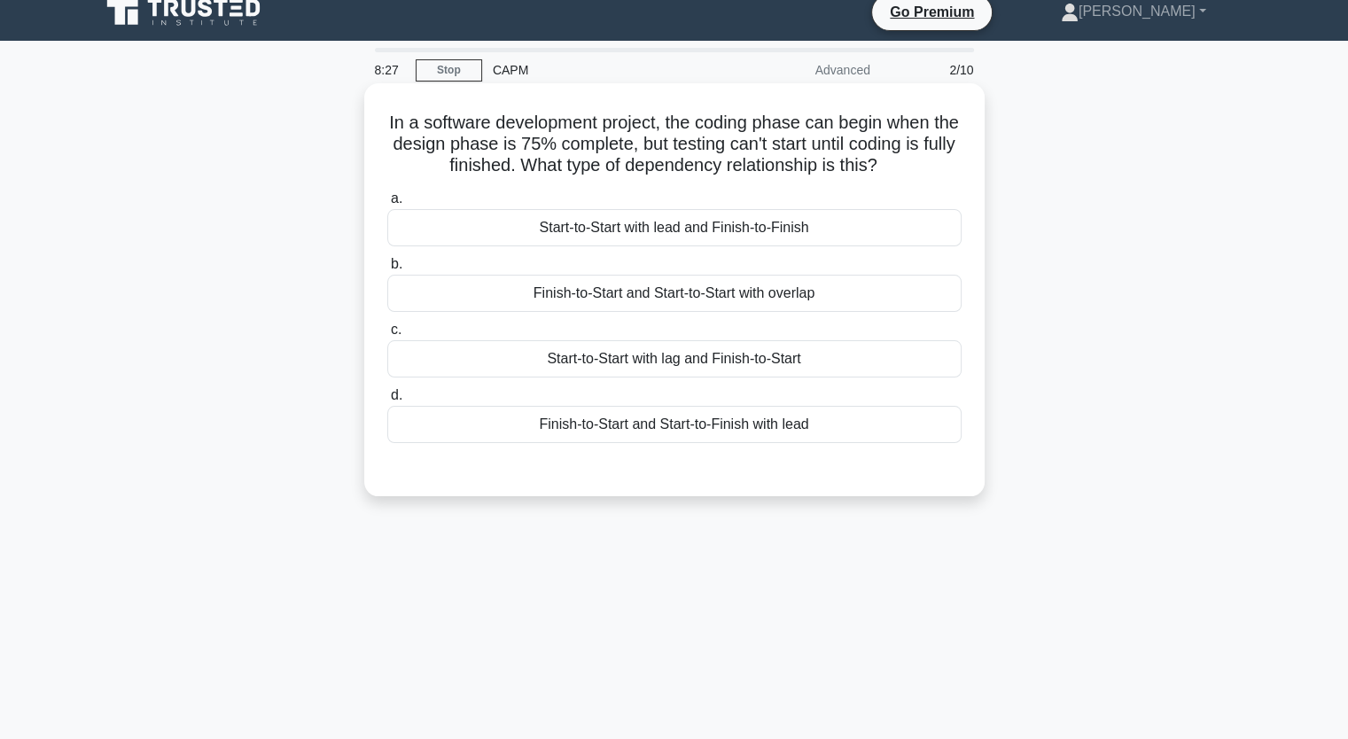
scroll to position [0, 0]
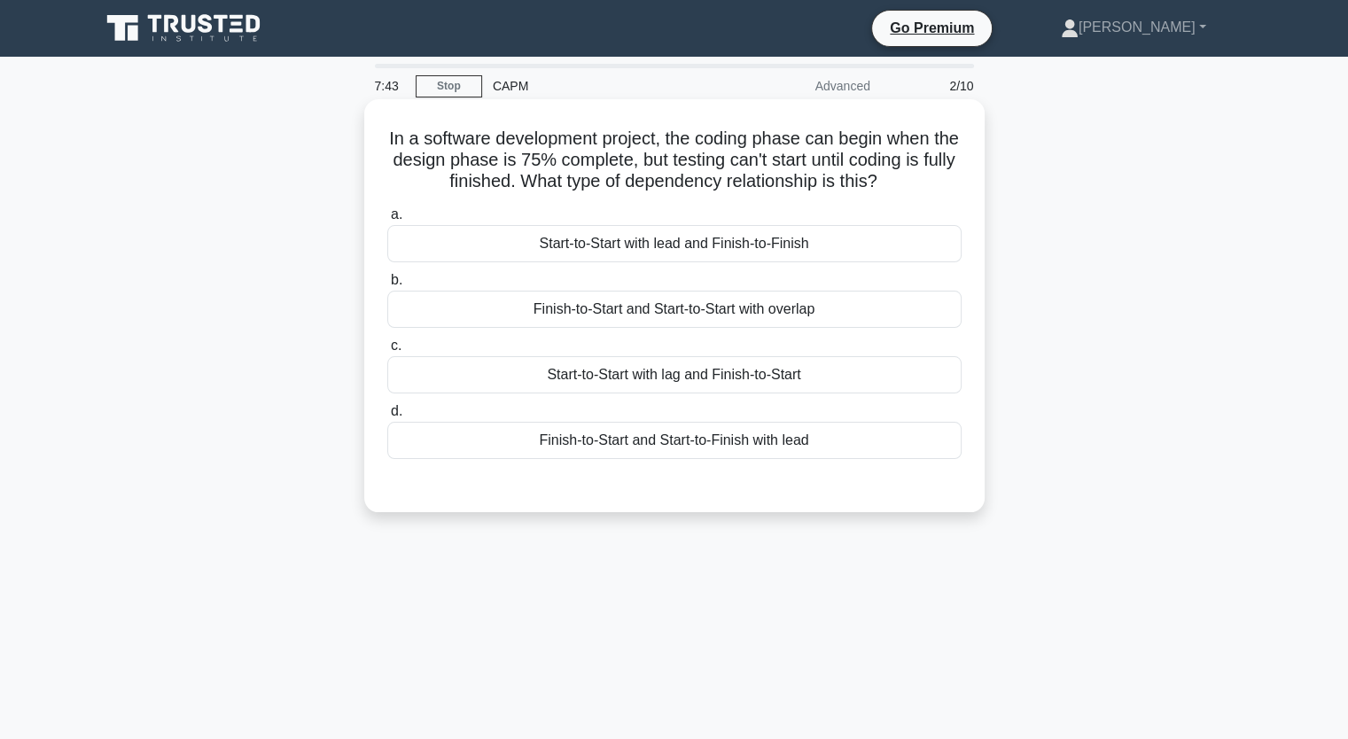
click at [641, 380] on div "Start-to-Start with lag and Finish-to-Start" at bounding box center [674, 374] width 574 height 37
click at [387, 352] on input "c. Start-to-Start with lag and Finish-to-Start" at bounding box center [387, 346] width 0 height 12
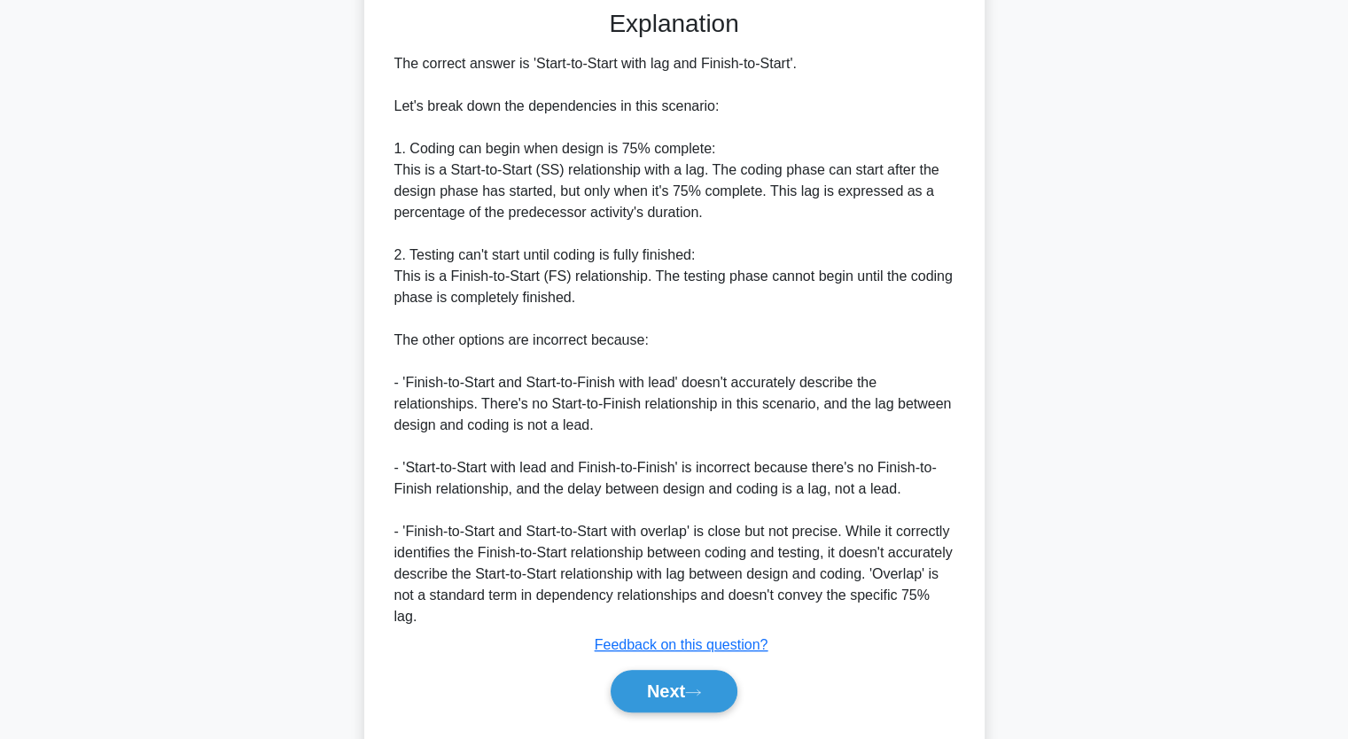
scroll to position [523, 0]
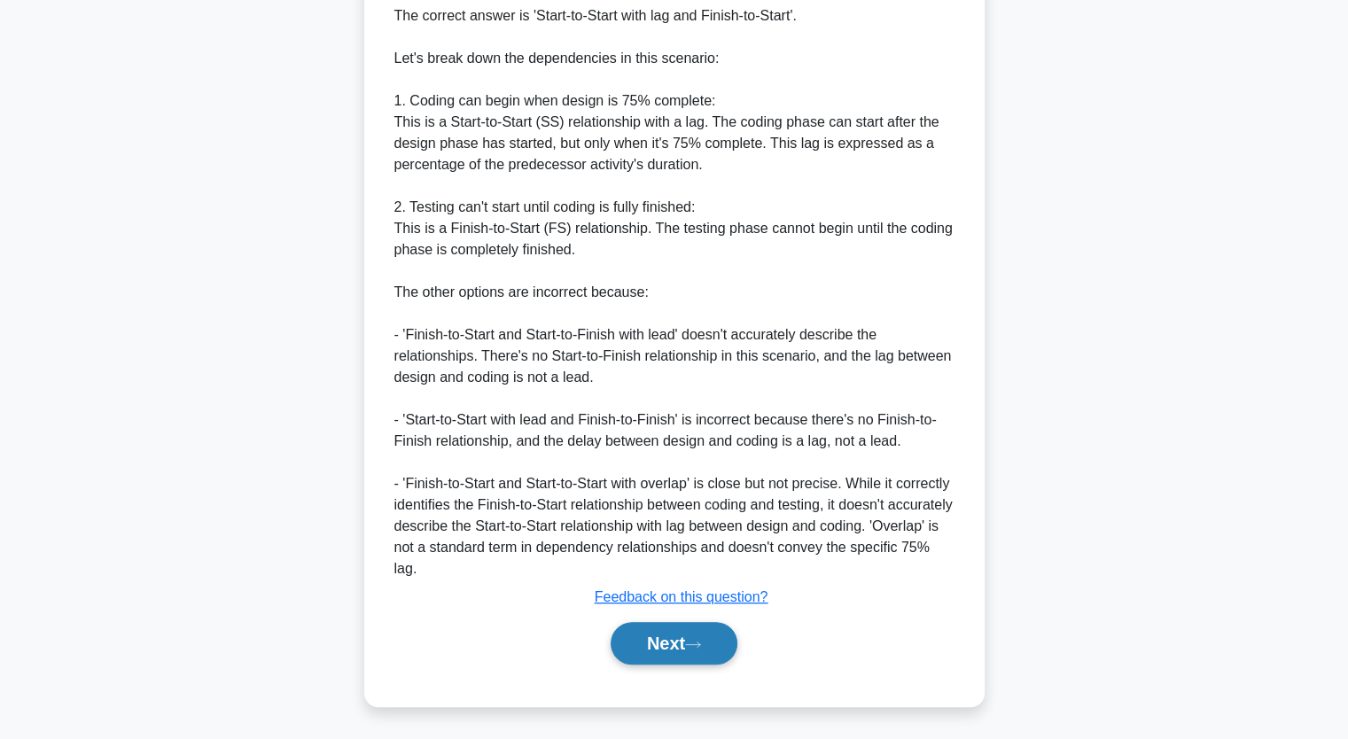
click at [685, 653] on button "Next" at bounding box center [674, 643] width 127 height 43
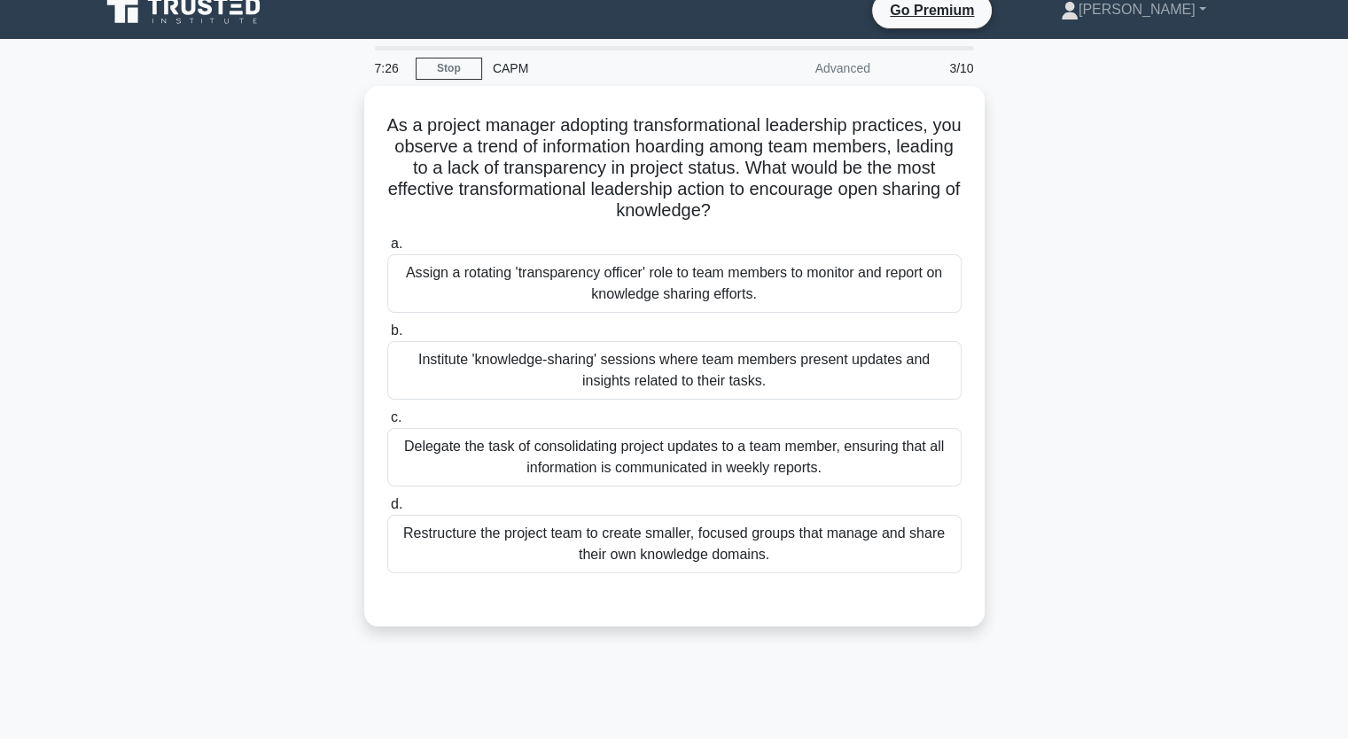
scroll to position [0, 0]
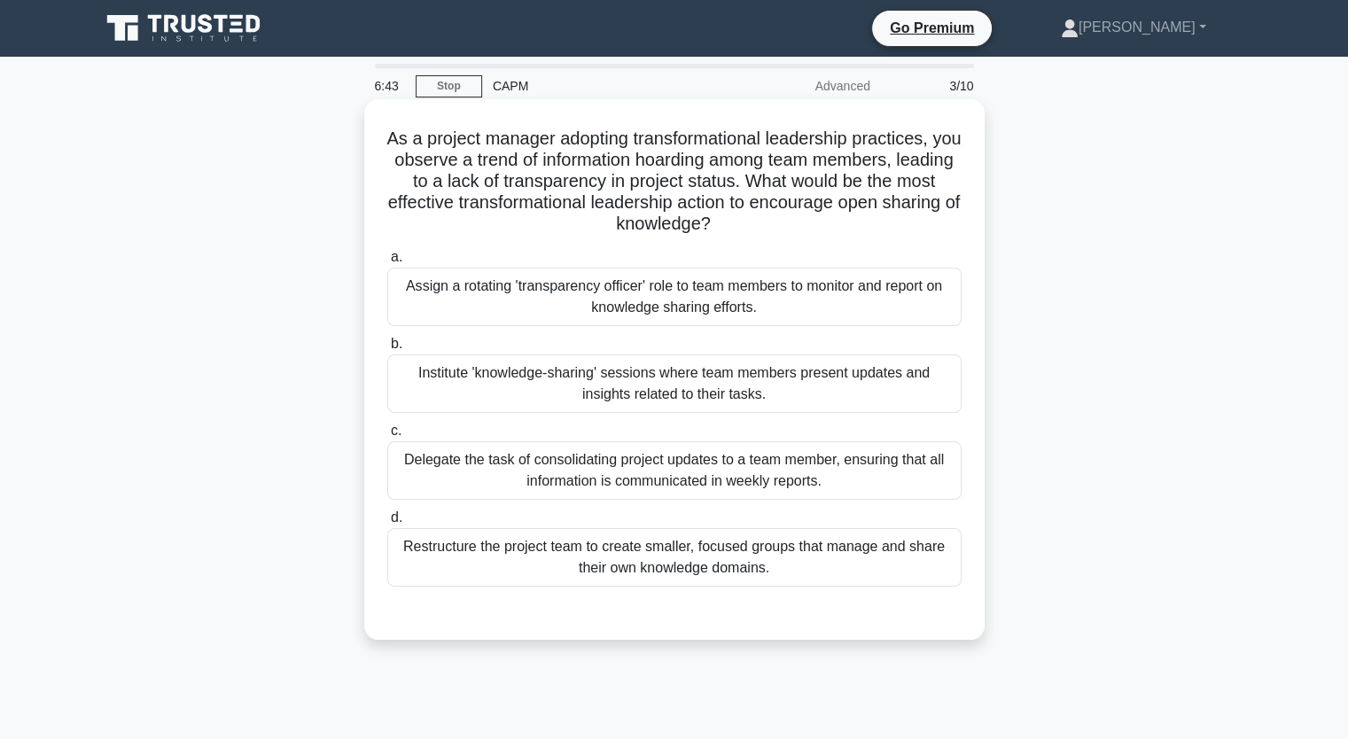
click at [558, 387] on div "Institute 'knowledge-sharing' sessions where team members present updates and i…" at bounding box center [674, 384] width 574 height 59
click at [387, 350] on input "b. Institute 'knowledge-sharing' sessions where team members present updates an…" at bounding box center [387, 345] width 0 height 12
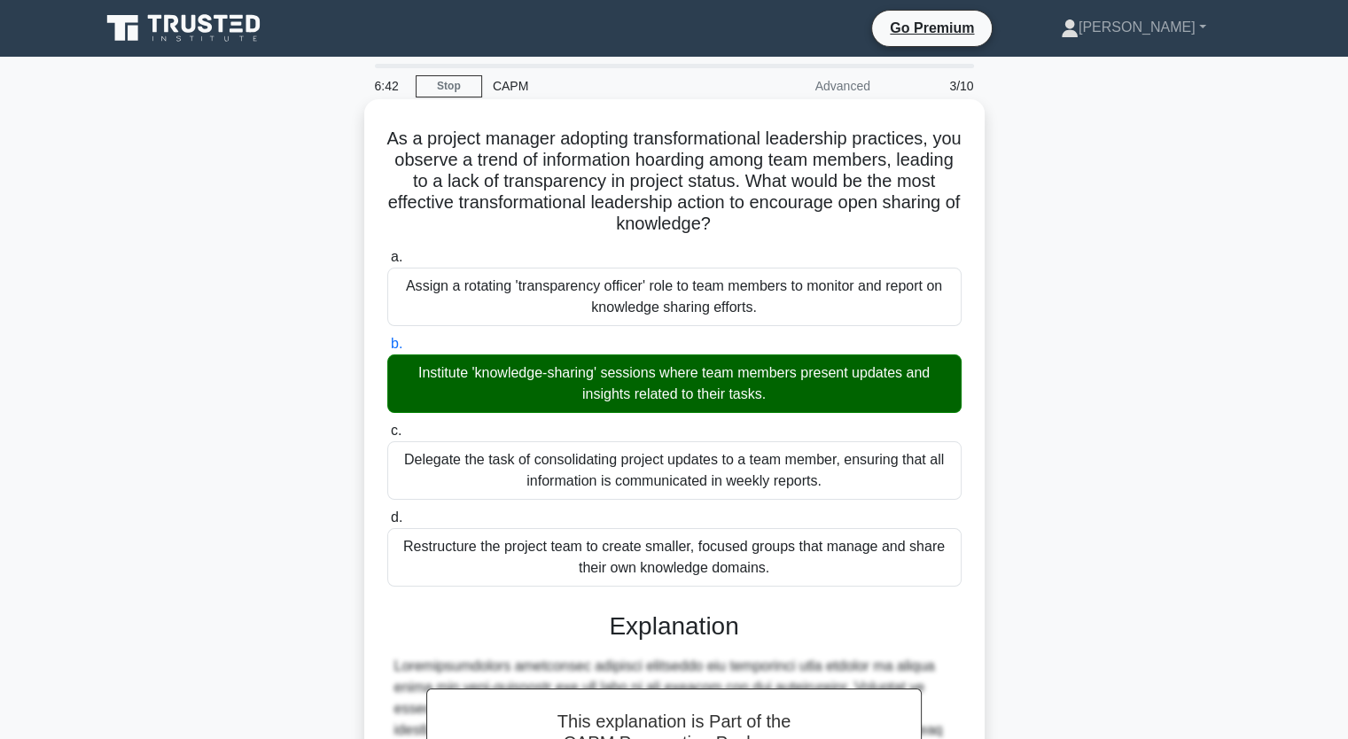
scroll to position [438, 0]
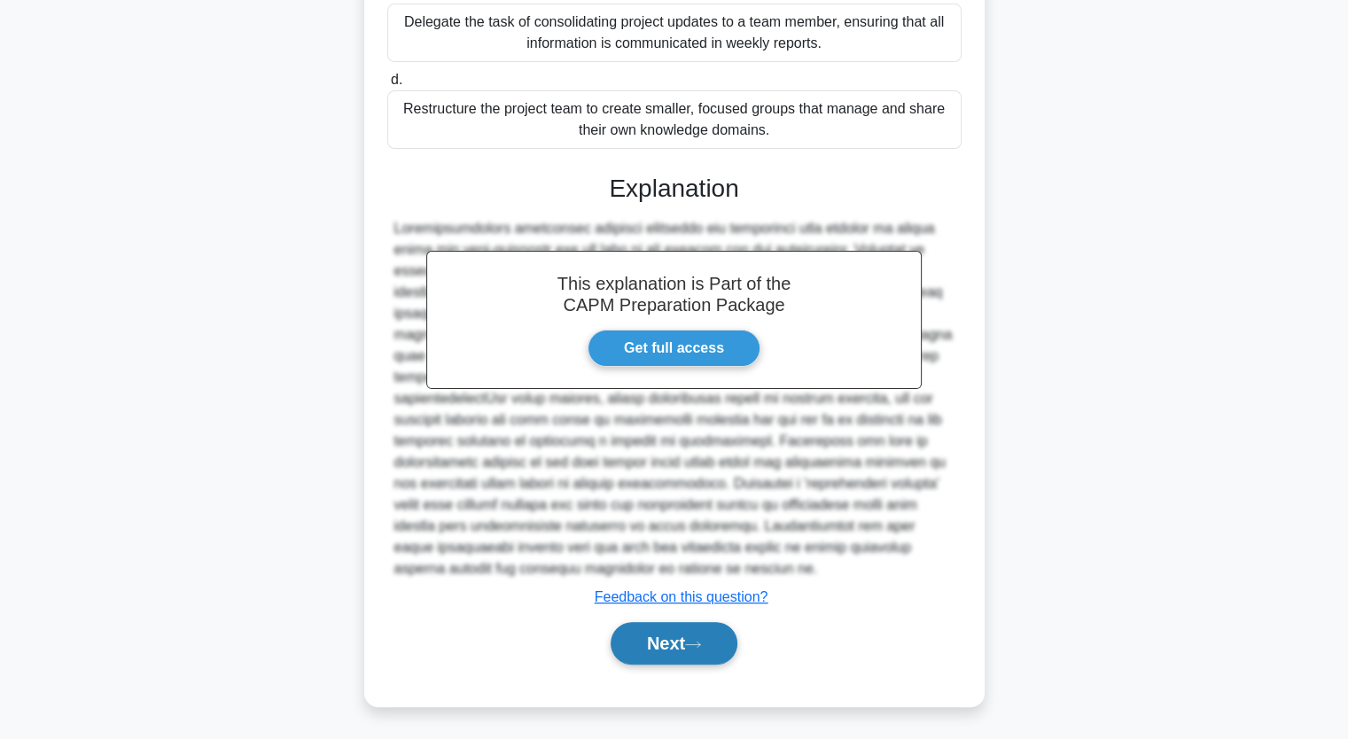
click at [683, 632] on button "Next" at bounding box center [674, 643] width 127 height 43
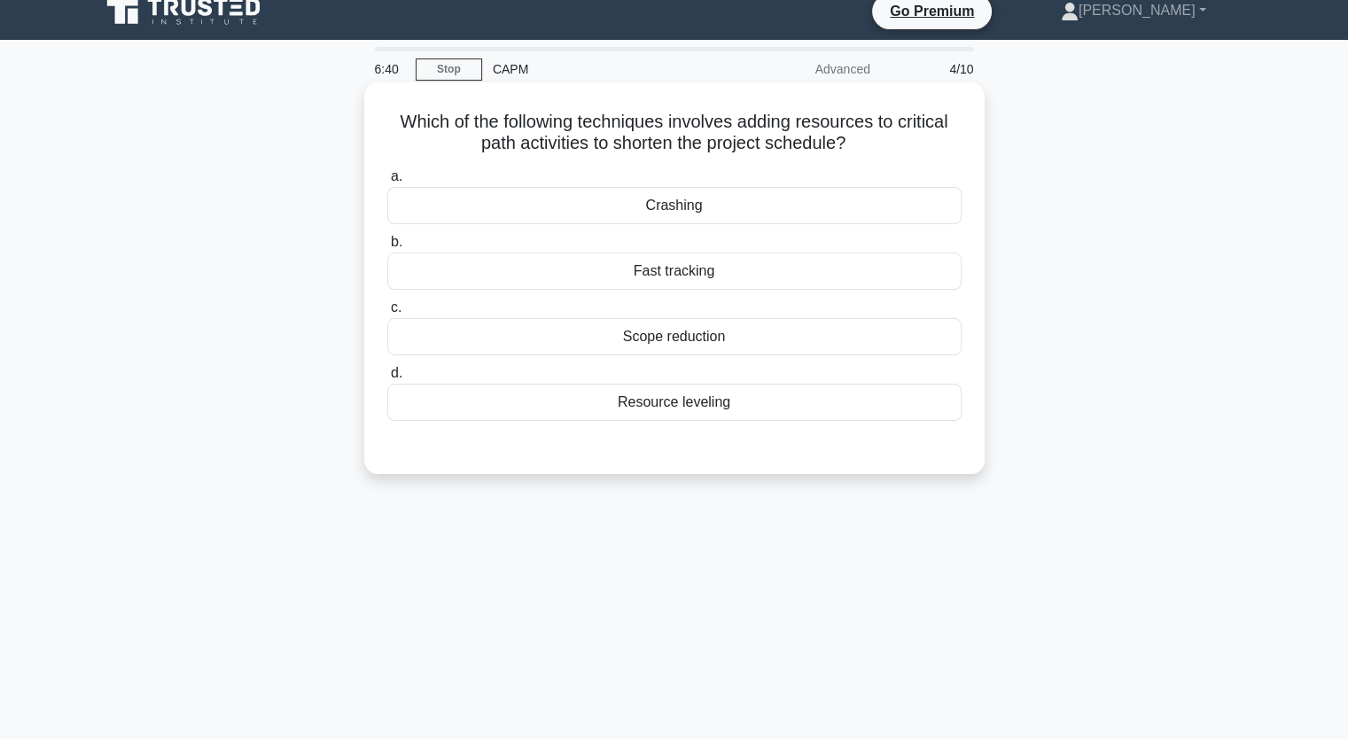
scroll to position [0, 0]
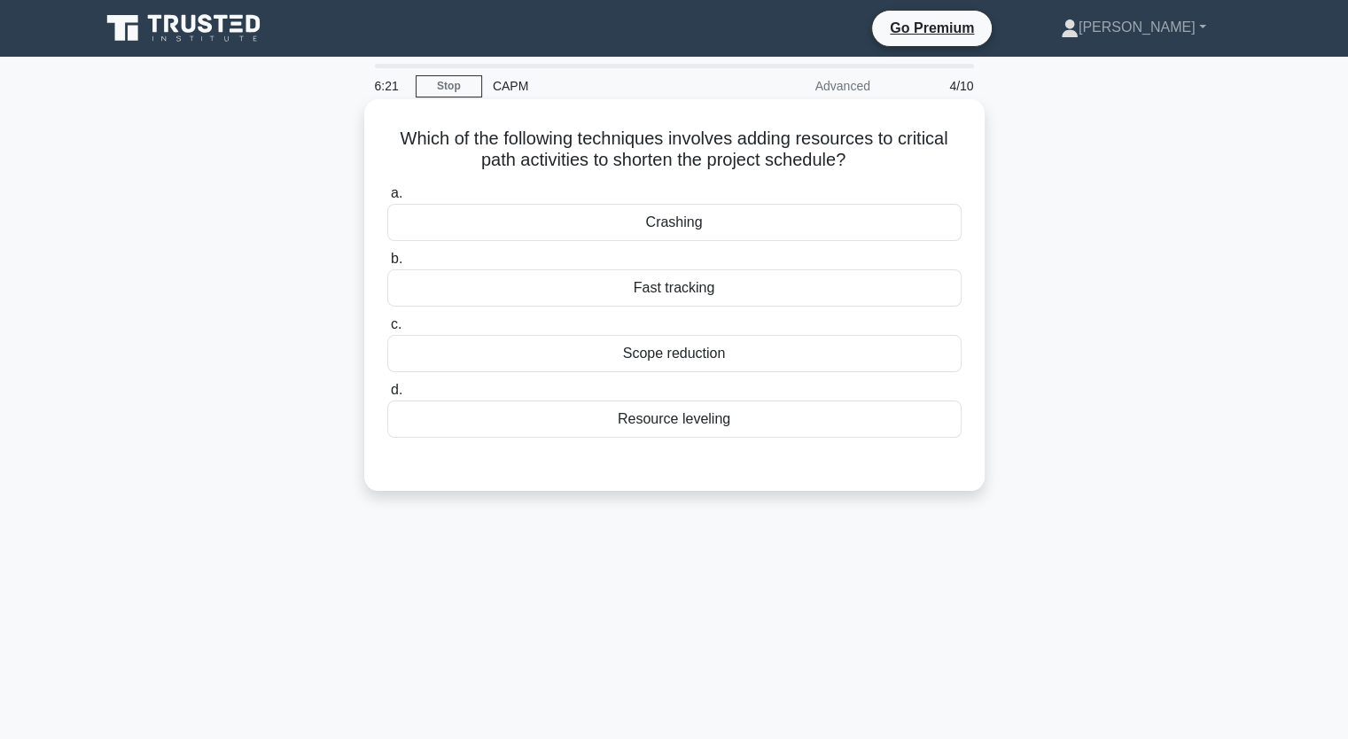
click at [692, 231] on div "Crashing" at bounding box center [674, 222] width 574 height 37
click at [387, 199] on input "a. Crashing" at bounding box center [387, 194] width 0 height 12
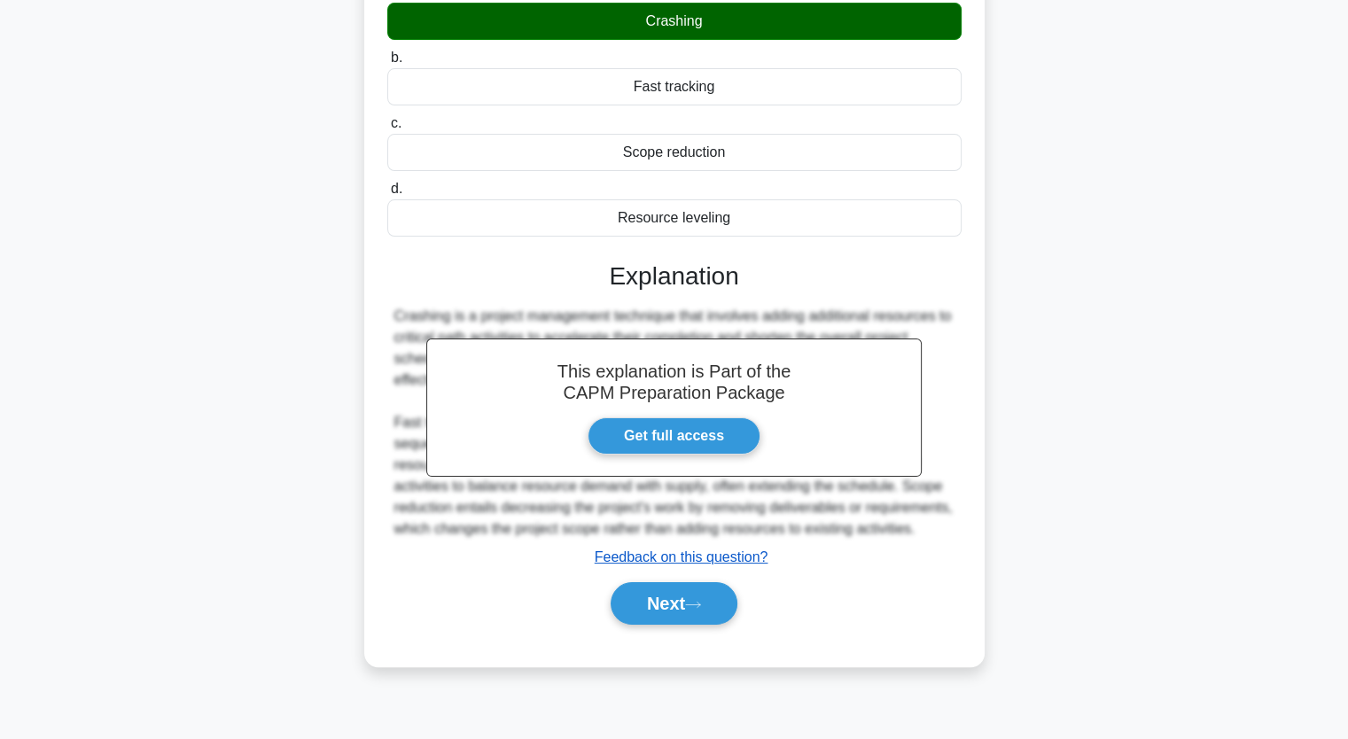
scroll to position [219, 0]
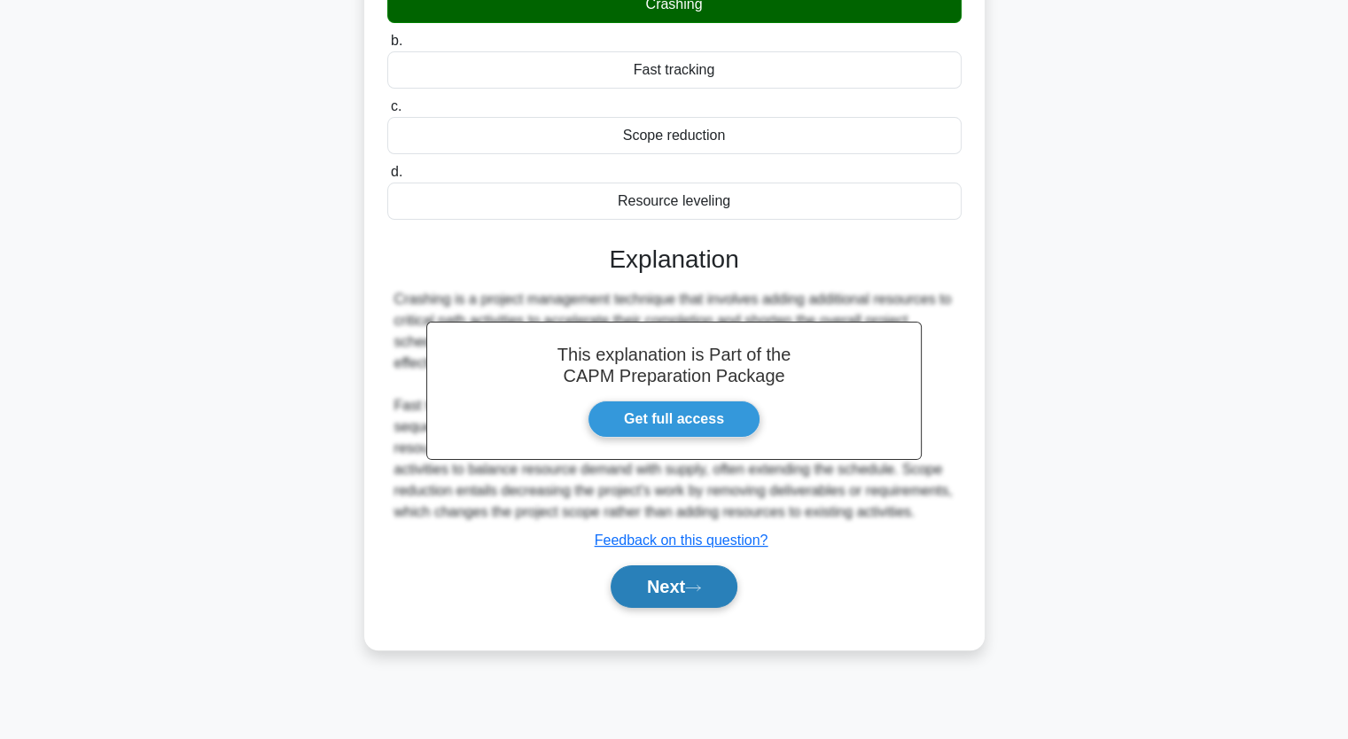
click at [663, 601] on button "Next" at bounding box center [674, 587] width 127 height 43
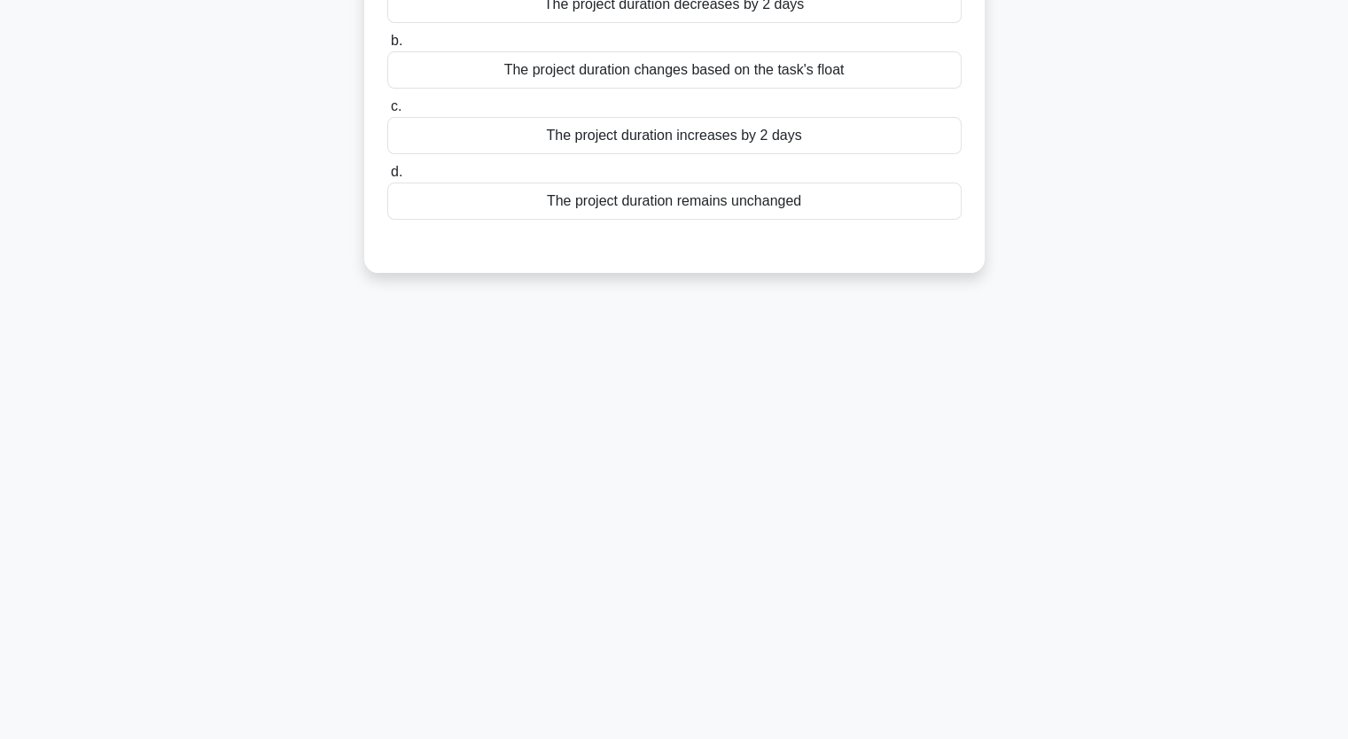
scroll to position [0, 0]
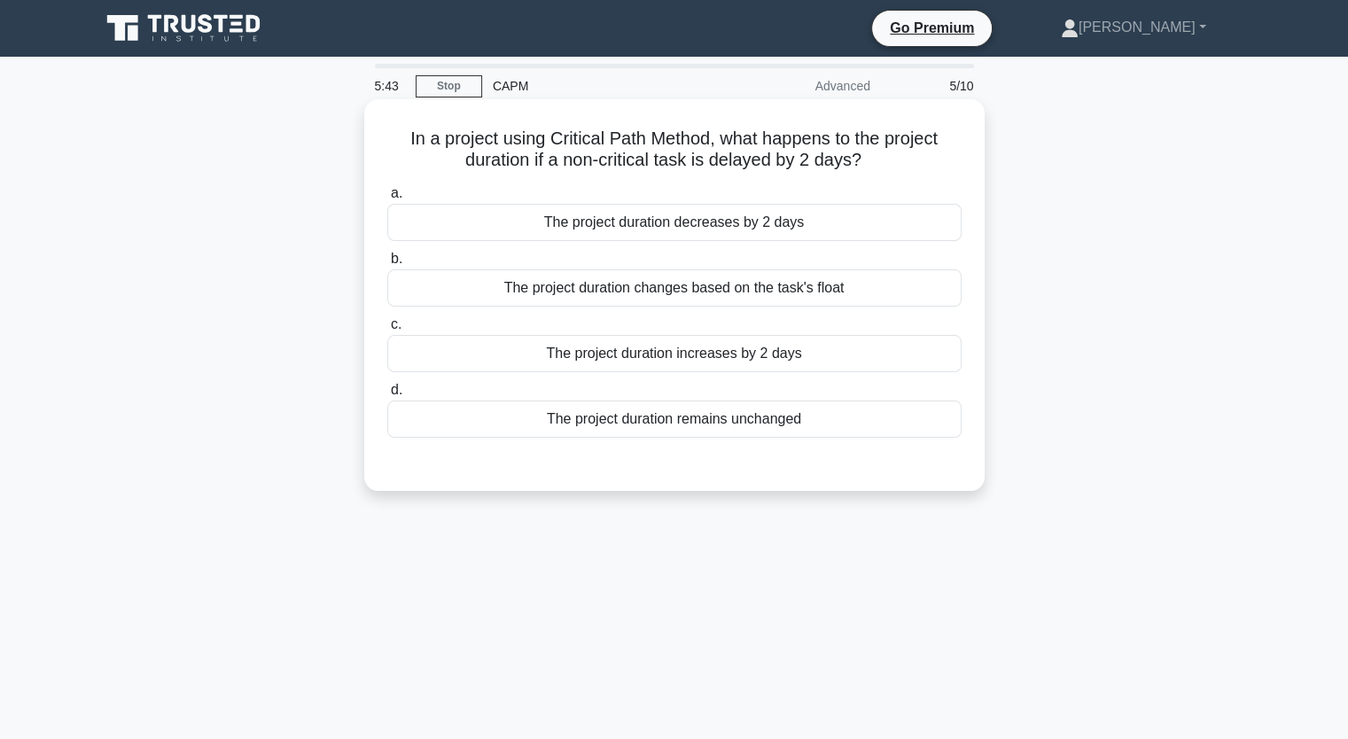
click at [645, 415] on div "The project duration remains unchanged" at bounding box center [674, 419] width 574 height 37
click at [387, 396] on input "d. The project duration remains unchanged" at bounding box center [387, 391] width 0 height 12
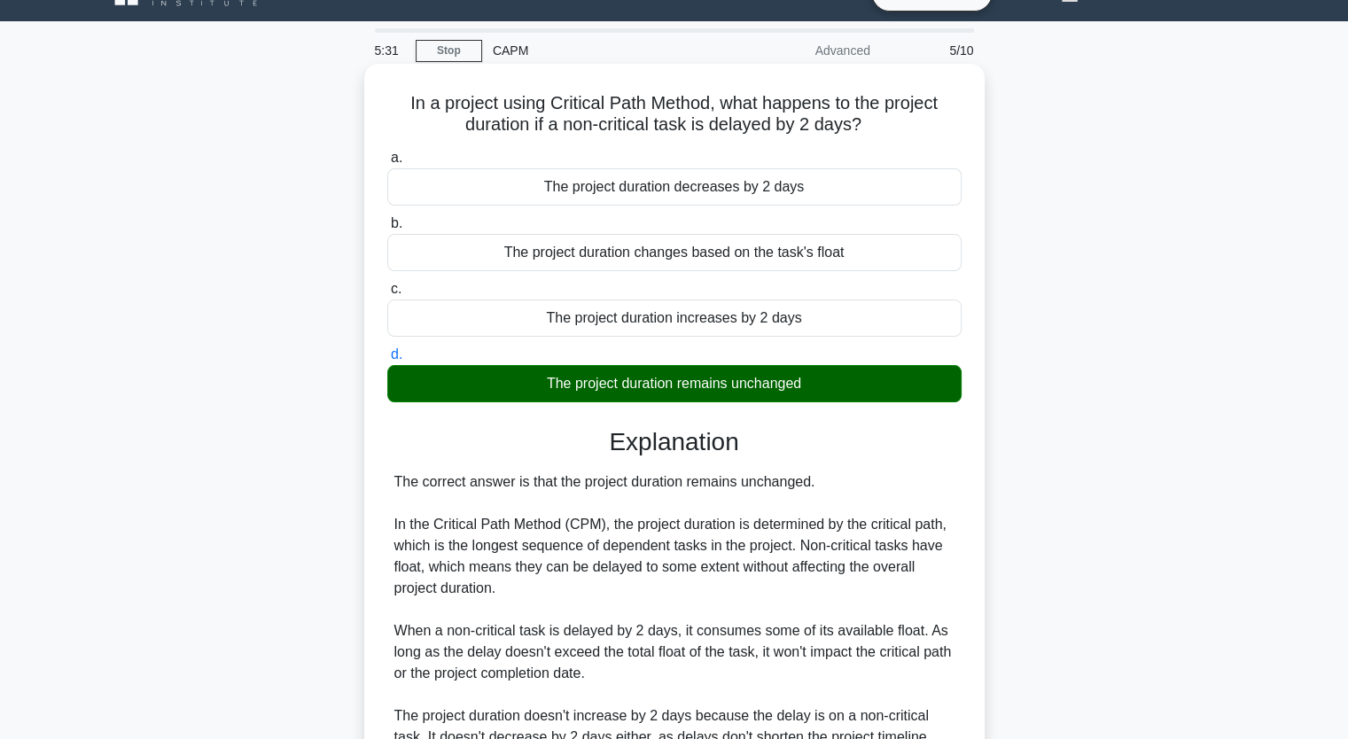
scroll to position [332, 0]
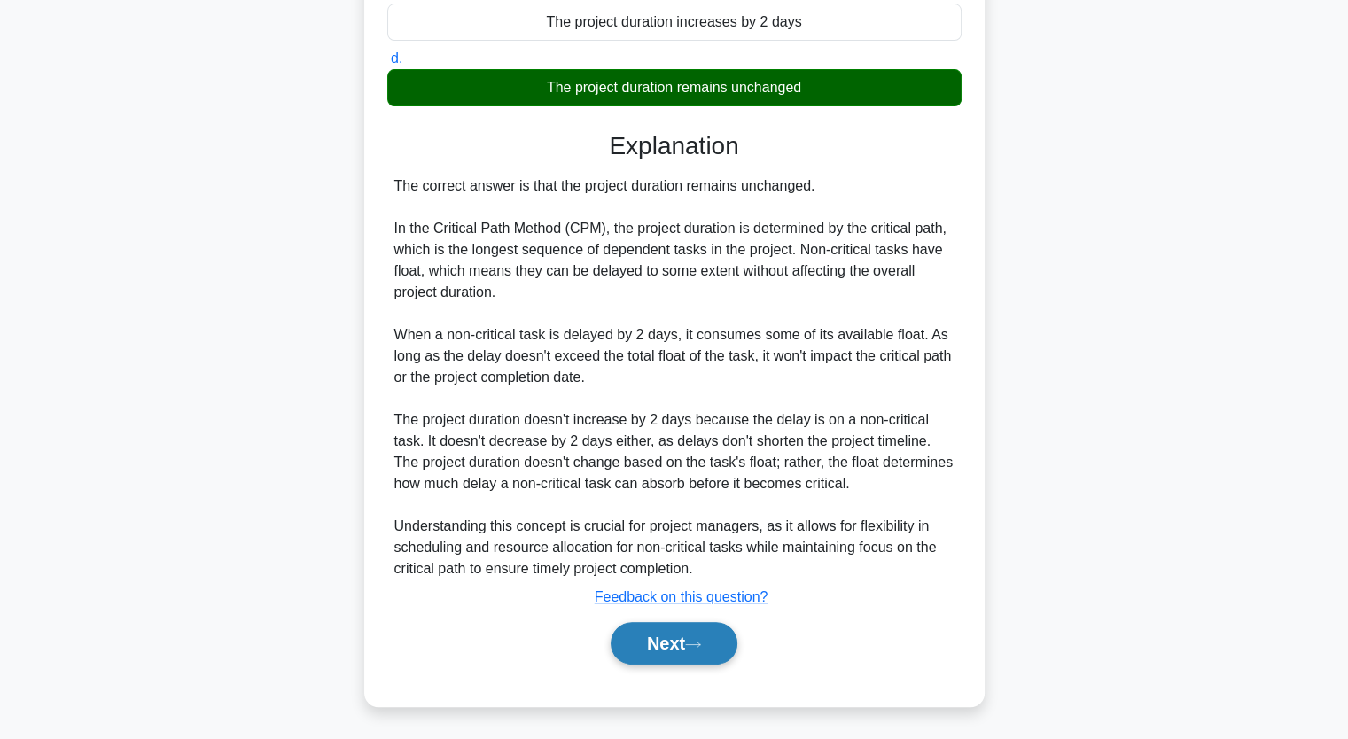
click at [689, 643] on button "Next" at bounding box center [674, 643] width 127 height 43
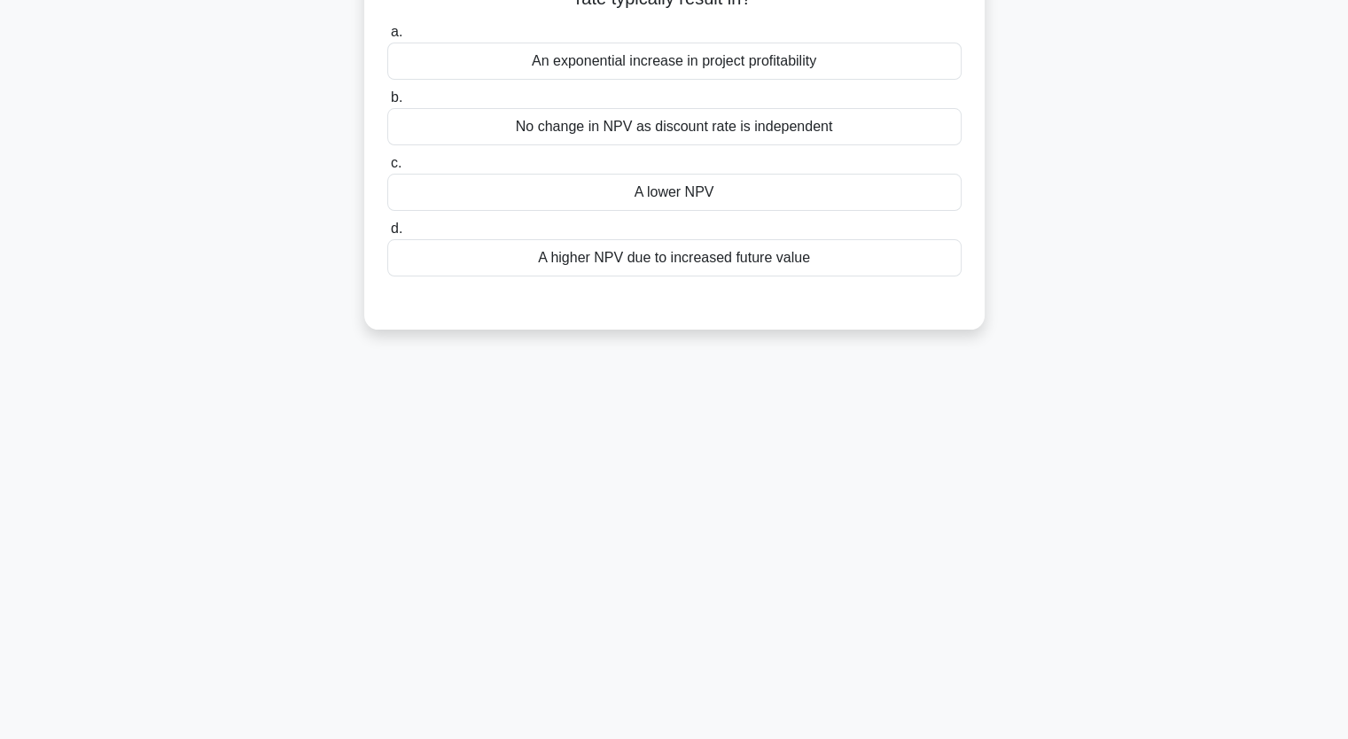
scroll to position [0, 0]
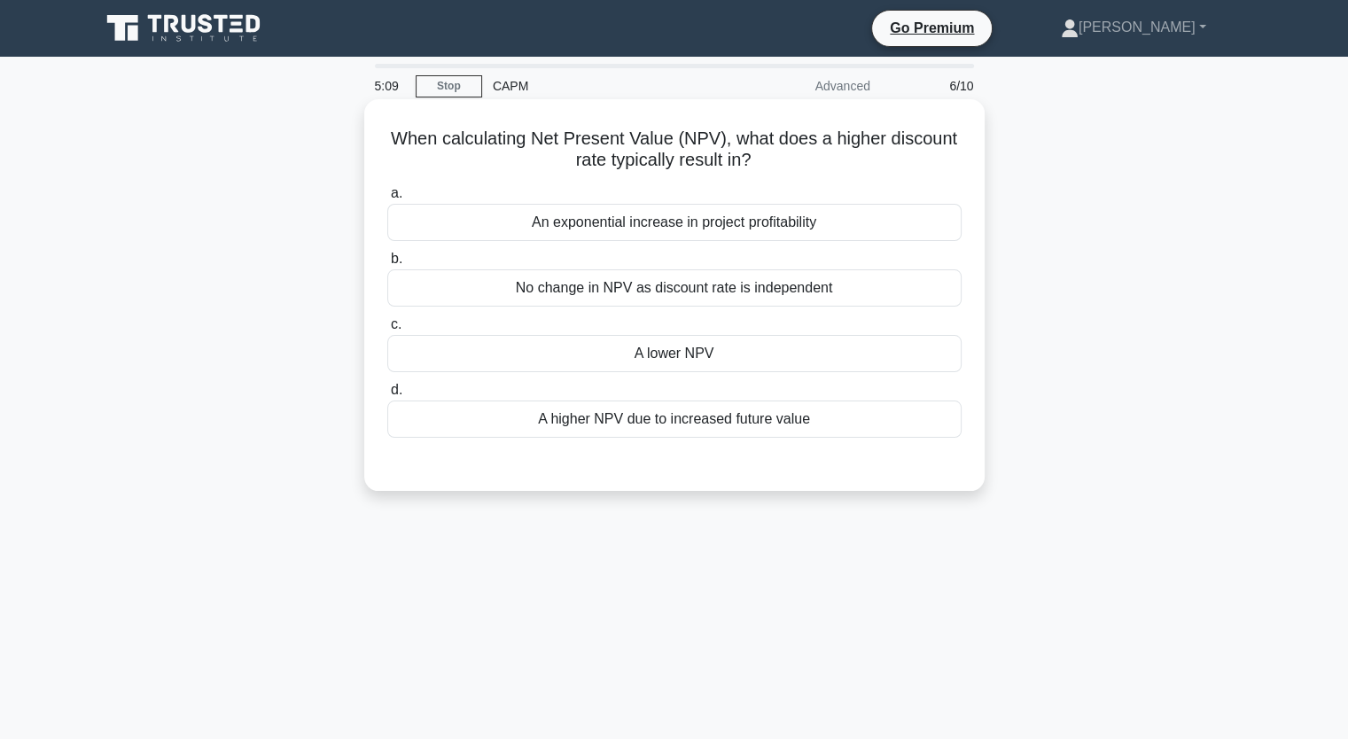
click at [696, 363] on div "A lower NPV" at bounding box center [674, 353] width 574 height 37
click at [387, 331] on input "c. A lower NPV" at bounding box center [387, 325] width 0 height 12
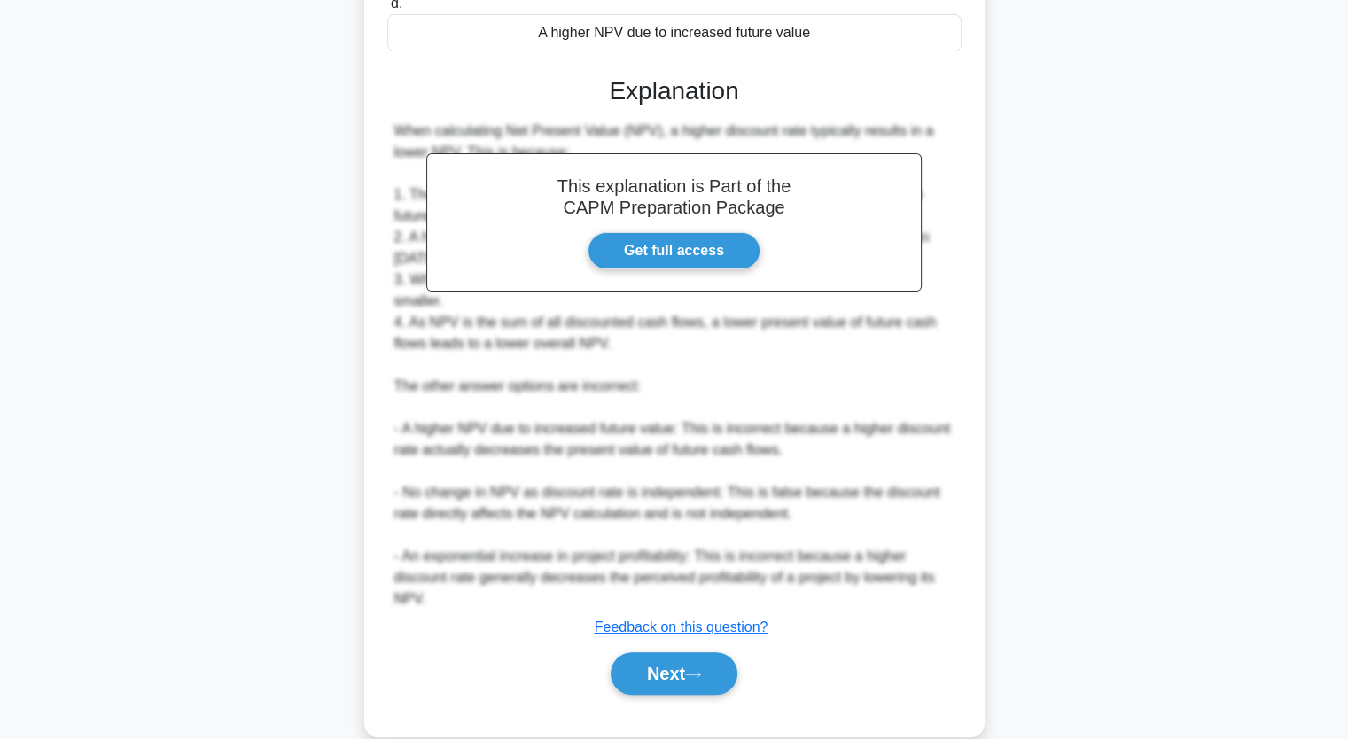
scroll to position [417, 0]
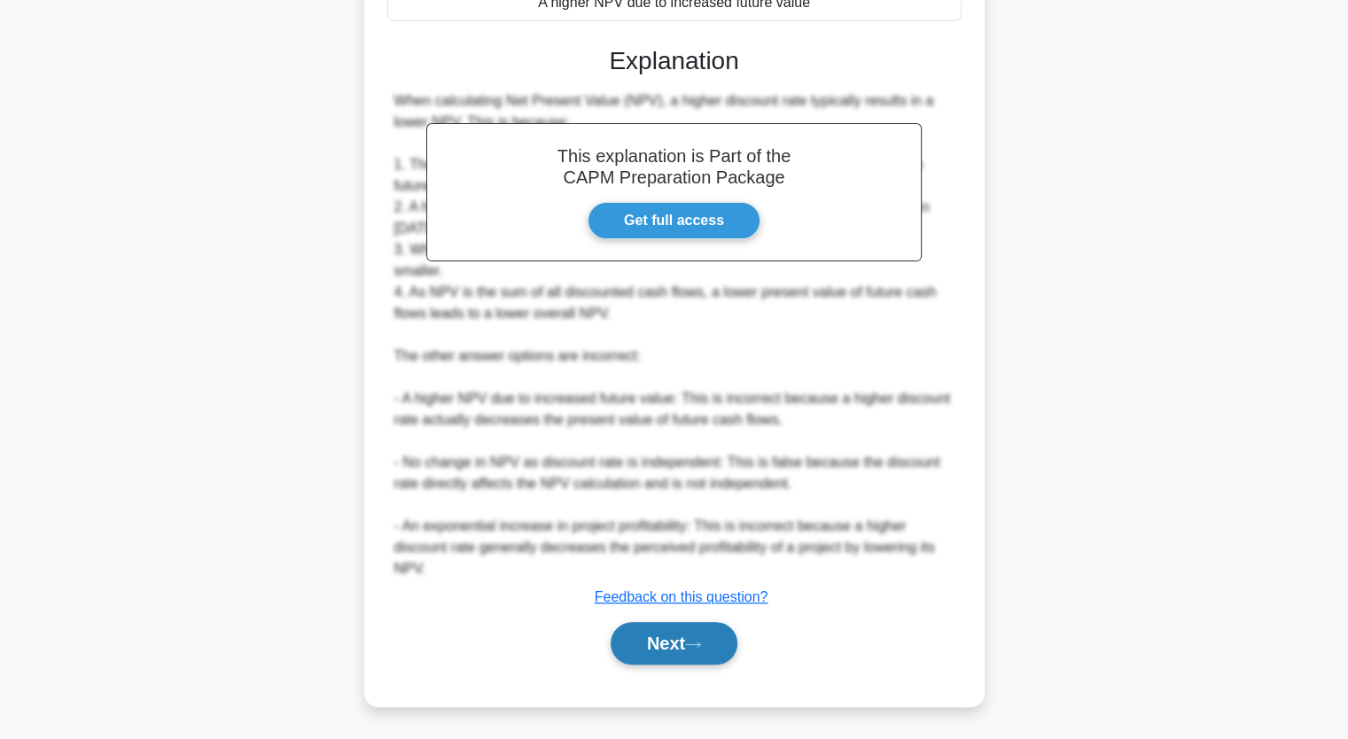
click at [662, 648] on button "Next" at bounding box center [674, 643] width 127 height 43
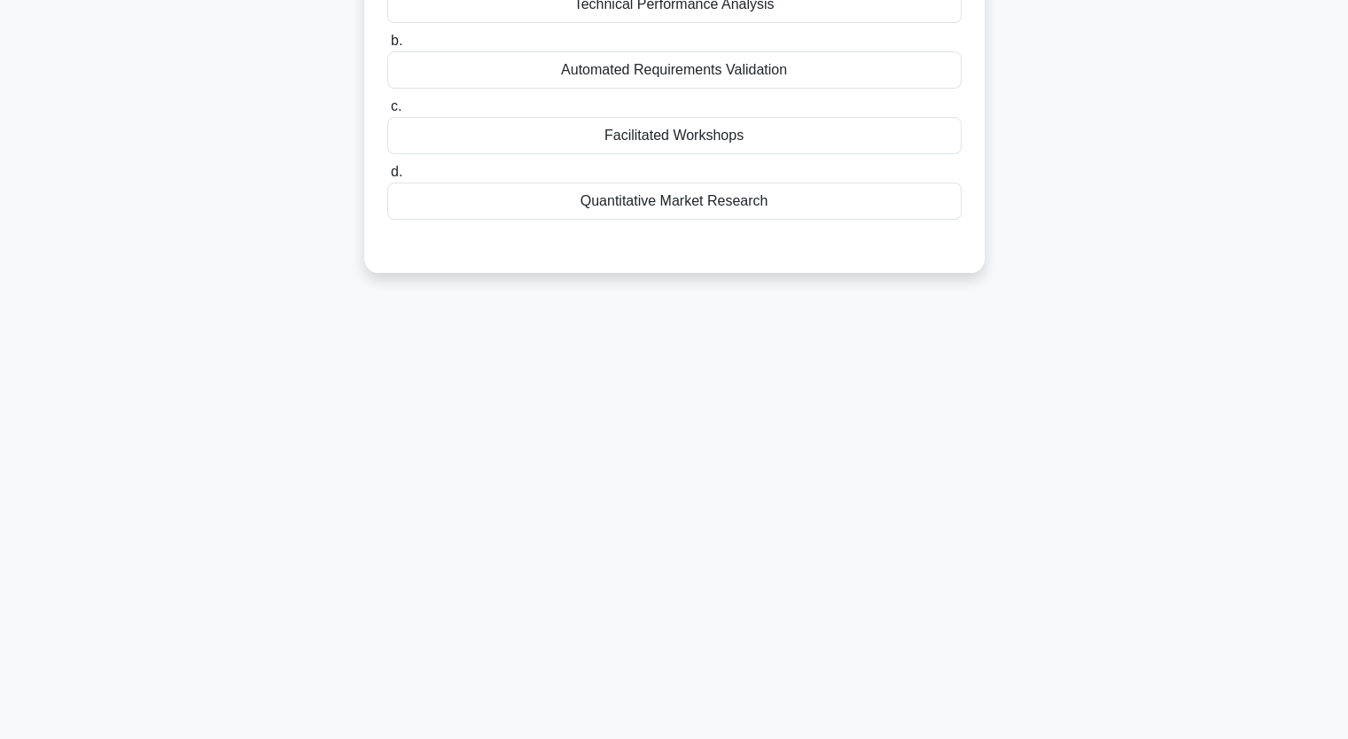
scroll to position [0, 0]
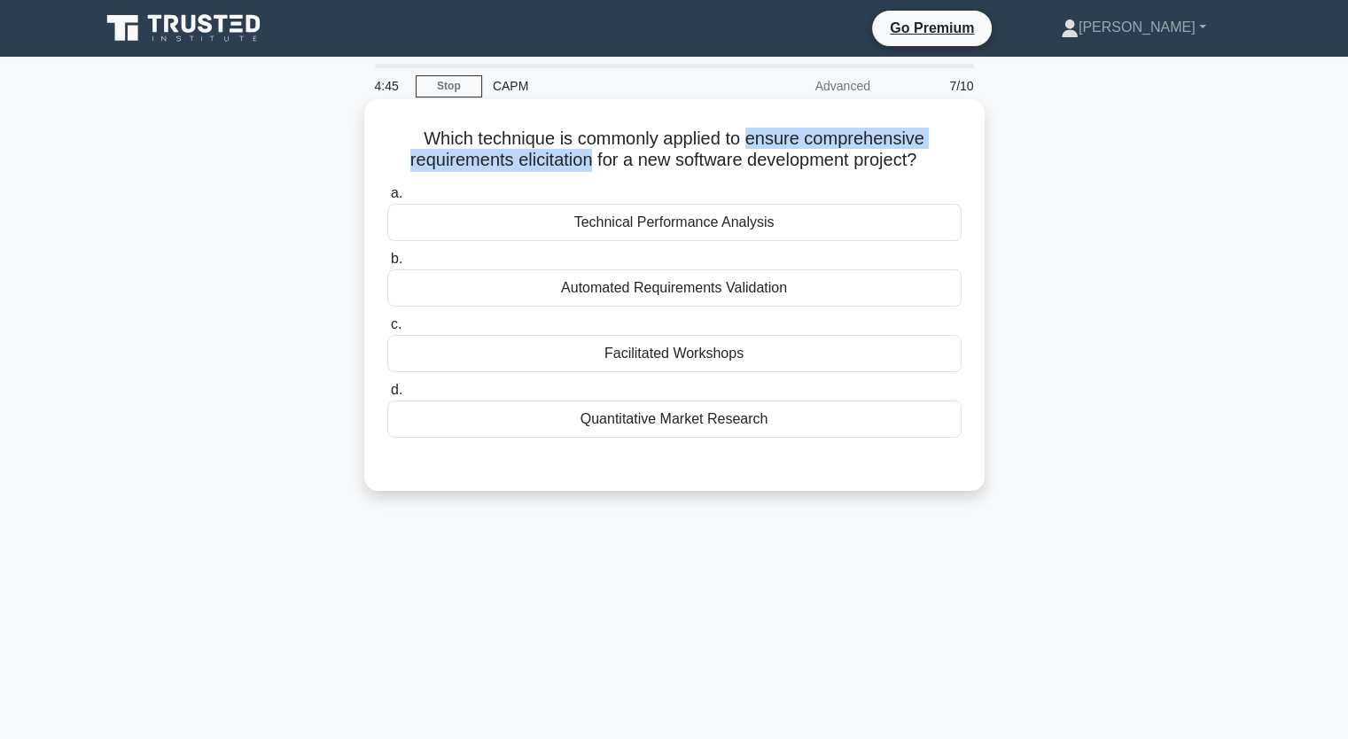
drag, startPoint x: 752, startPoint y: 139, endPoint x: 585, endPoint y: 167, distance: 168.9
click at [585, 167] on h5 "Which technique is commonly applied to ensure comprehensive requirements elicit…" at bounding box center [675, 150] width 578 height 44
click at [597, 351] on div "Facilitated Workshops" at bounding box center [674, 353] width 574 height 37
click at [387, 331] on input "c. Facilitated Workshops" at bounding box center [387, 325] width 0 height 12
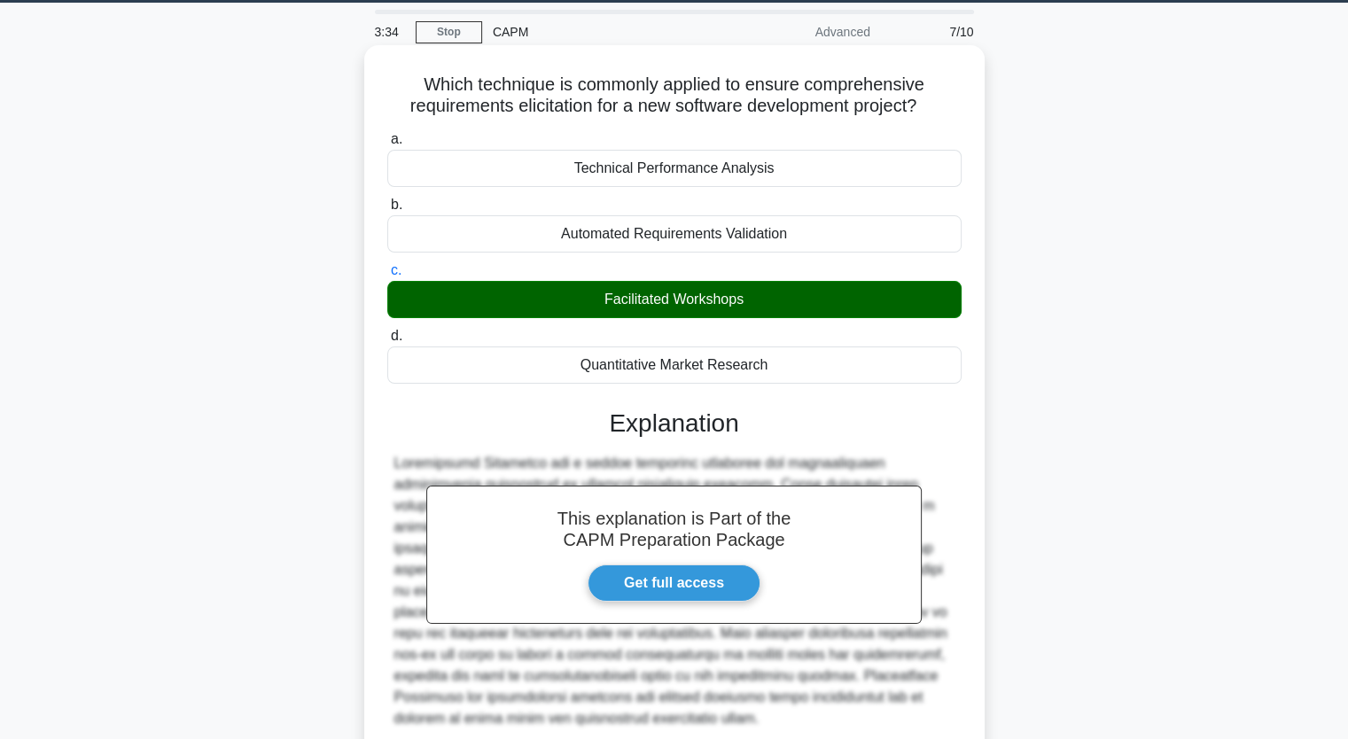
scroll to position [219, 0]
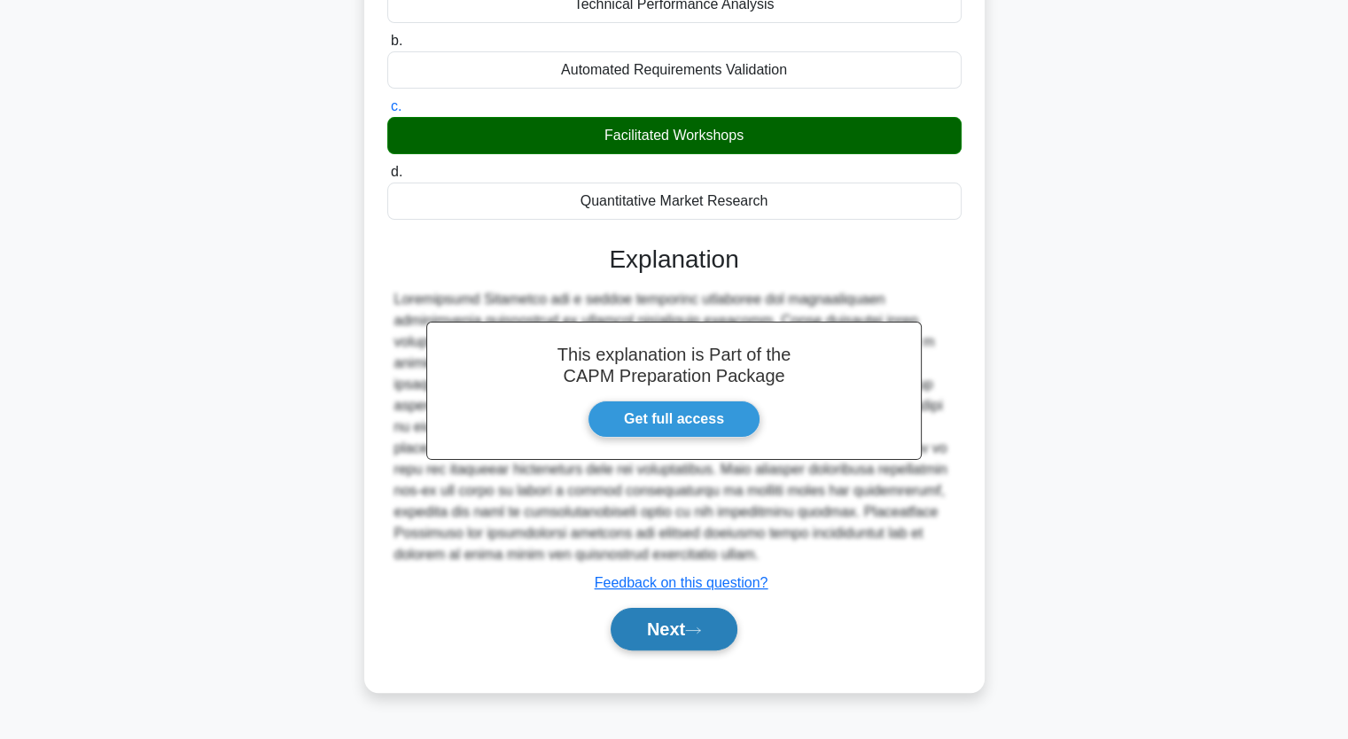
click at [662, 637] on button "Next" at bounding box center [674, 629] width 127 height 43
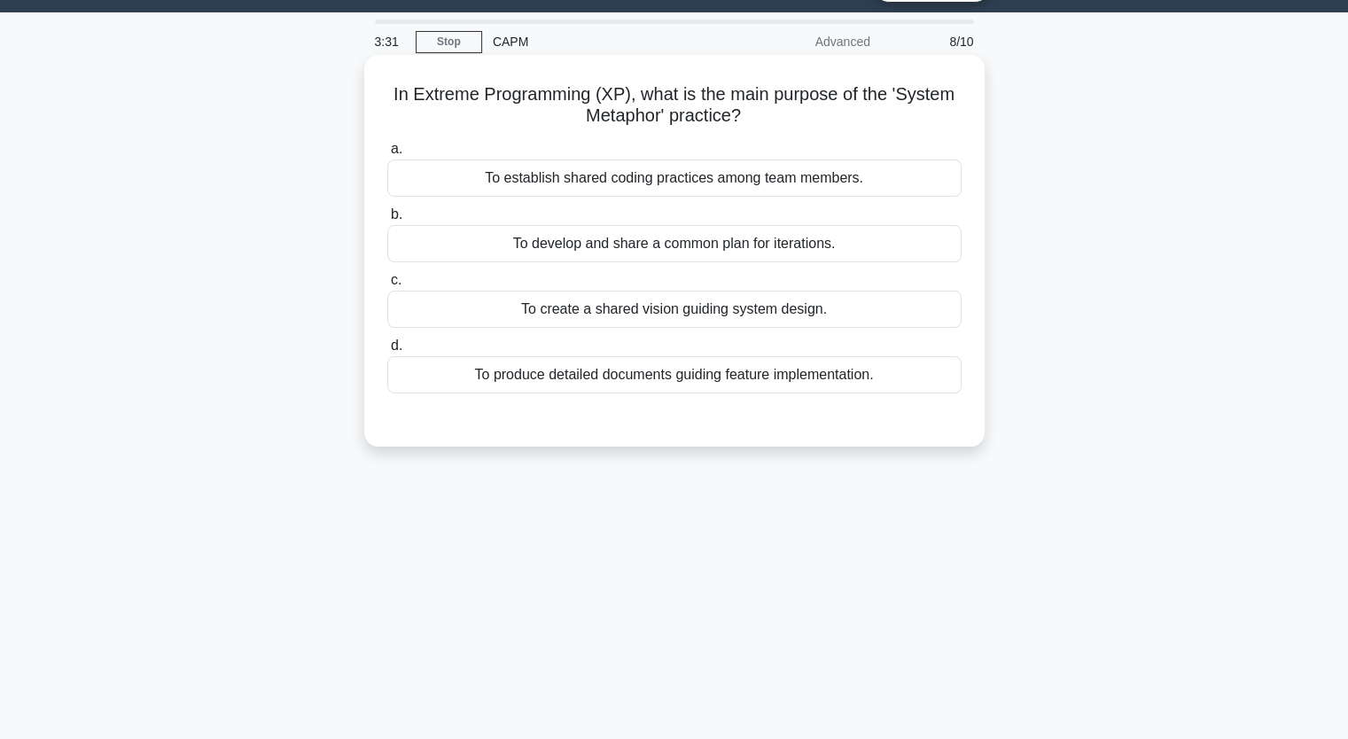
scroll to position [0, 0]
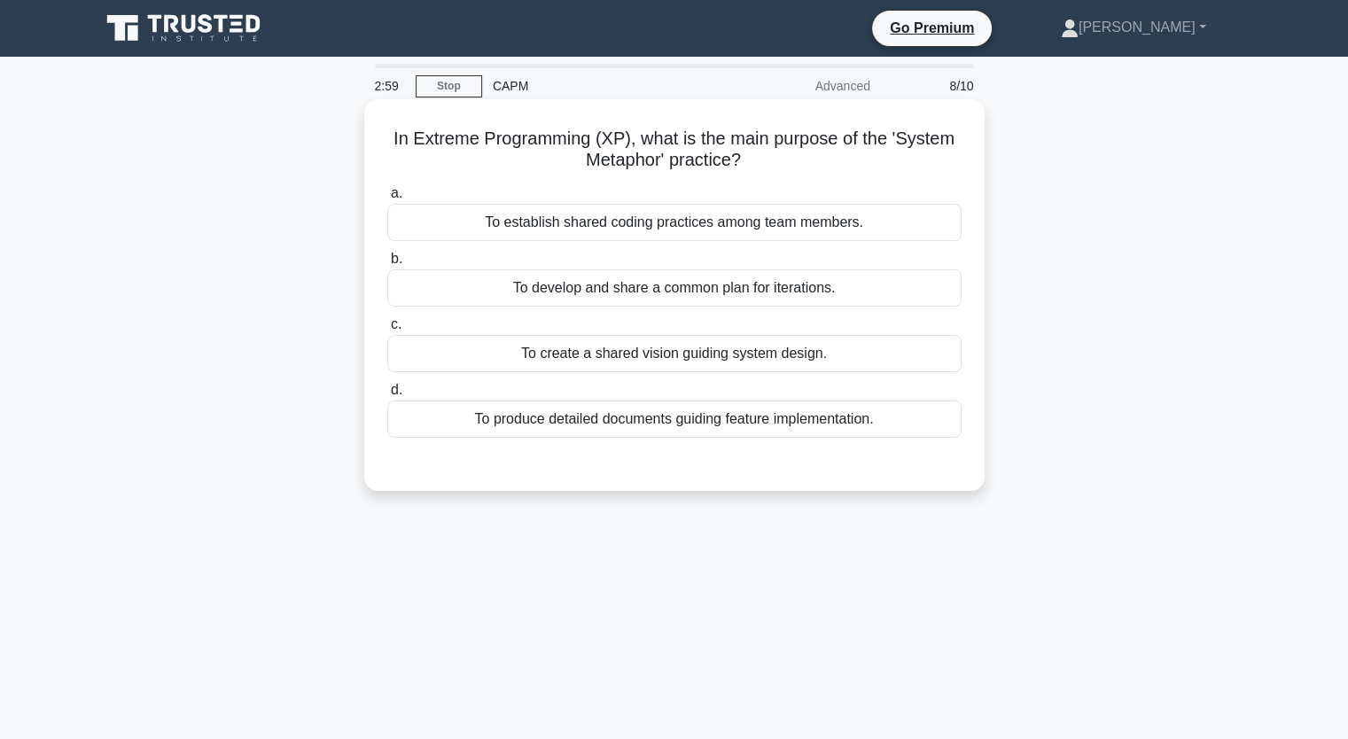
click at [654, 419] on div "To produce detailed documents guiding feature implementation." at bounding box center [674, 419] width 574 height 37
click at [387, 396] on input "d. To produce detailed documents guiding feature implementation." at bounding box center [387, 391] width 0 height 12
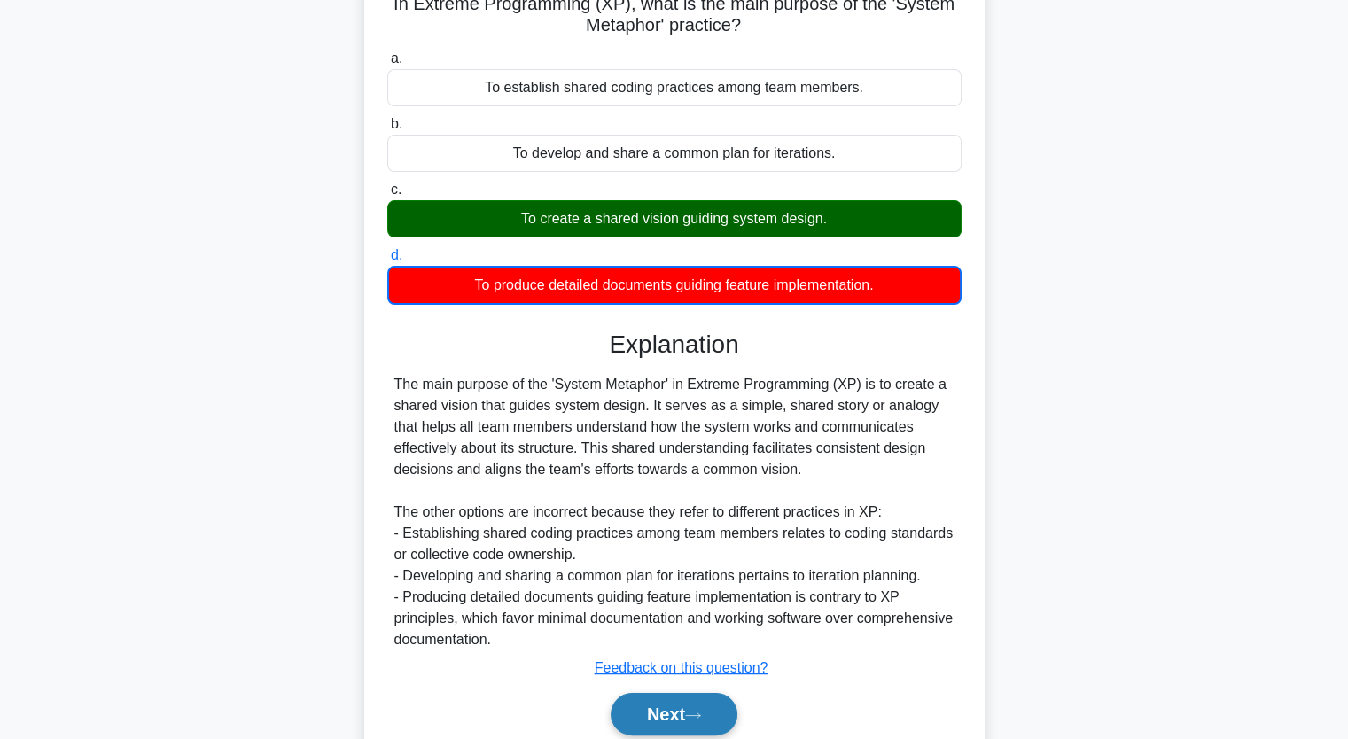
scroll to position [219, 0]
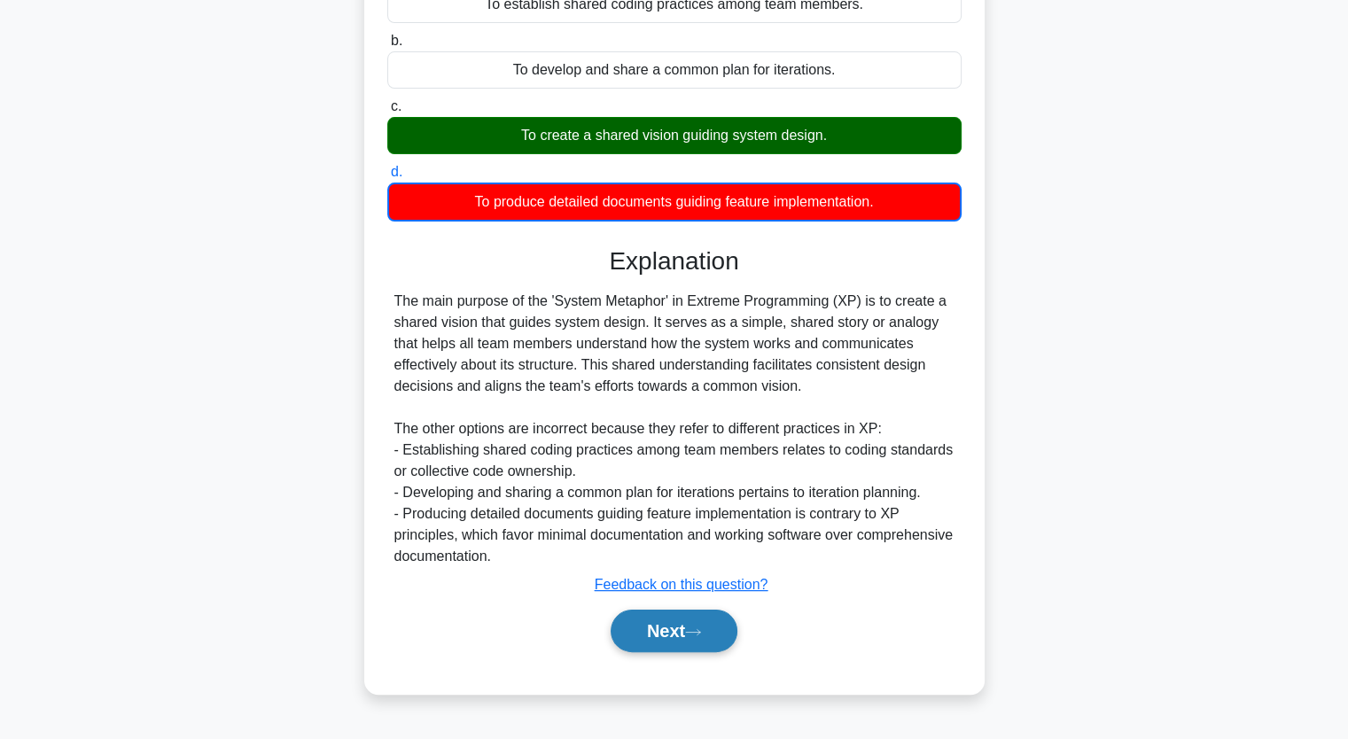
click at [684, 631] on button "Next" at bounding box center [674, 631] width 127 height 43
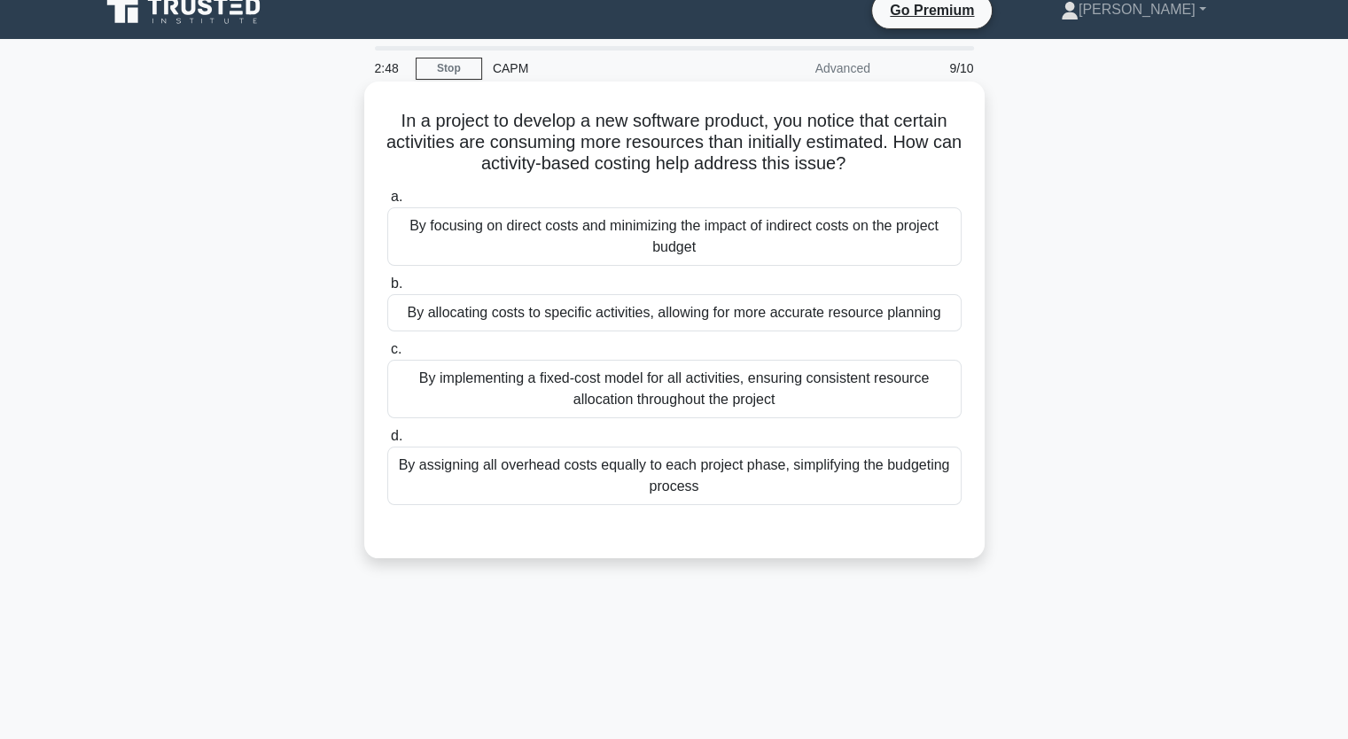
scroll to position [0, 0]
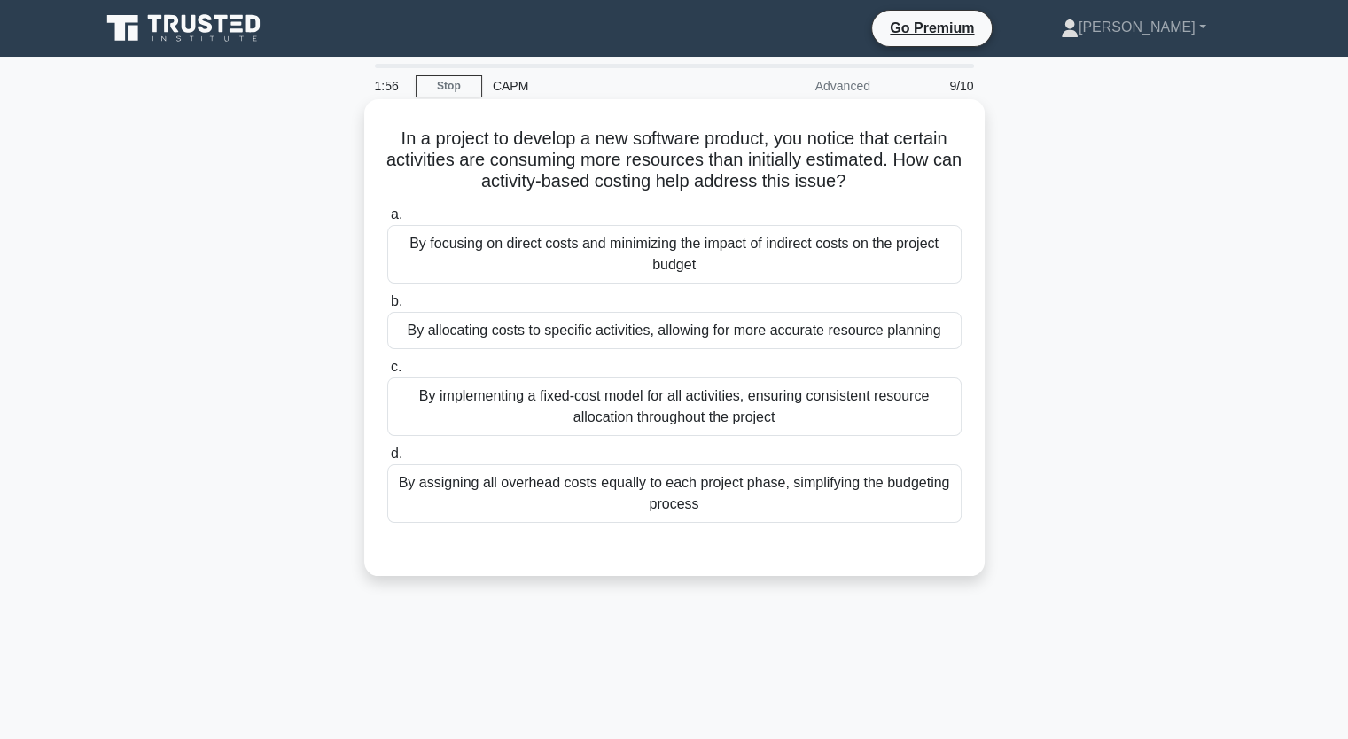
click at [502, 334] on div "By allocating costs to specific activities, allowing for more accurate resource…" at bounding box center [674, 330] width 574 height 37
click at [387, 308] on input "b. By allocating costs to specific activities, allowing for more accurate resou…" at bounding box center [387, 302] width 0 height 12
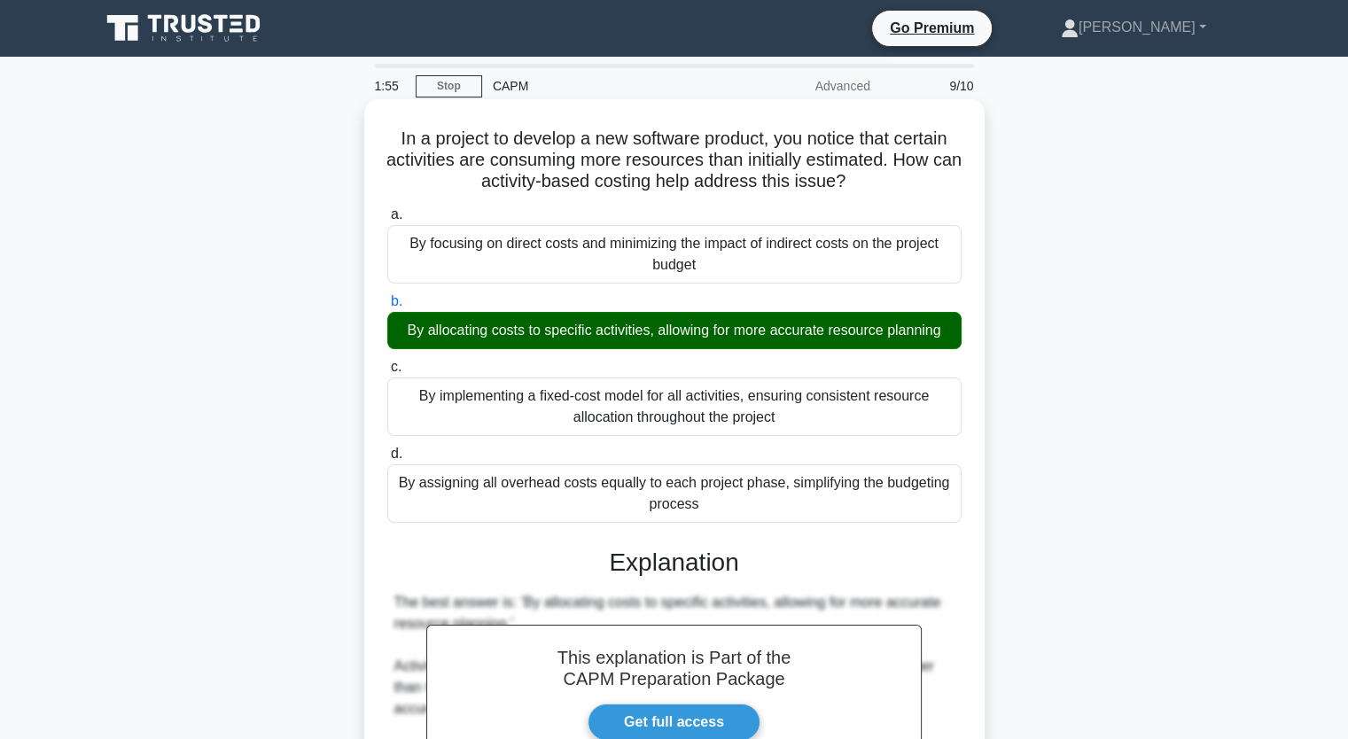
scroll to position [587, 0]
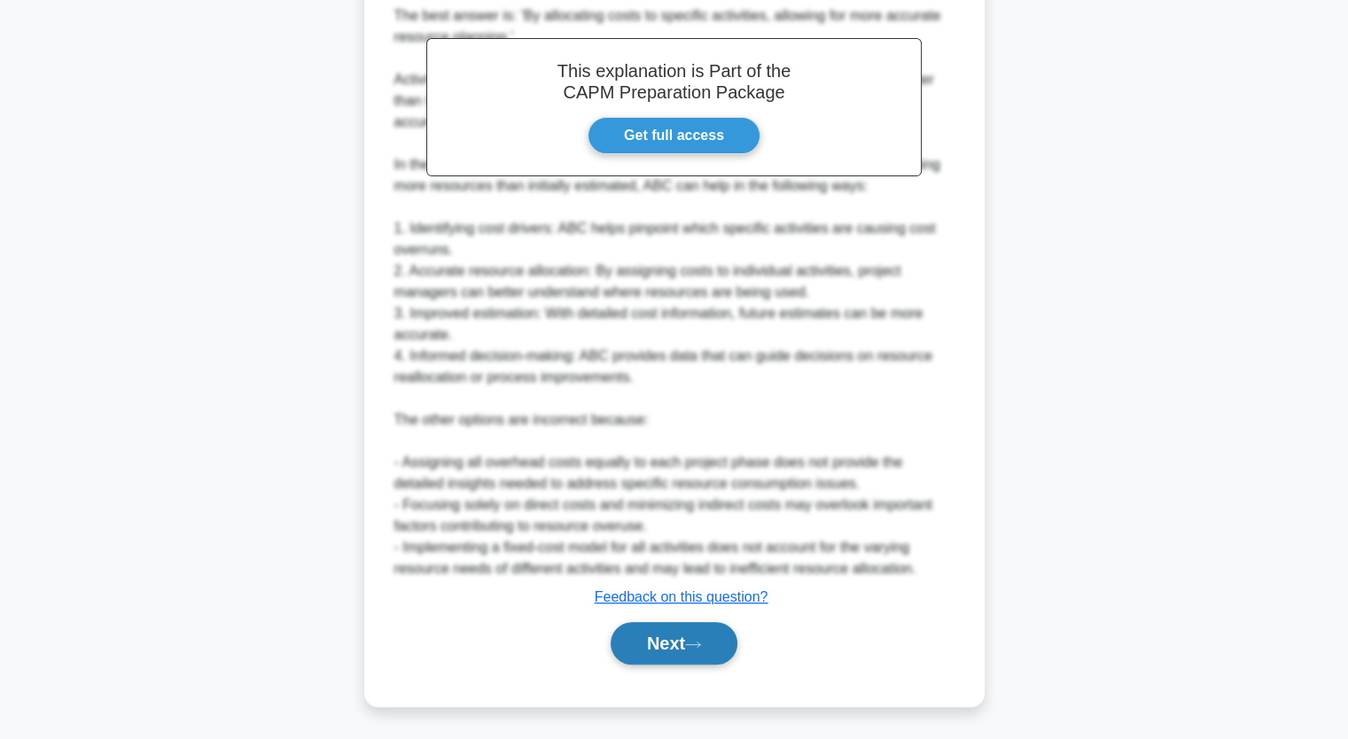
click at [678, 649] on button "Next" at bounding box center [674, 643] width 127 height 43
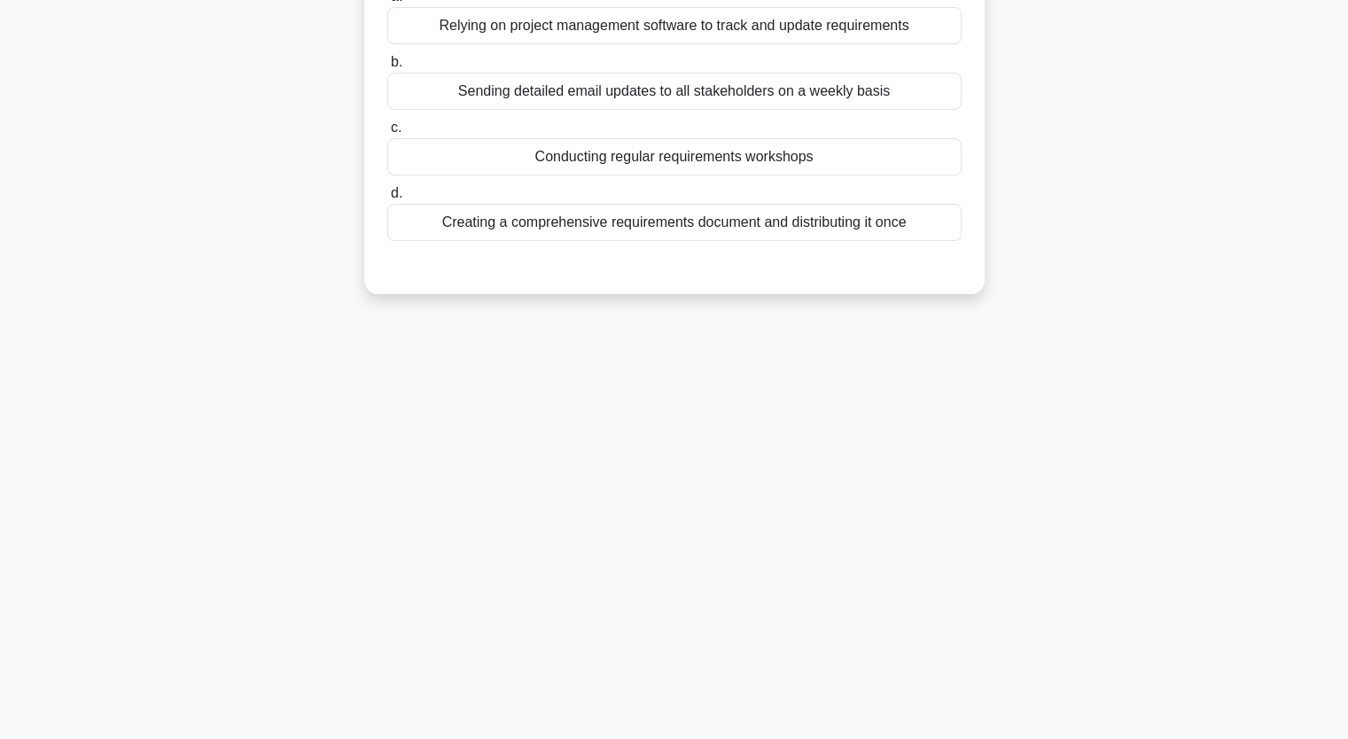
scroll to position [0, 0]
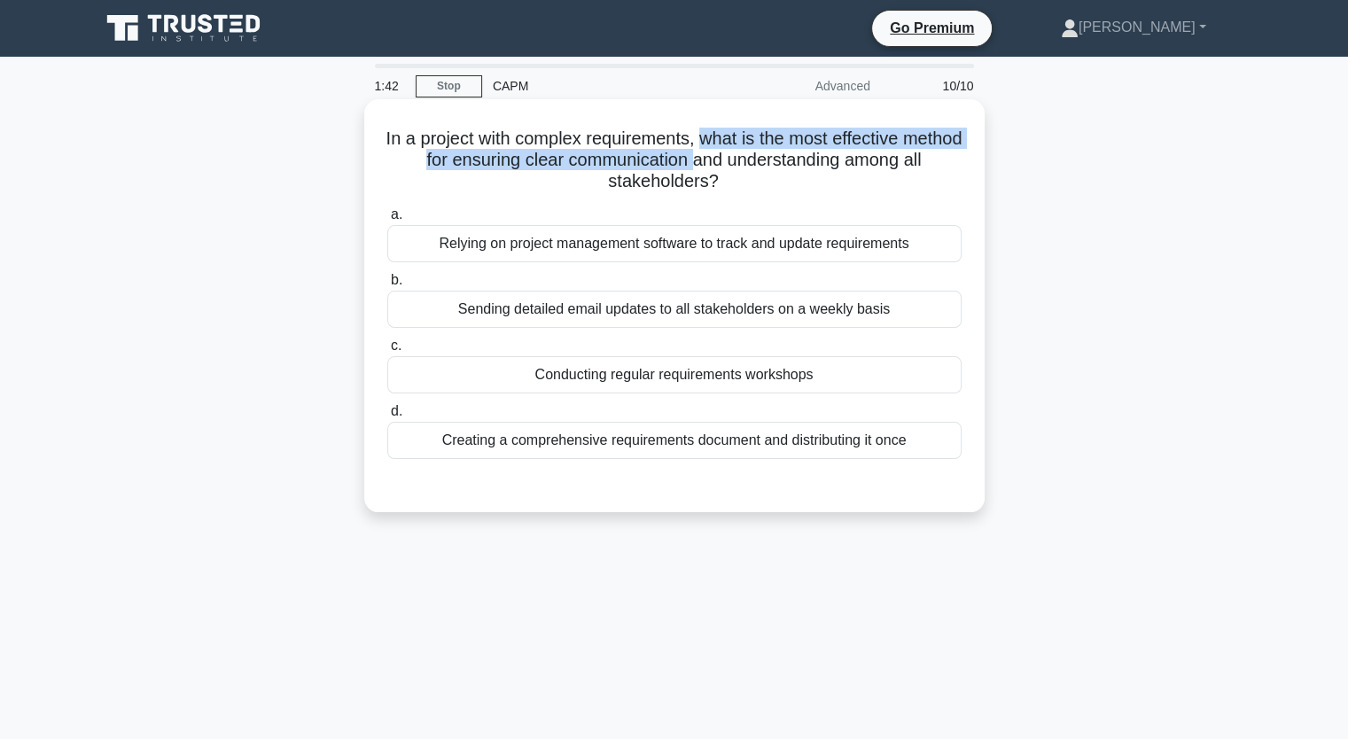
drag, startPoint x: 785, startPoint y: 140, endPoint x: 741, endPoint y: 165, distance: 50.0
click at [741, 165] on h5 "In a project with complex requirements, what is the most effective method for e…" at bounding box center [675, 161] width 578 height 66
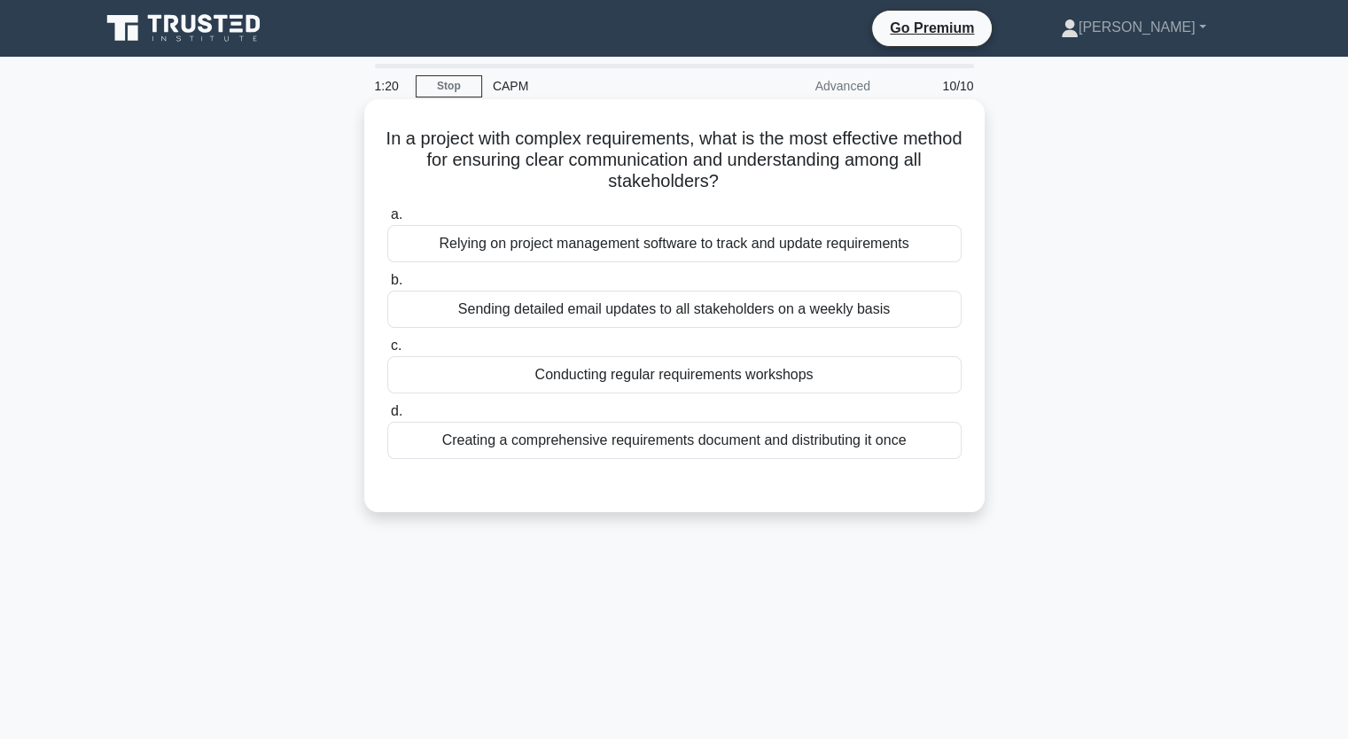
click at [597, 387] on div "Conducting regular requirements workshops" at bounding box center [674, 374] width 574 height 37
click at [387, 352] on input "c. Conducting regular requirements workshops" at bounding box center [387, 346] width 0 height 12
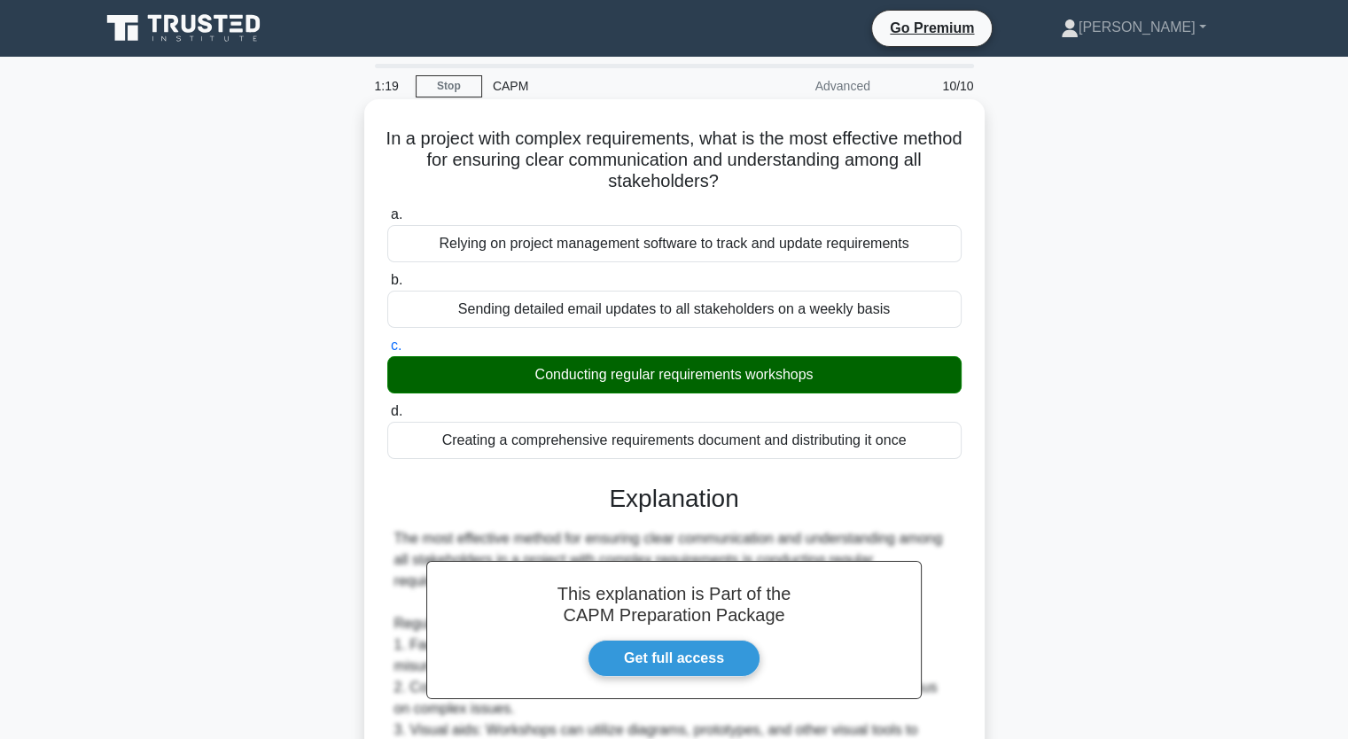
scroll to position [566, 0]
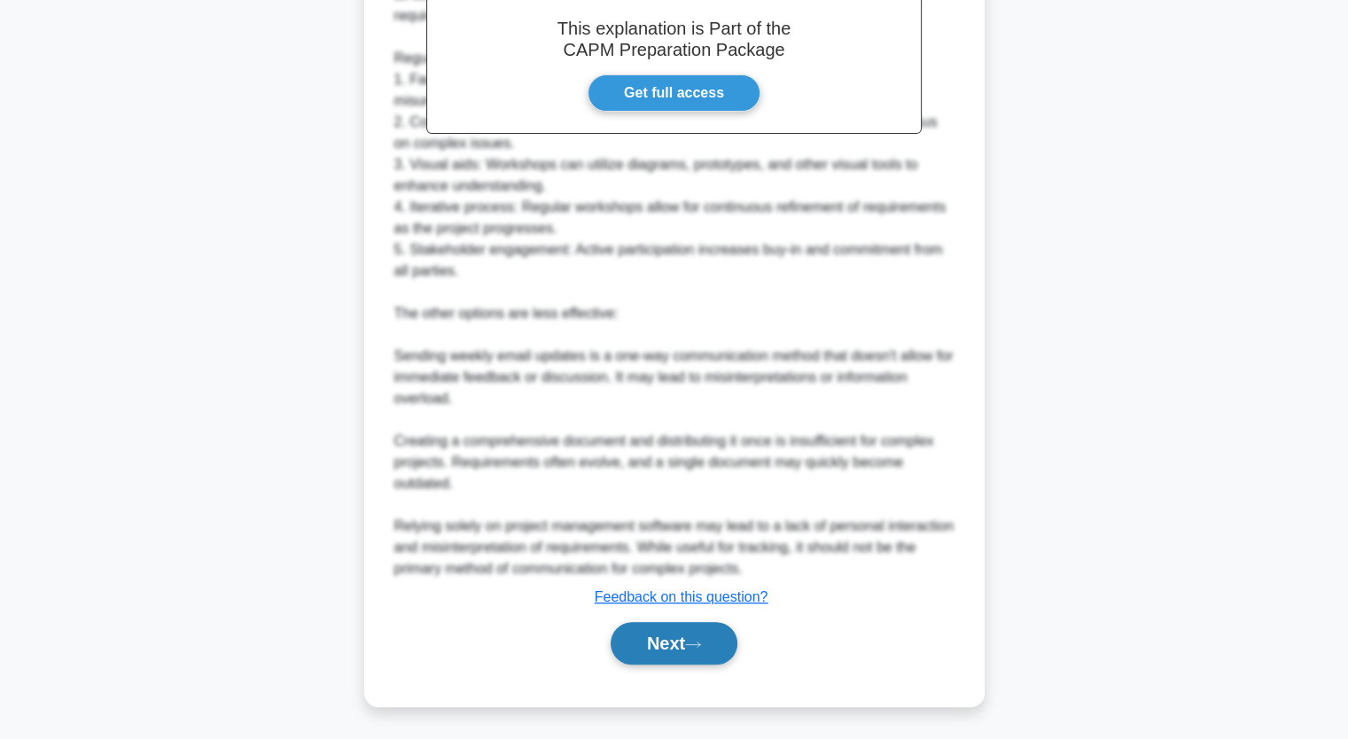
drag, startPoint x: 682, startPoint y: 659, endPoint x: 683, endPoint y: 650, distance: 8.9
click at [682, 658] on button "Next" at bounding box center [674, 643] width 127 height 43
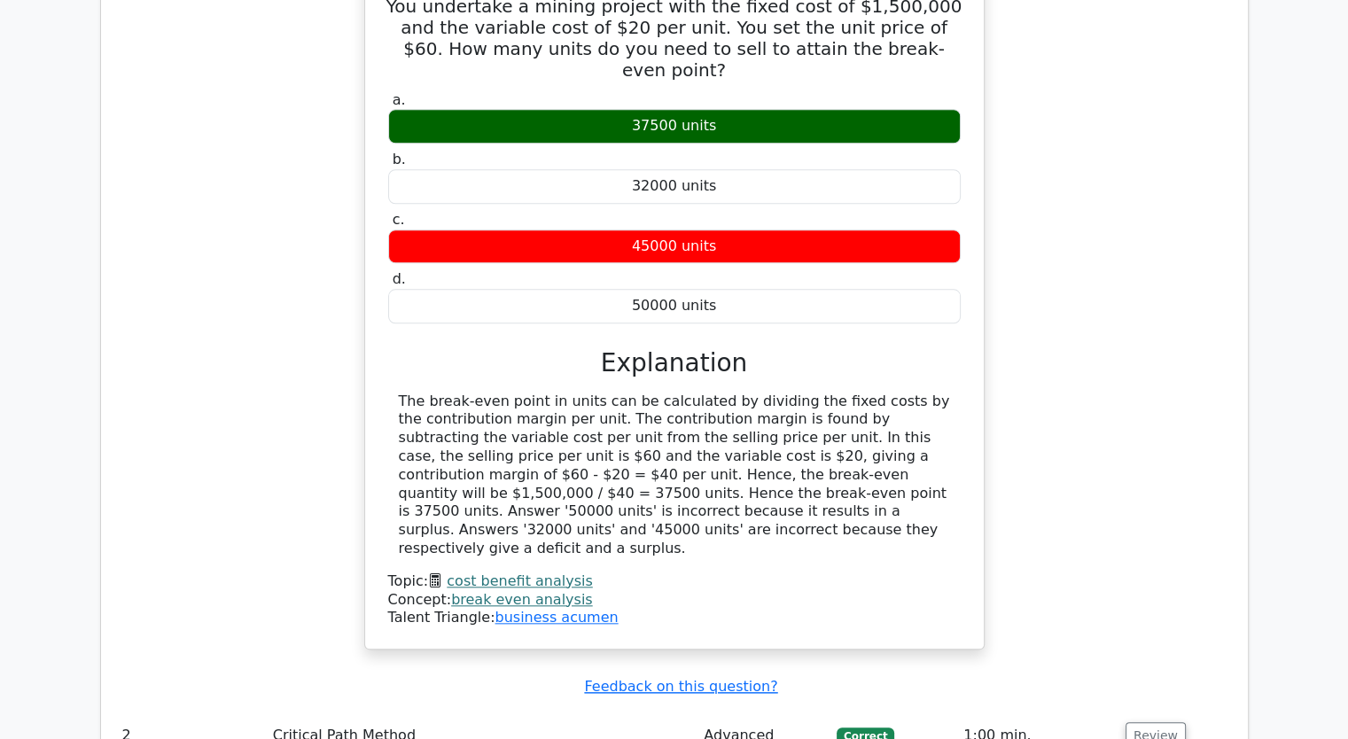
scroll to position [1121, 0]
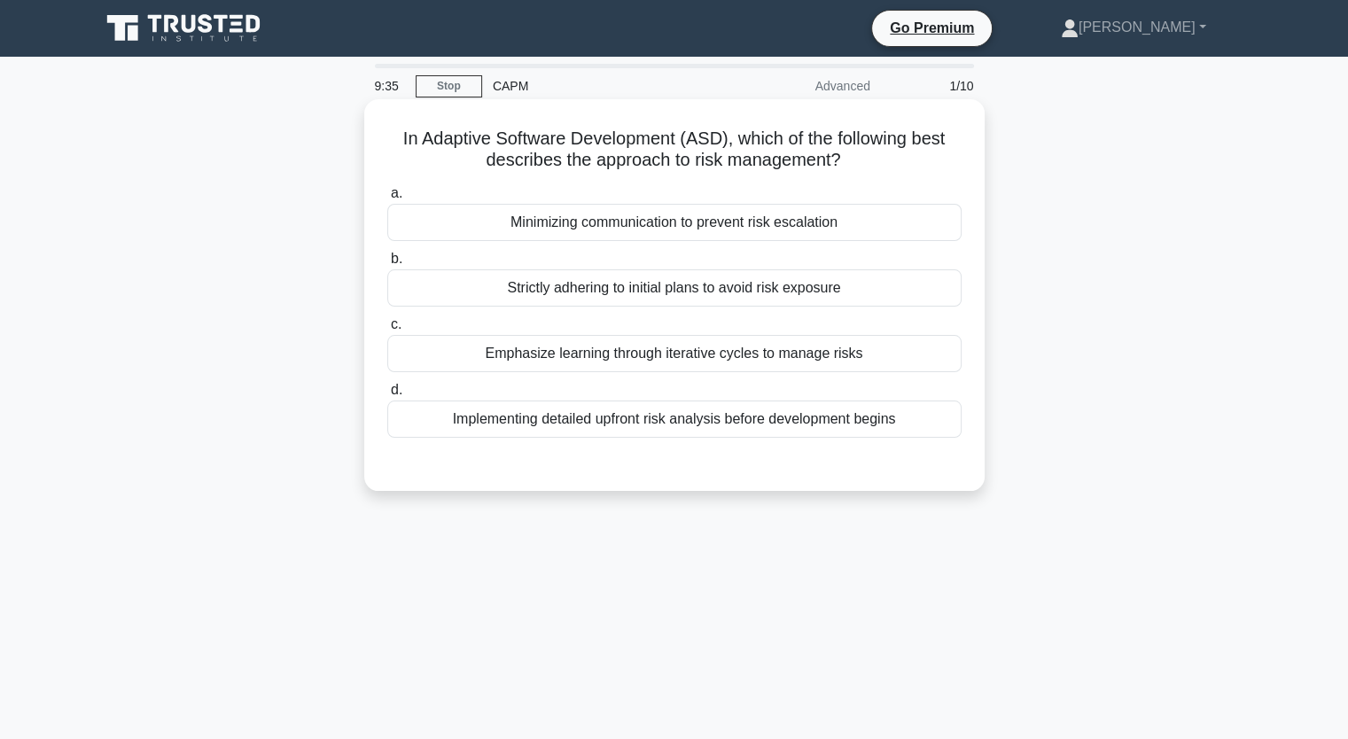
click at [675, 426] on div "Implementing detailed upfront risk analysis before development begins" at bounding box center [674, 419] width 574 height 37
click at [387, 396] on input "d. Implementing detailed upfront risk analysis before development begins" at bounding box center [387, 391] width 0 height 12
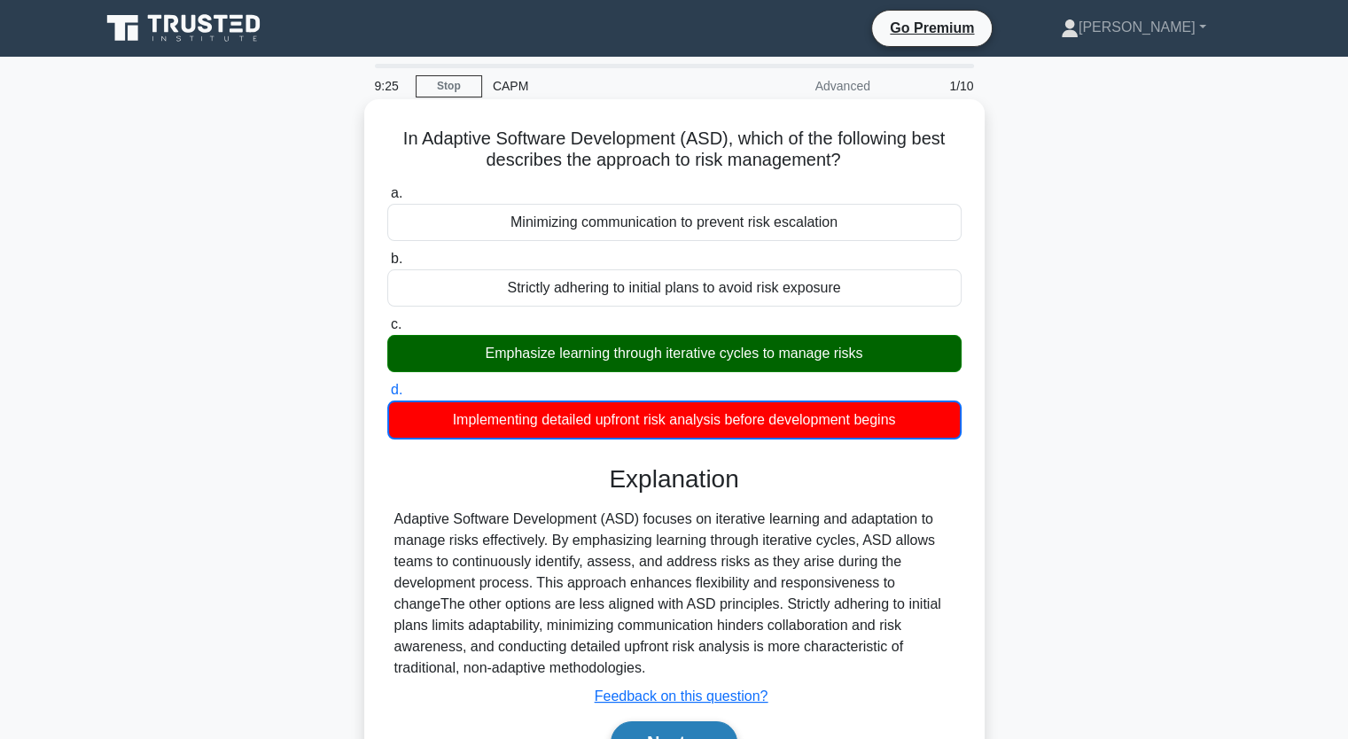
click at [655, 731] on button "Next" at bounding box center [674, 743] width 127 height 43
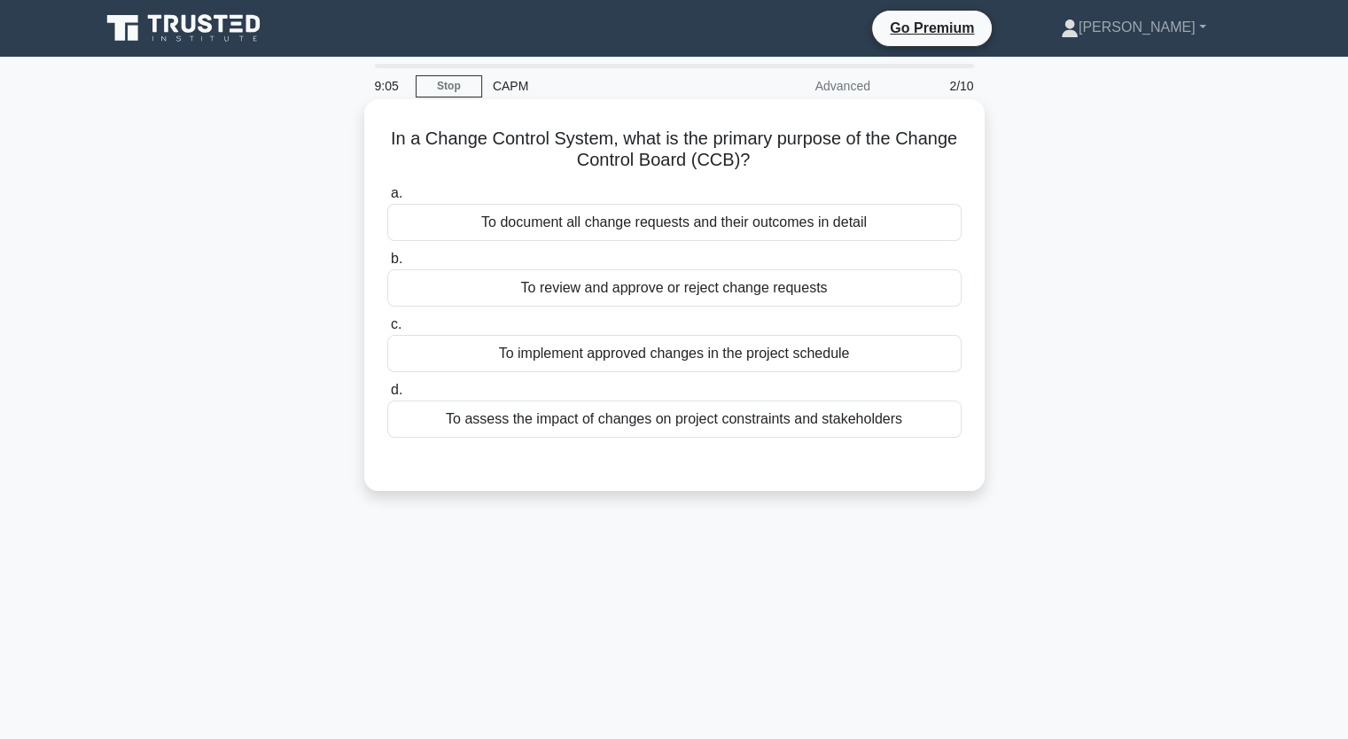
click at [633, 296] on div "To review and approve or reject change requests" at bounding box center [674, 288] width 574 height 37
click at [387, 265] on input "b. To review and approve or reject change requests" at bounding box center [387, 260] width 0 height 12
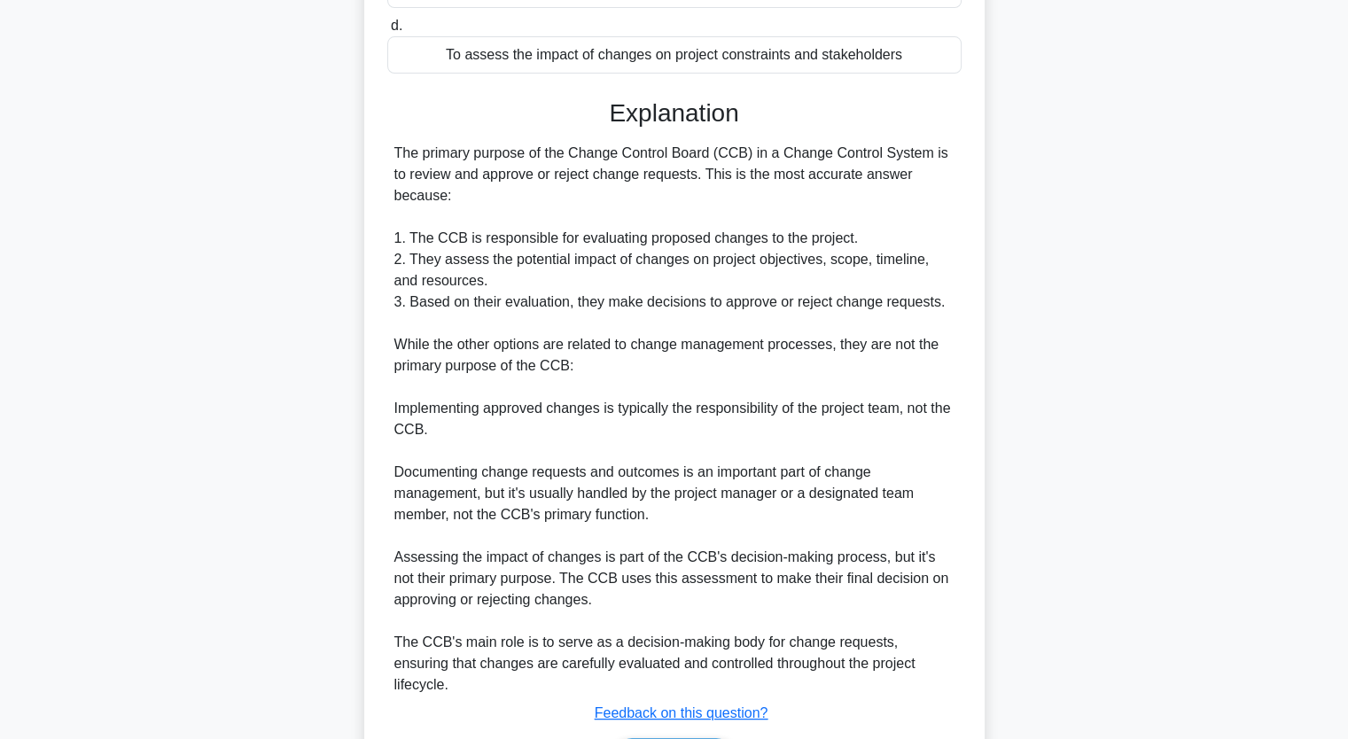
scroll to position [438, 0]
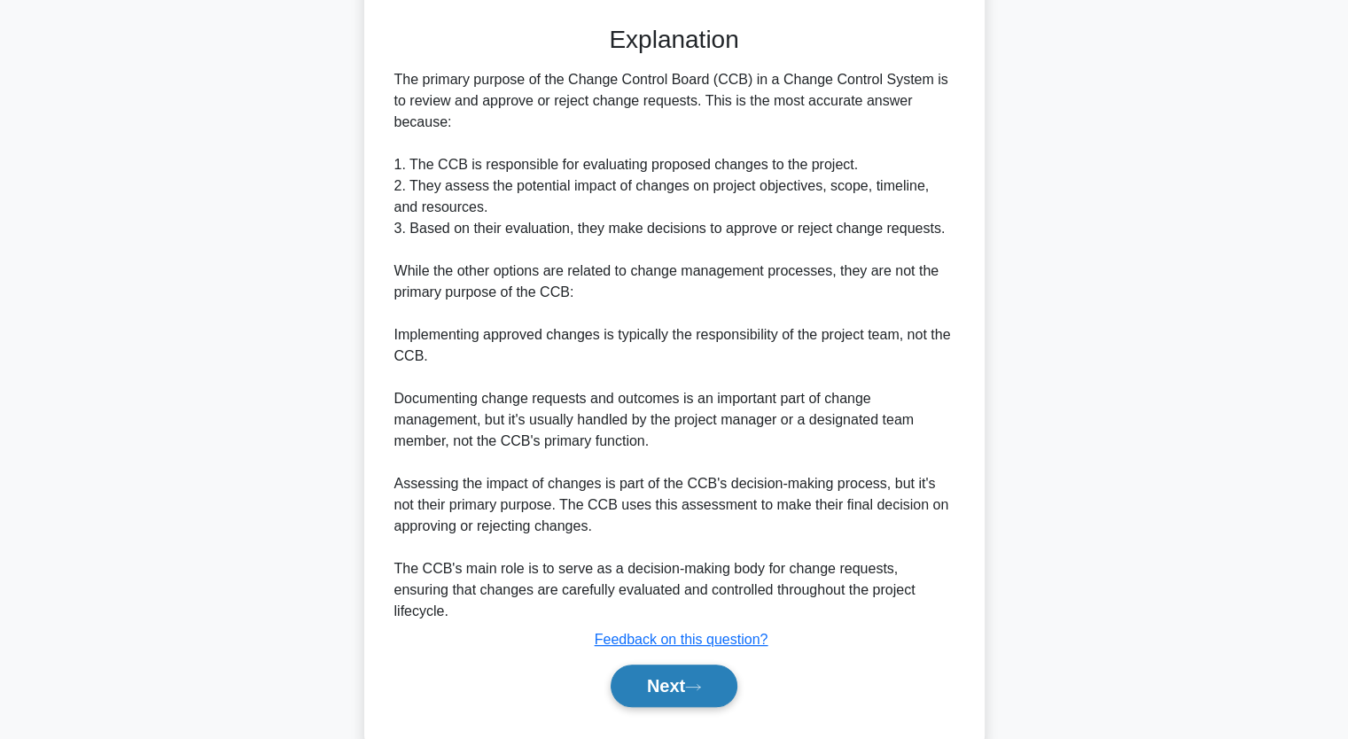
click at [669, 665] on button "Next" at bounding box center [674, 686] width 127 height 43
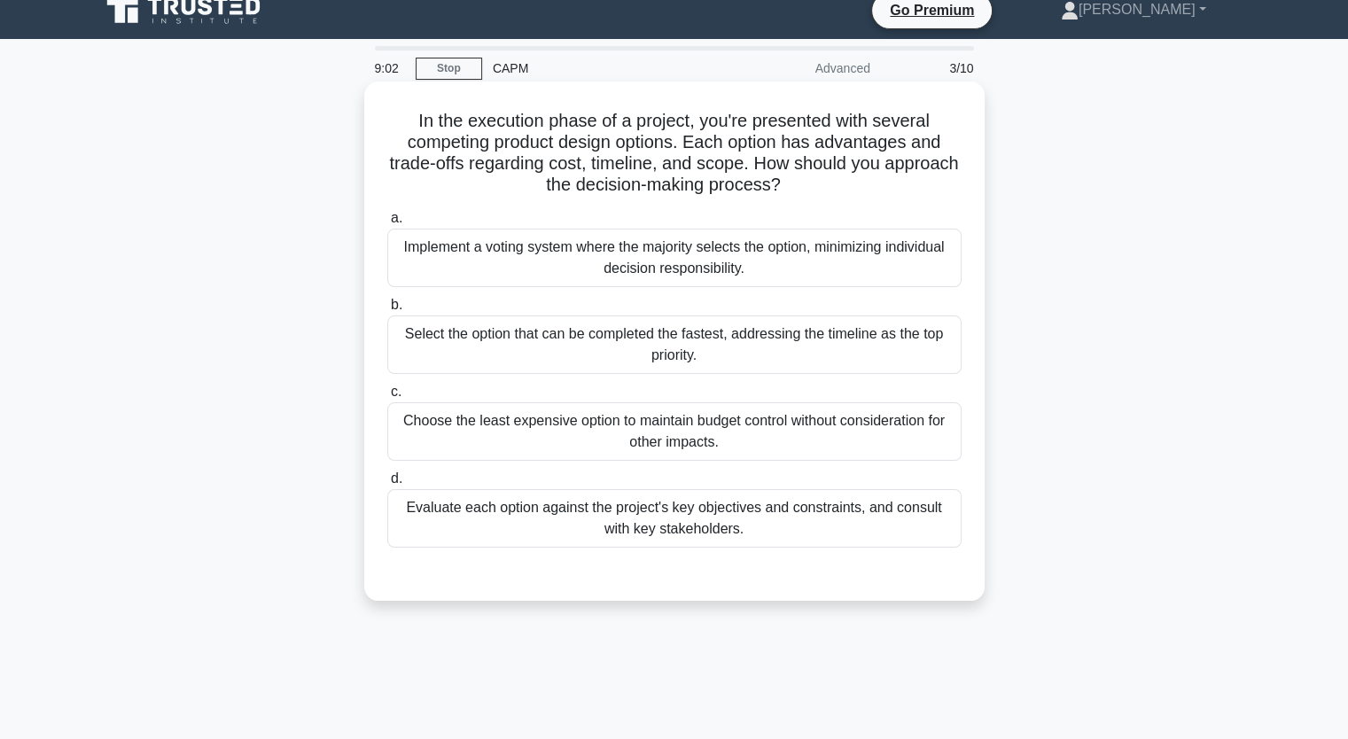
scroll to position [0, 0]
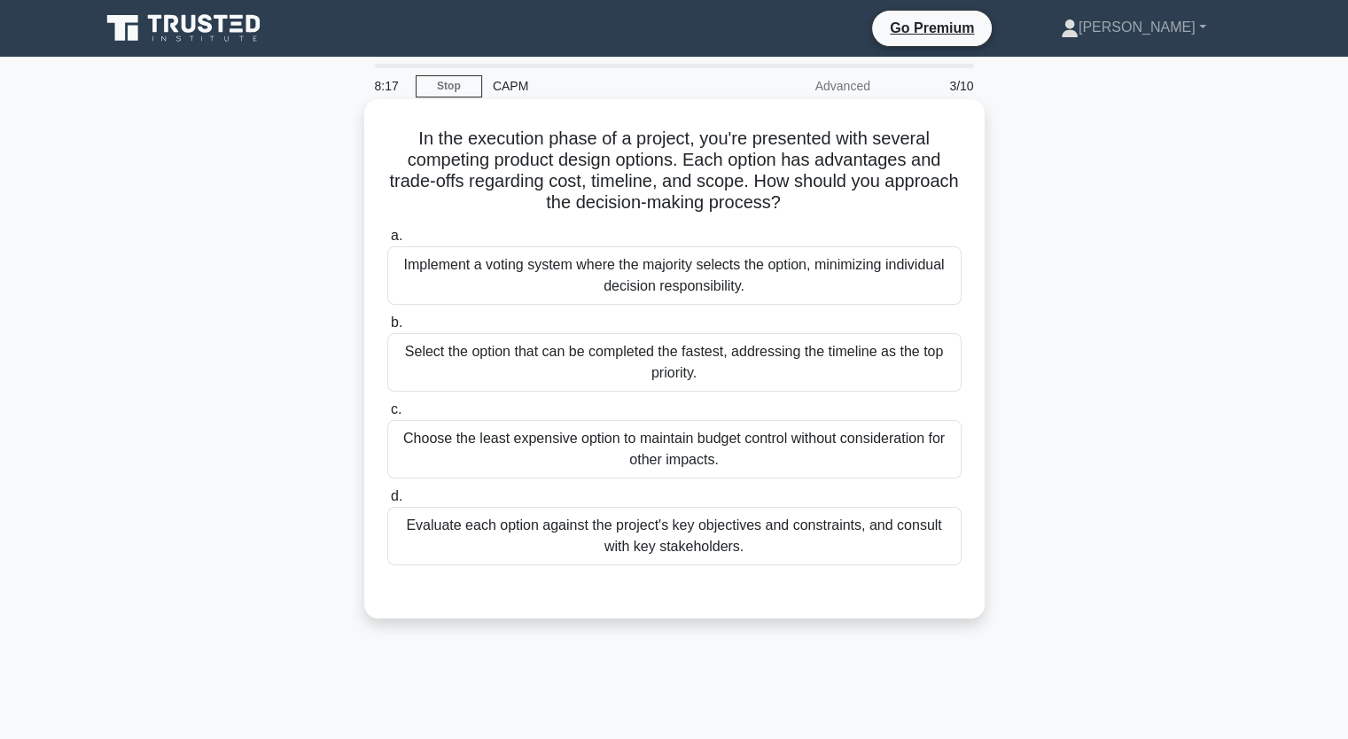
click at [576, 541] on div "Evaluate each option against the project's key objectives and constraints, and …" at bounding box center [674, 536] width 574 height 59
click at [387, 503] on input "d. Evaluate each option against the project's key objectives and constraints, a…" at bounding box center [387, 497] width 0 height 12
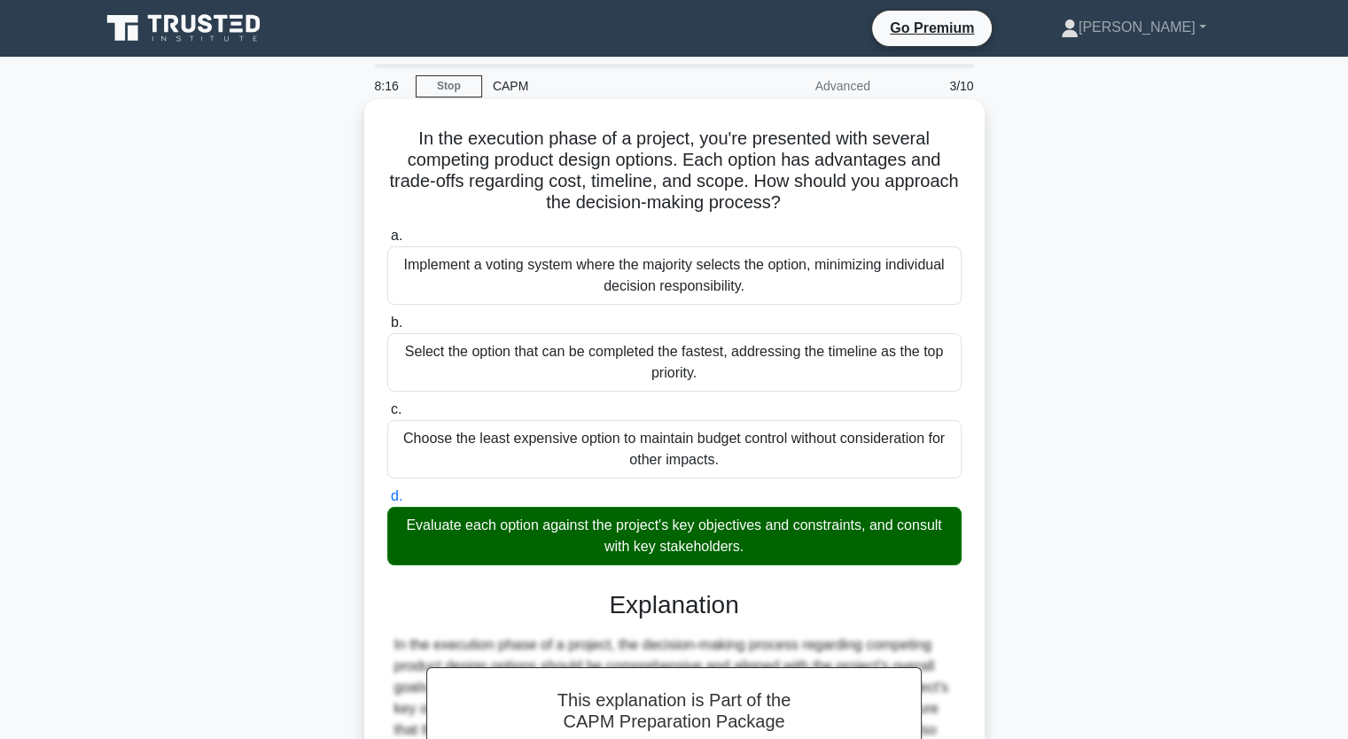
scroll to position [395, 0]
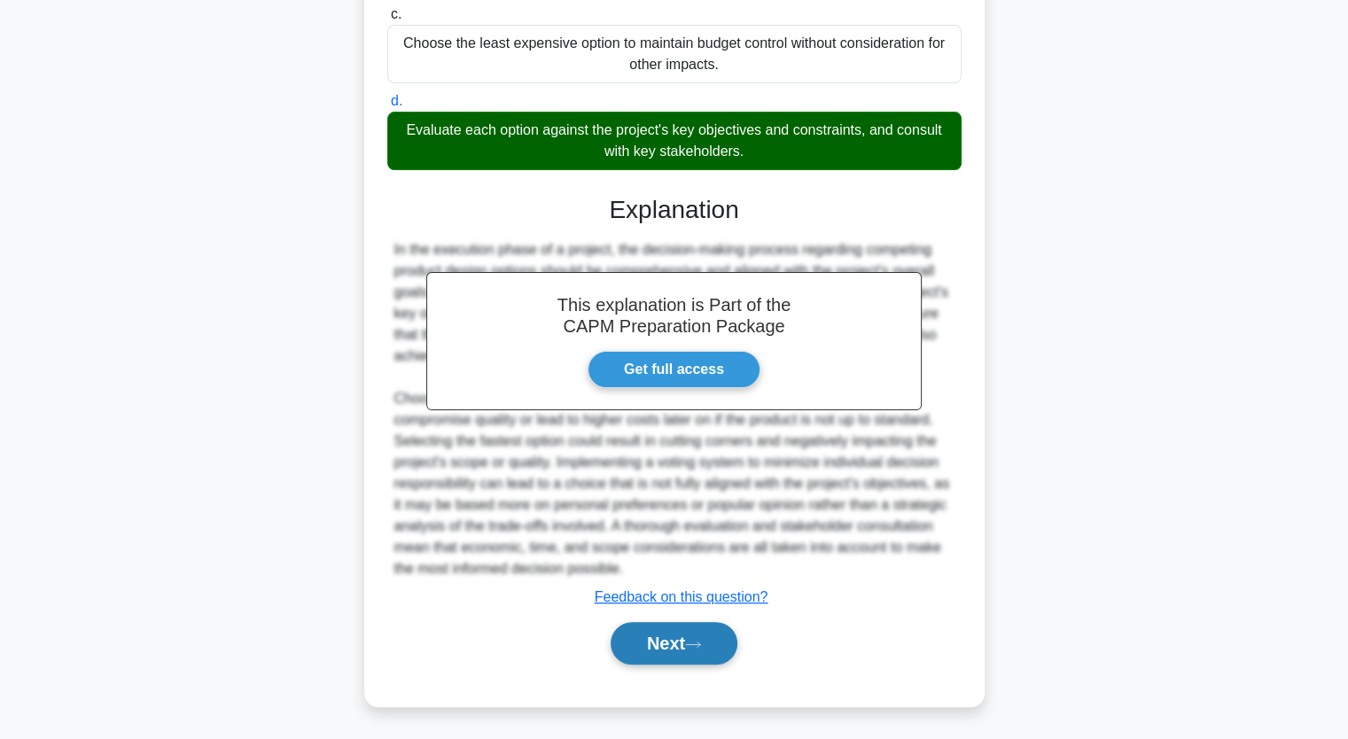
click at [653, 636] on button "Next" at bounding box center [674, 643] width 127 height 43
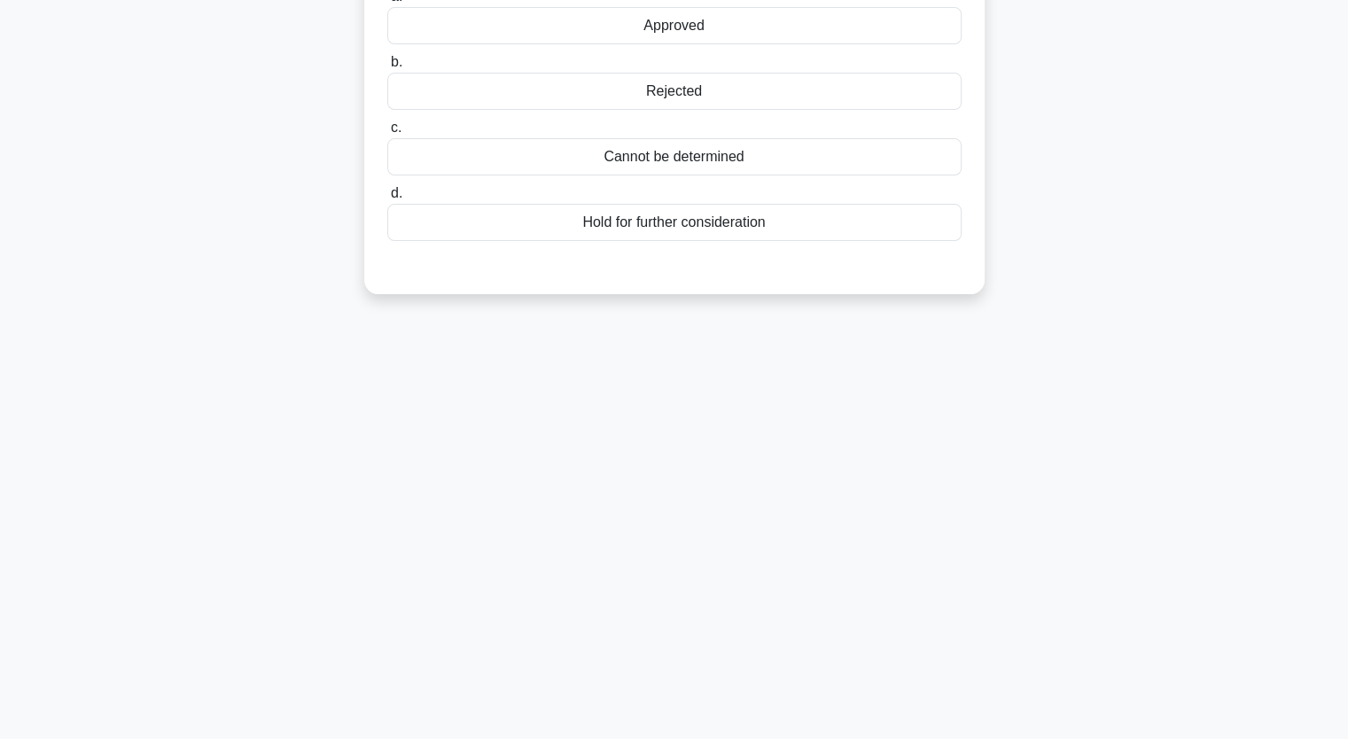
scroll to position [0, 0]
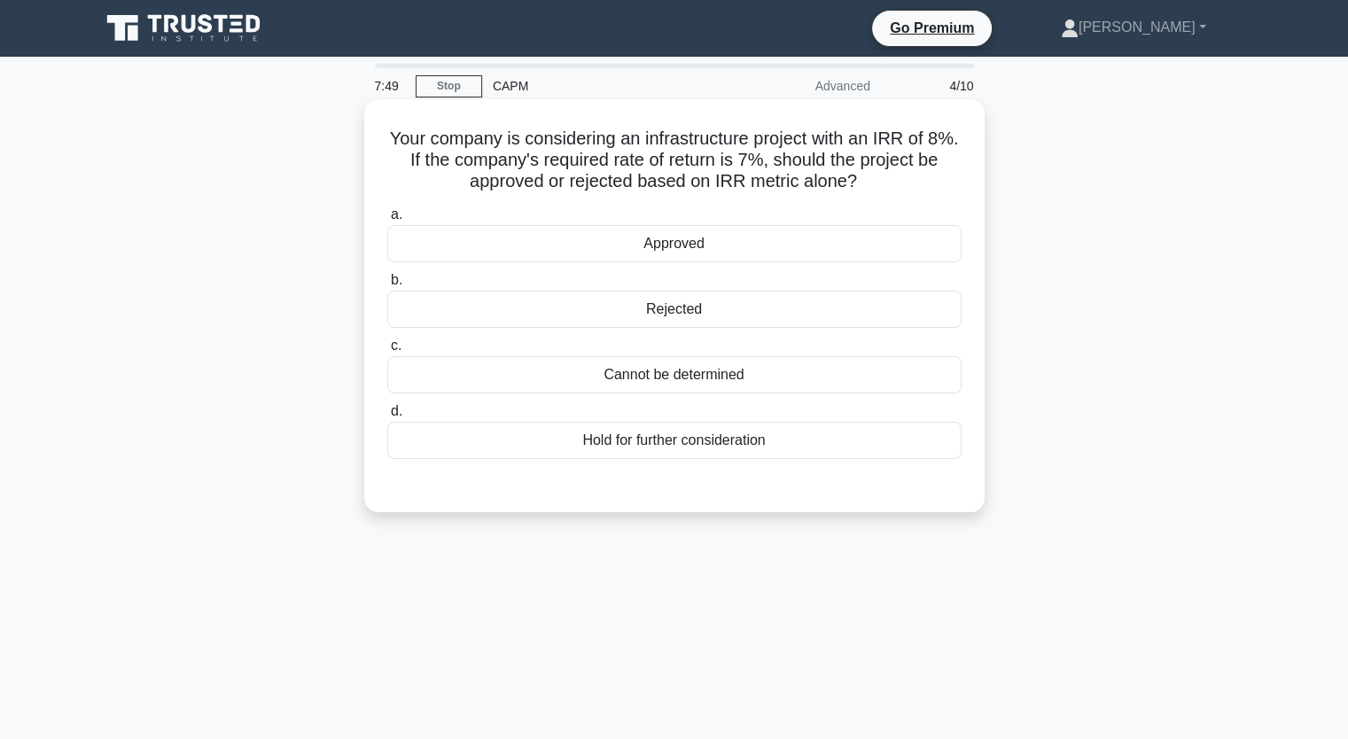
click at [663, 311] on div "Rejected" at bounding box center [674, 309] width 574 height 37
click at [387, 286] on input "b. Rejected" at bounding box center [387, 281] width 0 height 12
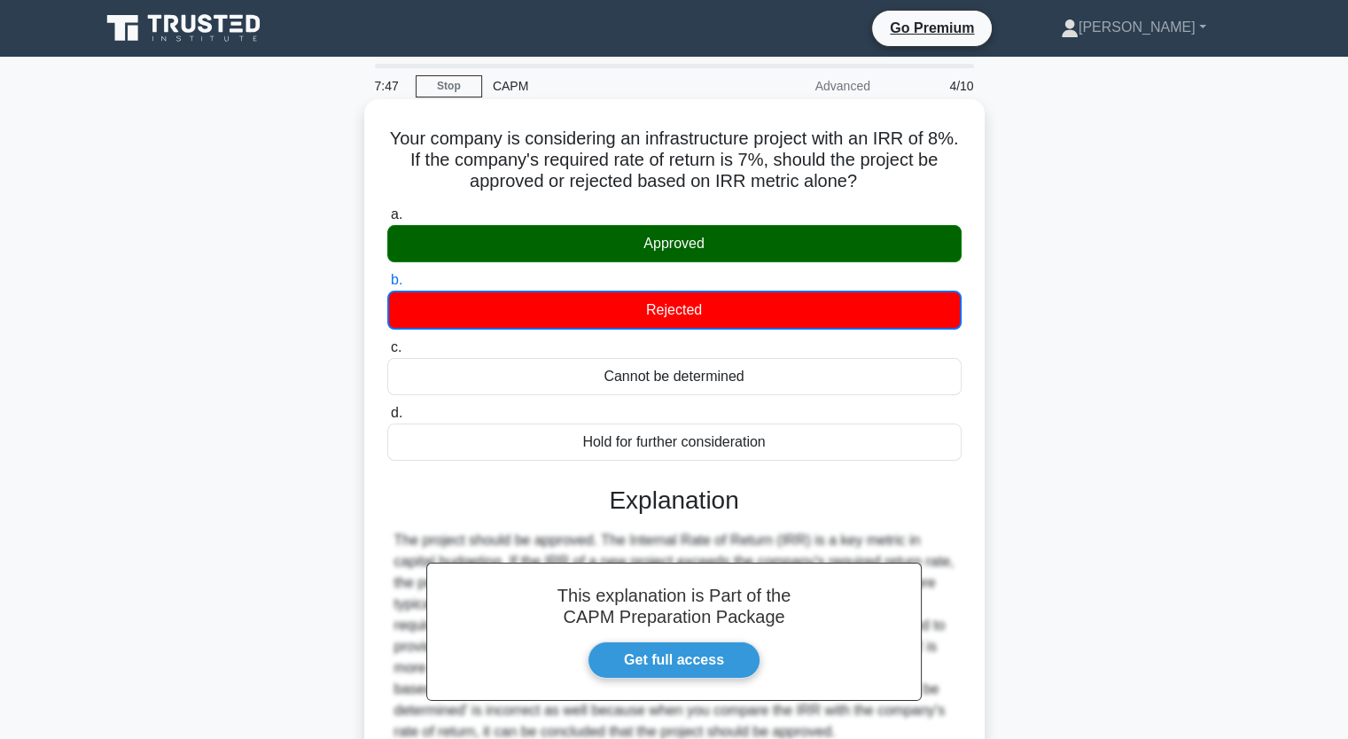
scroll to position [219, 0]
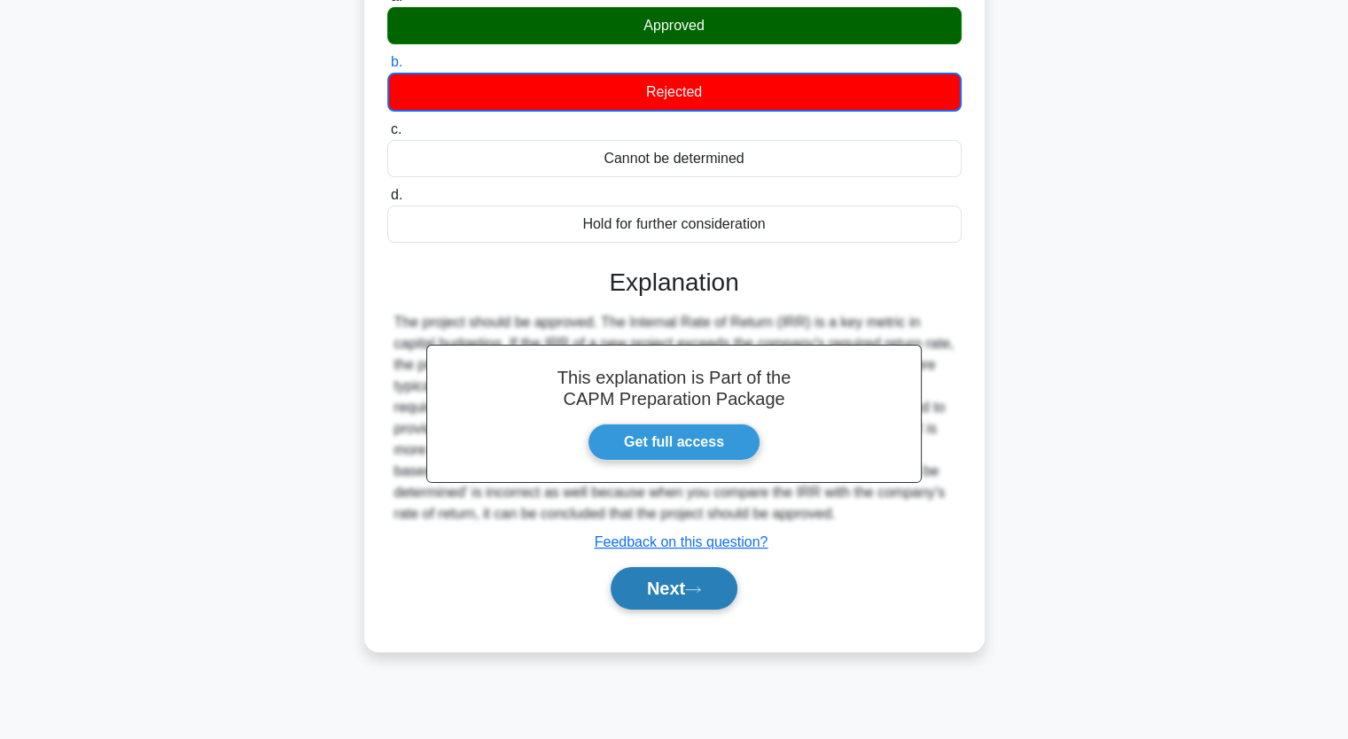
click at [678, 590] on button "Next" at bounding box center [674, 588] width 127 height 43
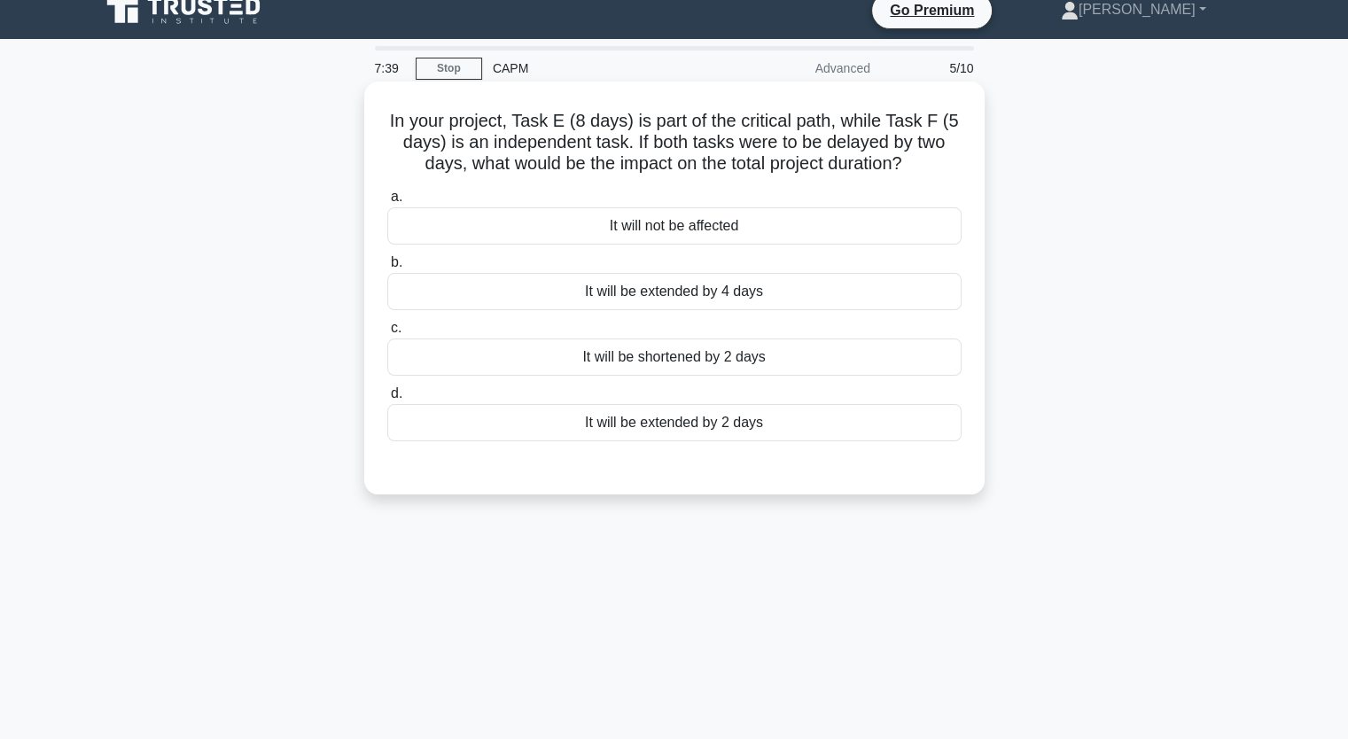
scroll to position [0, 0]
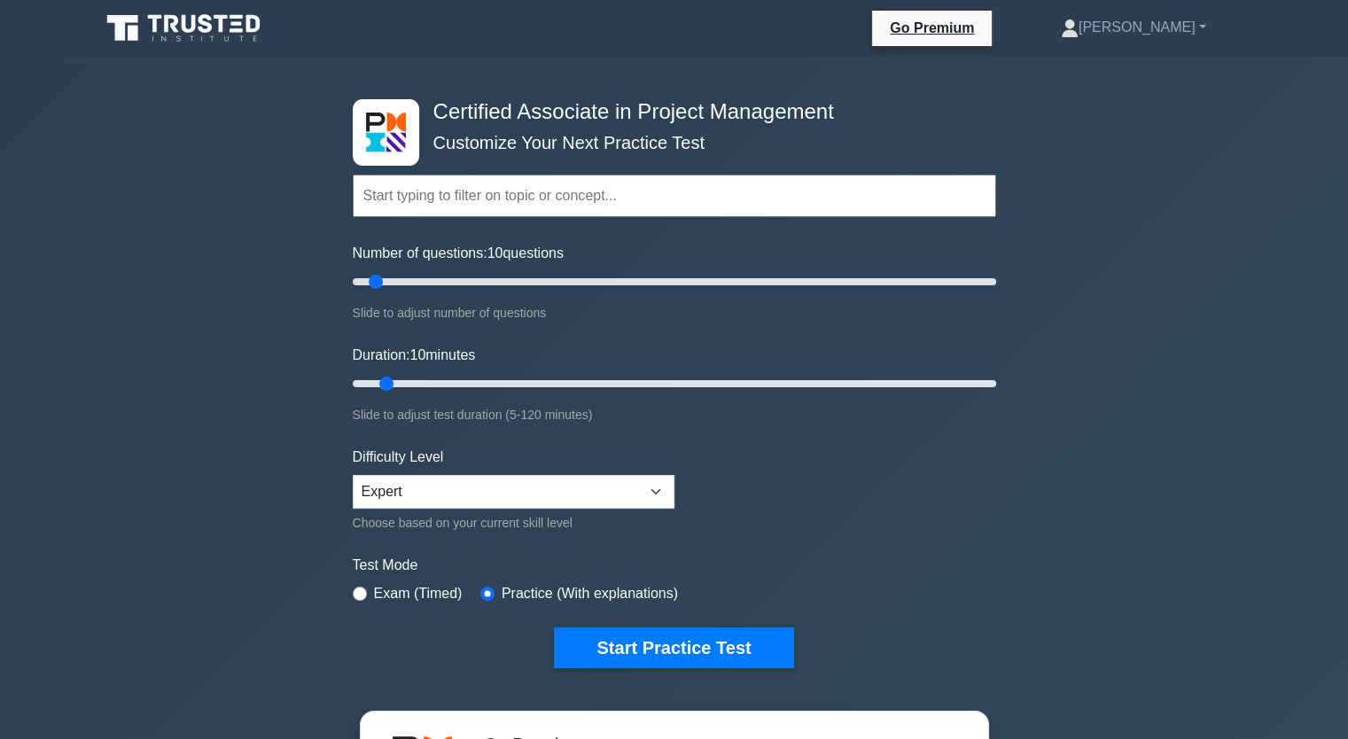
click at [660, 125] on div "Topics Project Scope Management Project Time Management Project Cost Management…" at bounding box center [675, 171] width 644 height 101
click at [961, 20] on link "Go Premium" at bounding box center [931, 28] width 105 height 22
click at [528, 199] on input "text" at bounding box center [675, 196] width 644 height 43
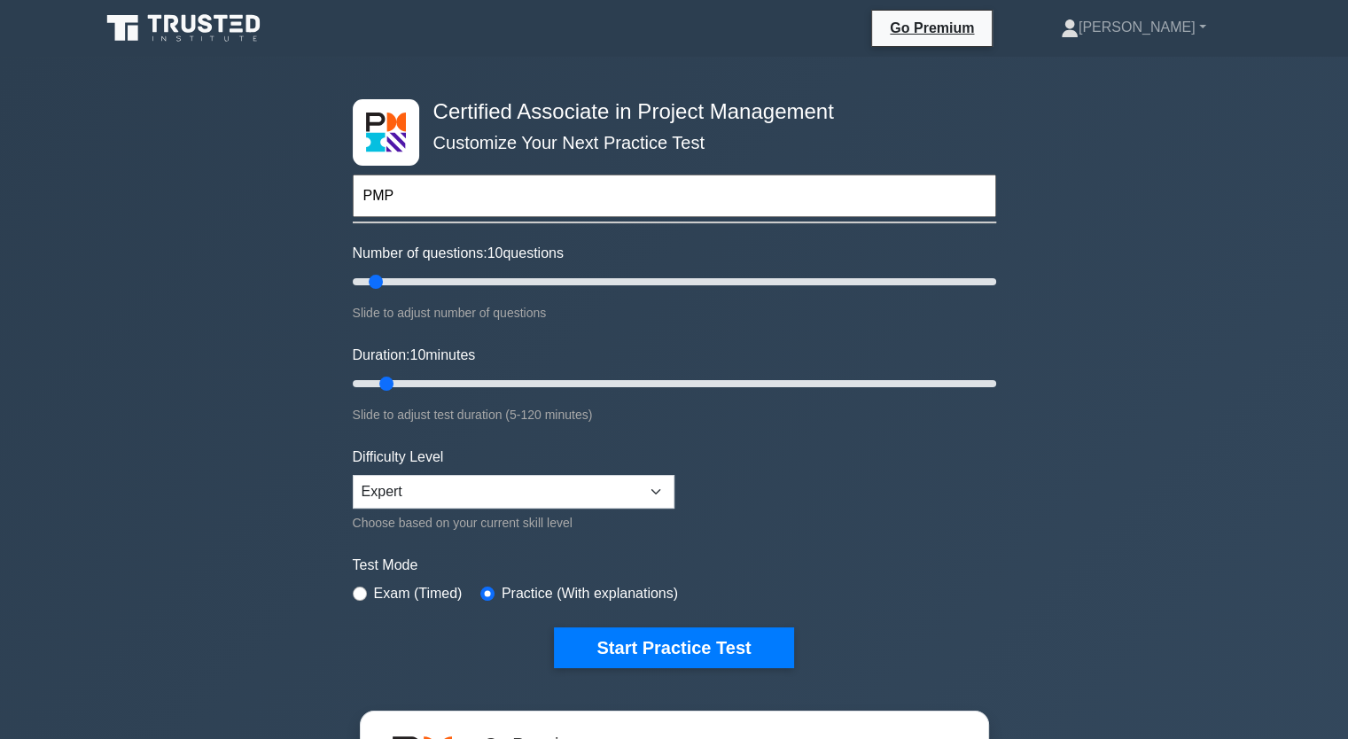
type input "PM"
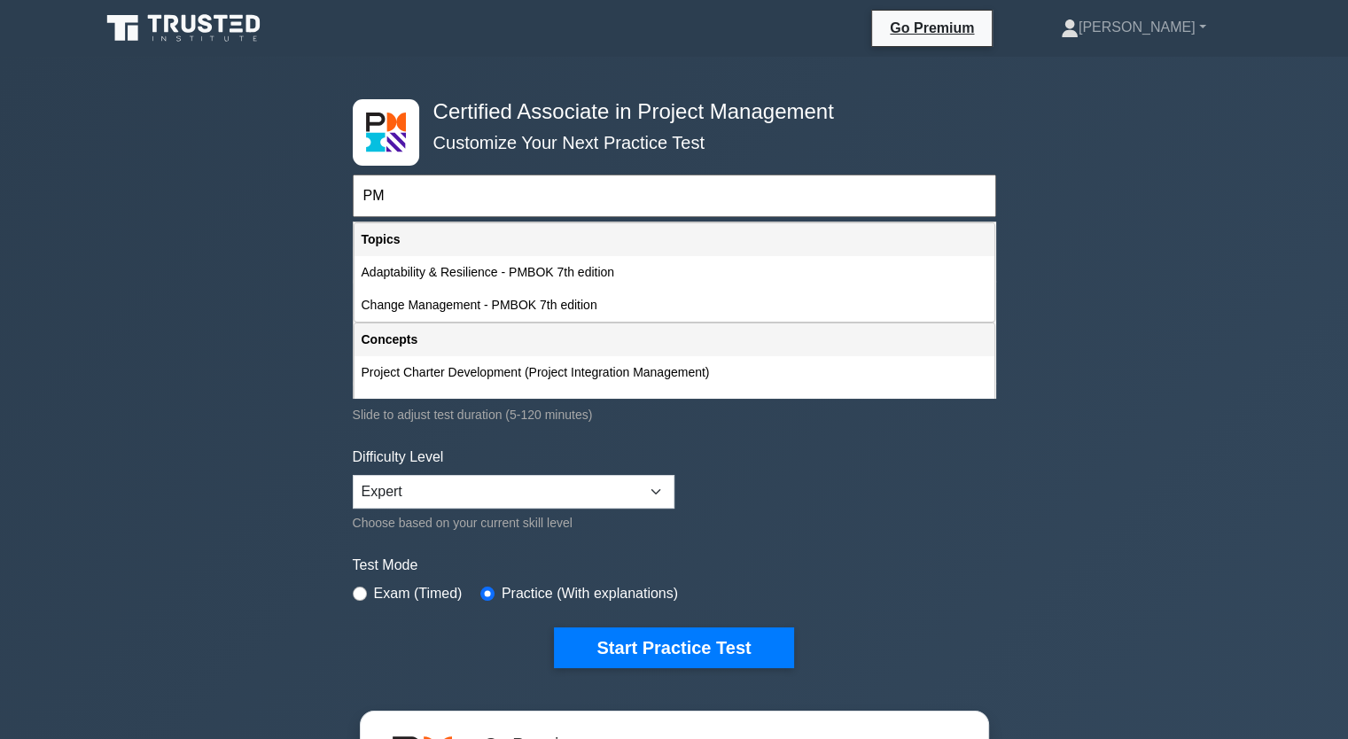
drag, startPoint x: 440, startPoint y: 197, endPoint x: 314, endPoint y: 183, distance: 126.7
click at [314, 183] on div "Certified Associate in Project Management Customize Your Next Practice Test PM …" at bounding box center [674, 598] width 1348 height 1082
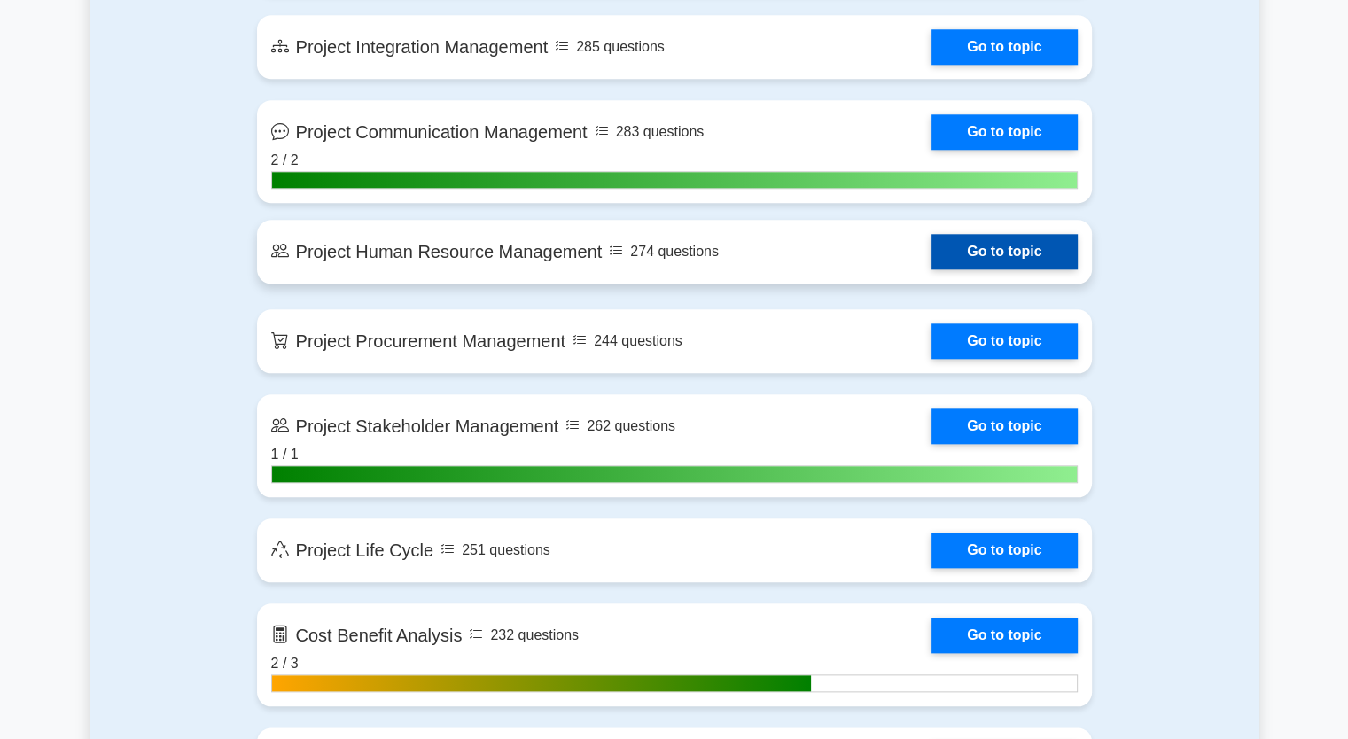
scroll to position [1773, 0]
